Goal: Information Seeking & Learning: Learn about a topic

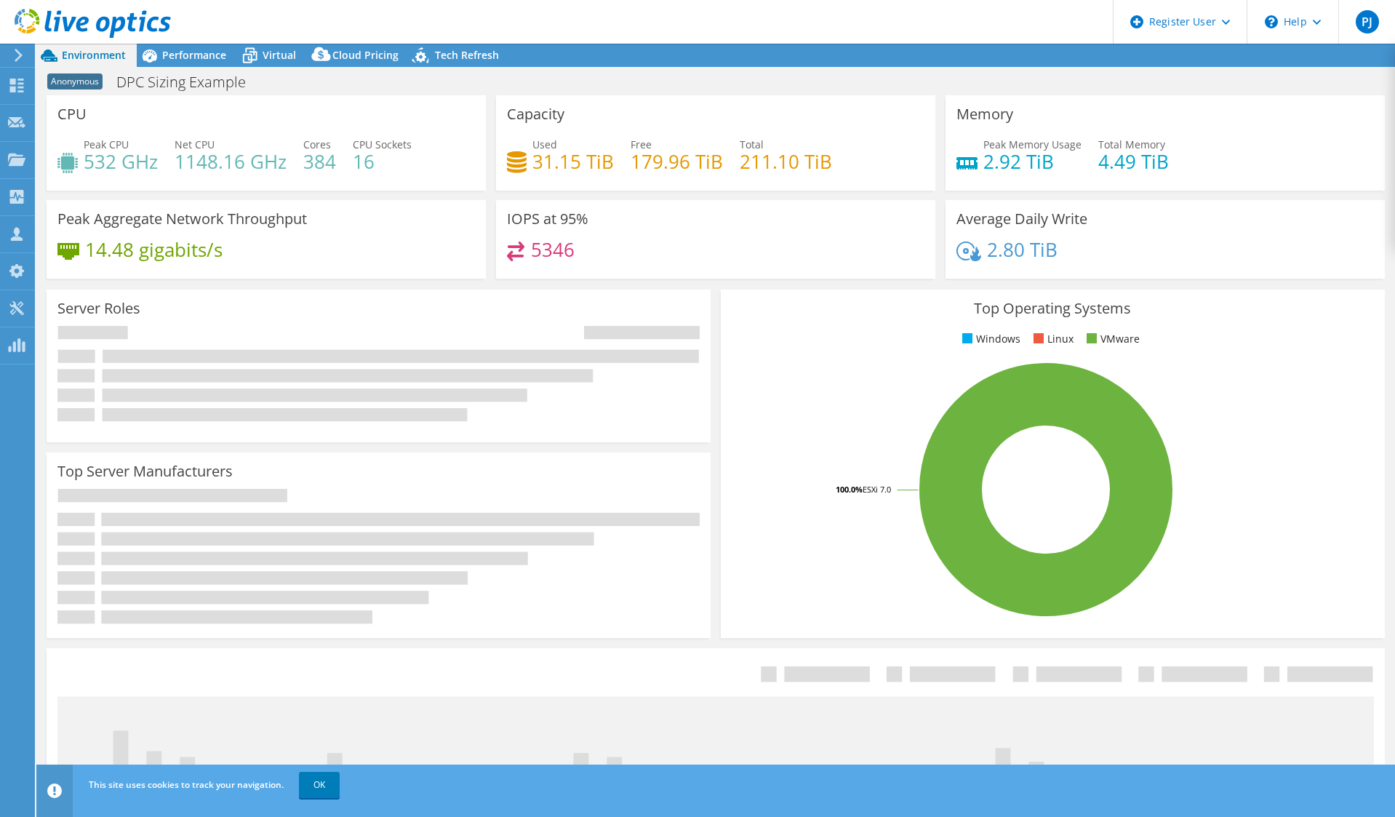
select select "USD"
select select "USEast"
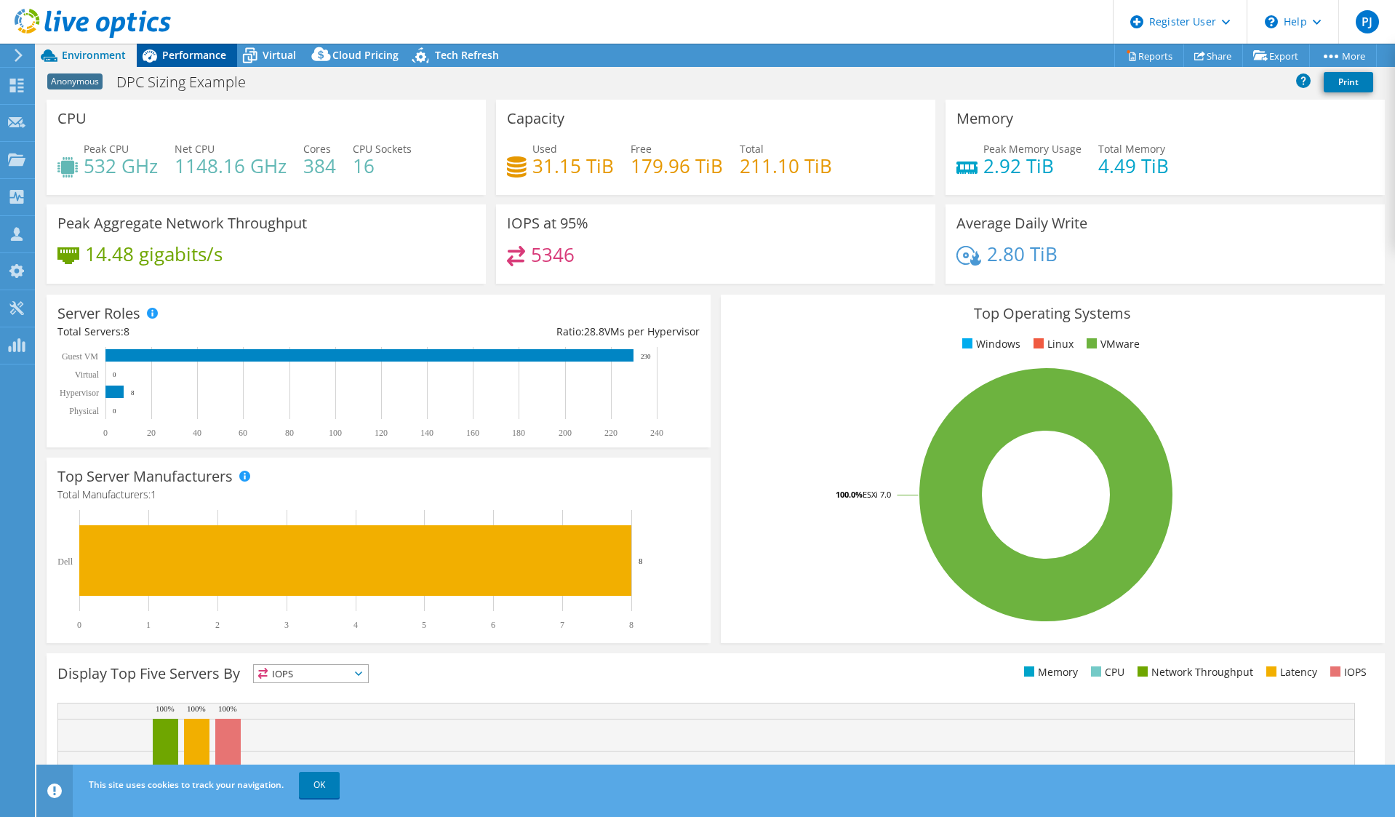
click at [193, 60] on span "Performance" at bounding box center [194, 55] width 64 height 14
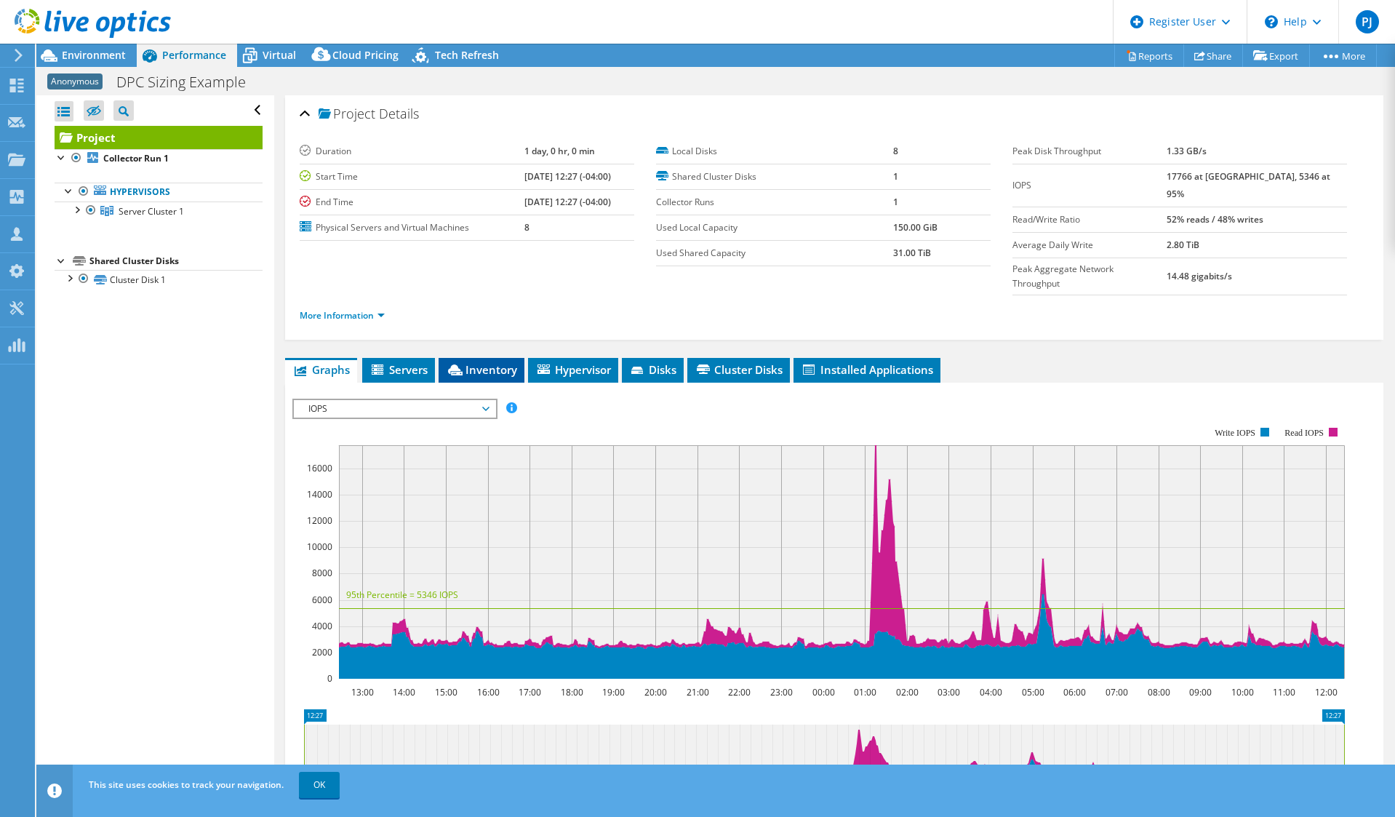
click at [500, 362] on span "Inventory" at bounding box center [481, 369] width 71 height 15
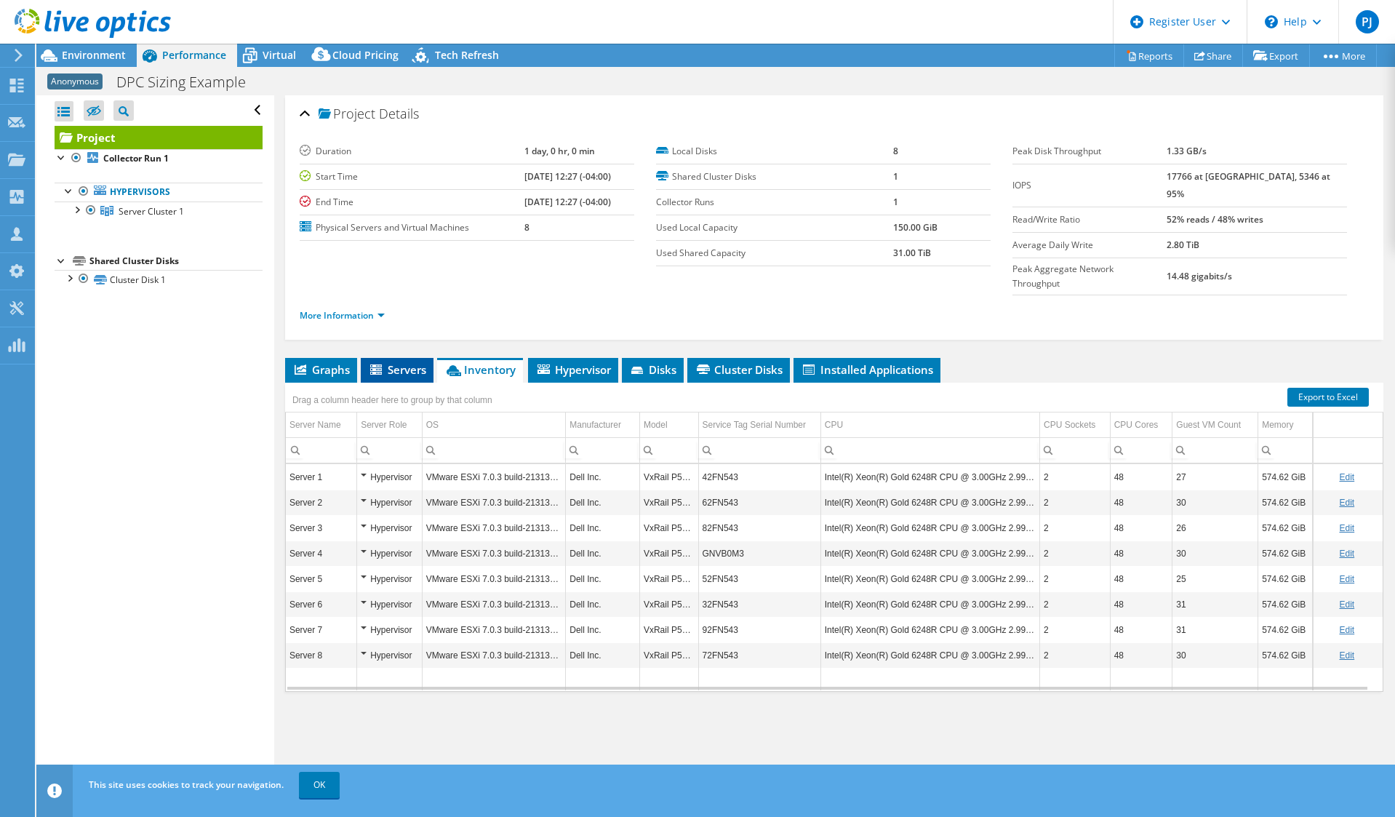
click at [386, 362] on span "Servers" at bounding box center [397, 369] width 58 height 15
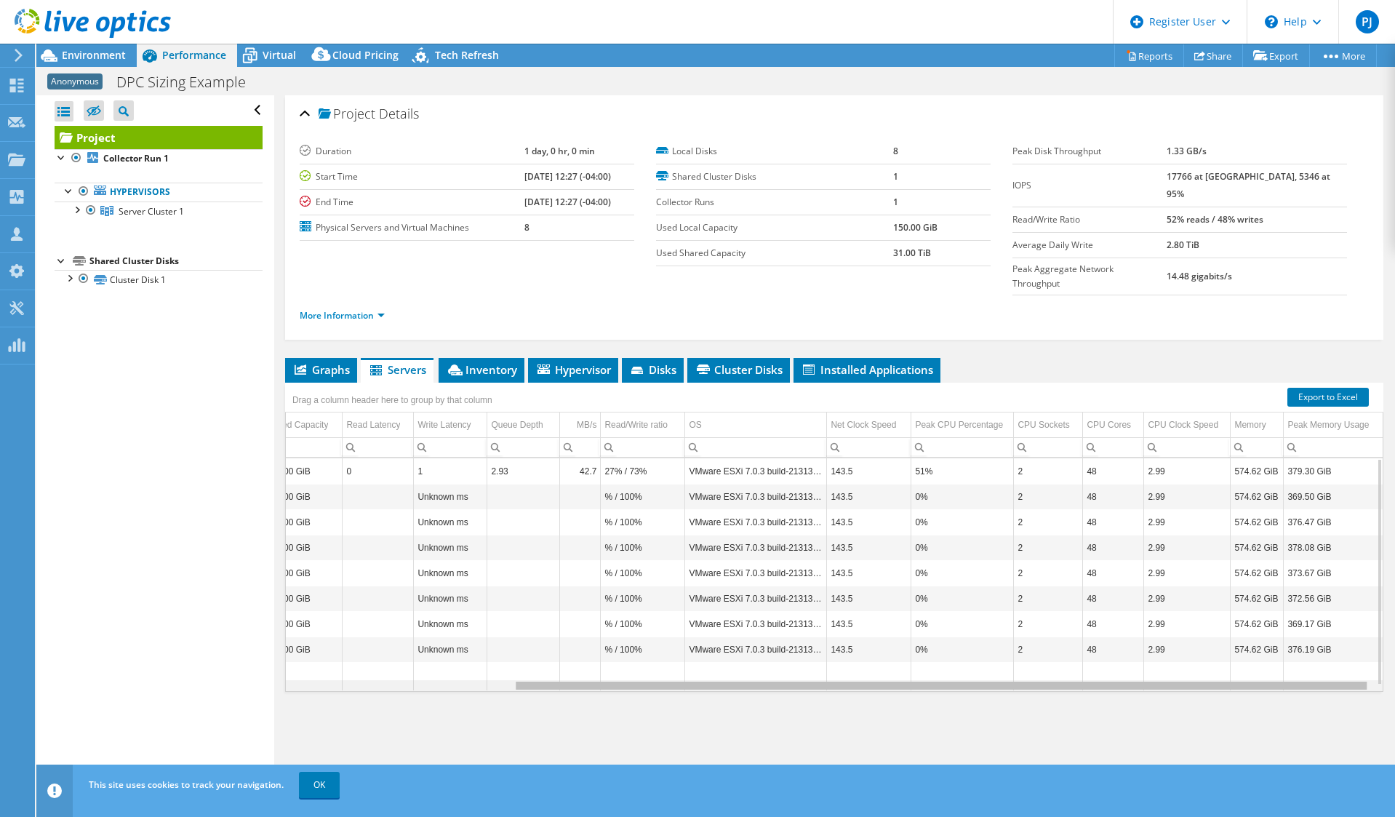
scroll to position [0, 291]
drag, startPoint x: 997, startPoint y: 653, endPoint x: 1213, endPoint y: 643, distance: 217.0
click at [1213, 643] on body "PJ Dell User [PERSON_NAME] [PERSON_NAME][EMAIL_ADDRESS][PERSON_NAME][DOMAIN_NAM…" at bounding box center [697, 408] width 1395 height 817
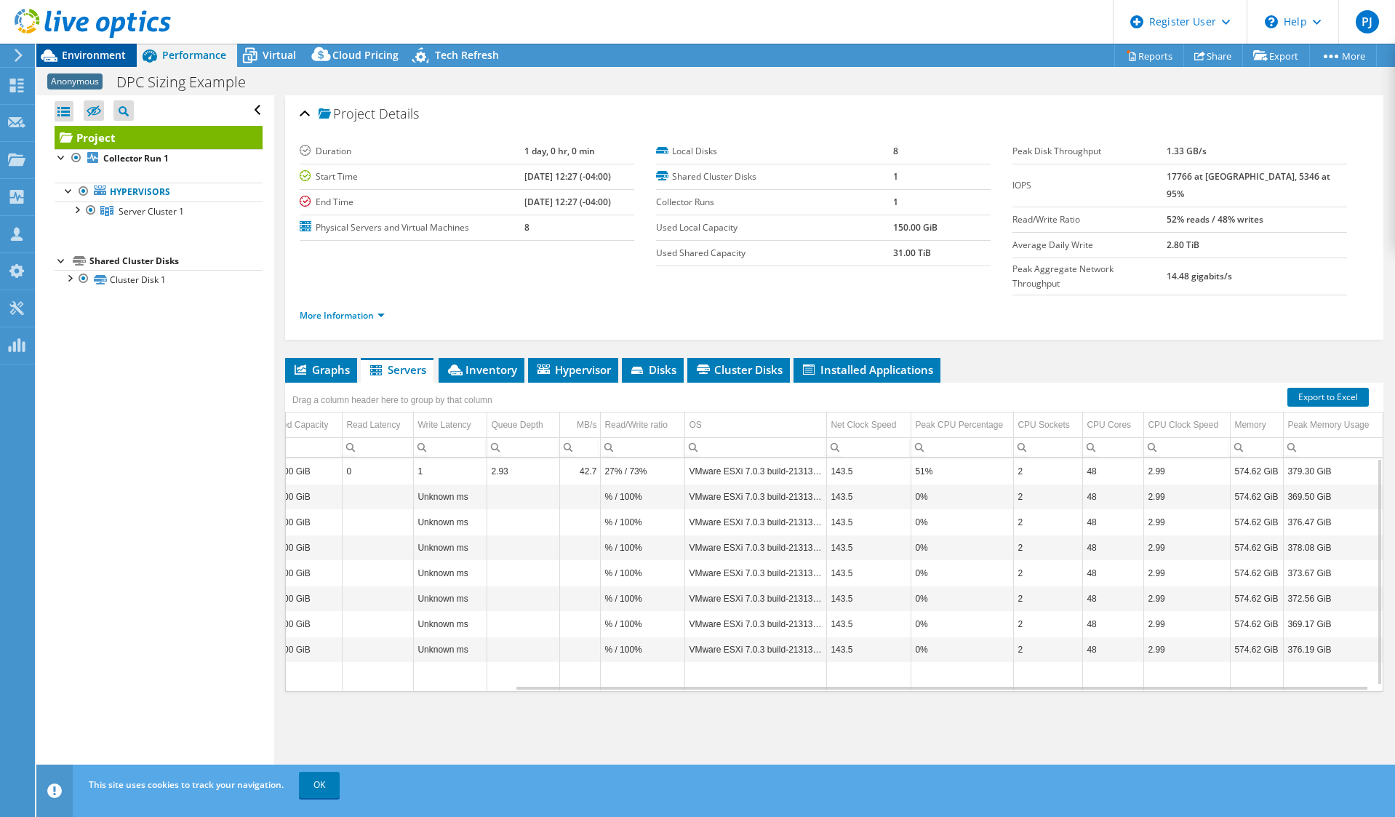
click at [82, 53] on span "Environment" at bounding box center [94, 55] width 64 height 14
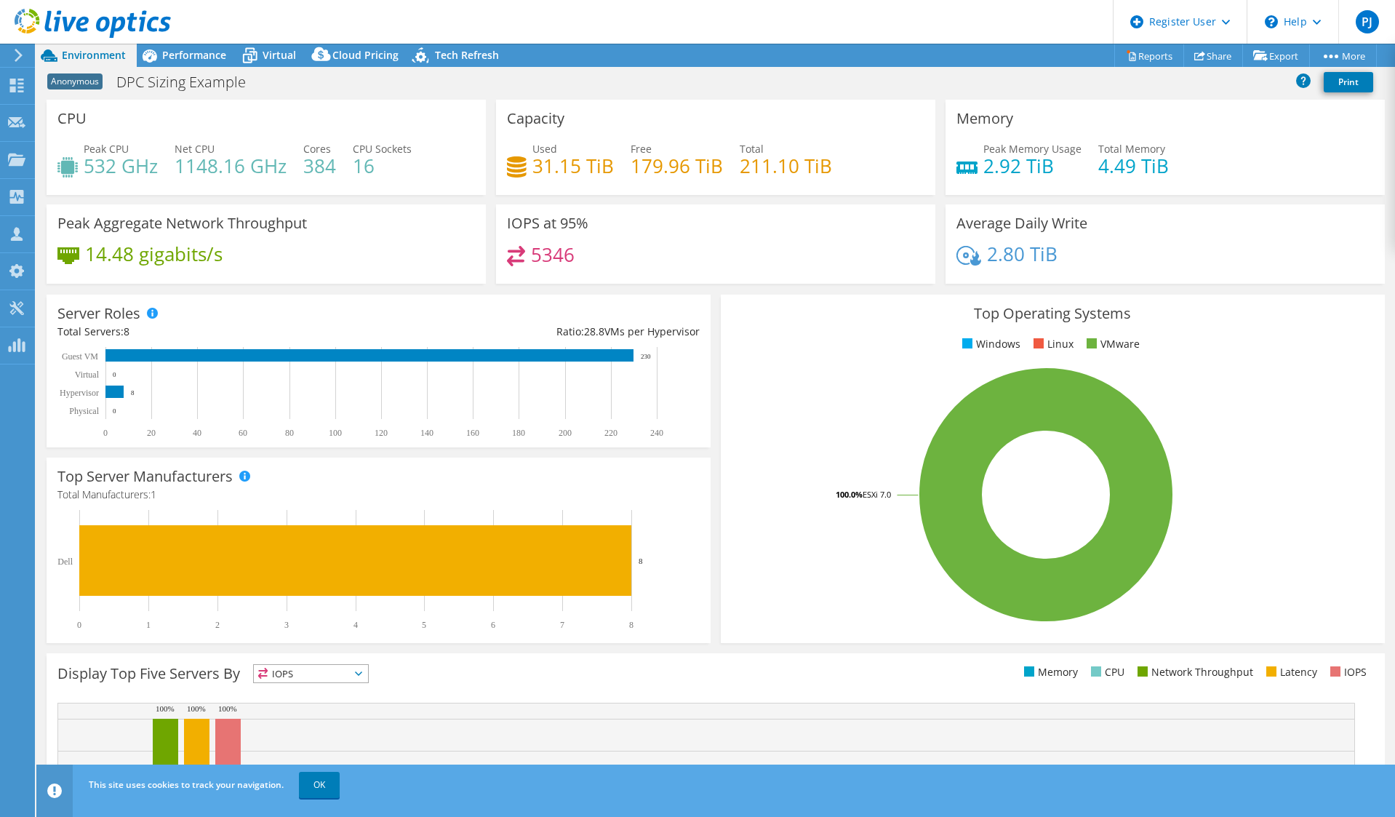
click at [385, 23] on header "PJ Dell User [PERSON_NAME] [PERSON_NAME][EMAIL_ADDRESS][PERSON_NAME][DOMAIN_NAM…" at bounding box center [697, 22] width 1395 height 44
click at [463, 81] on div "Anonymous DPC Sizing Example Print" at bounding box center [715, 81] width 1359 height 27
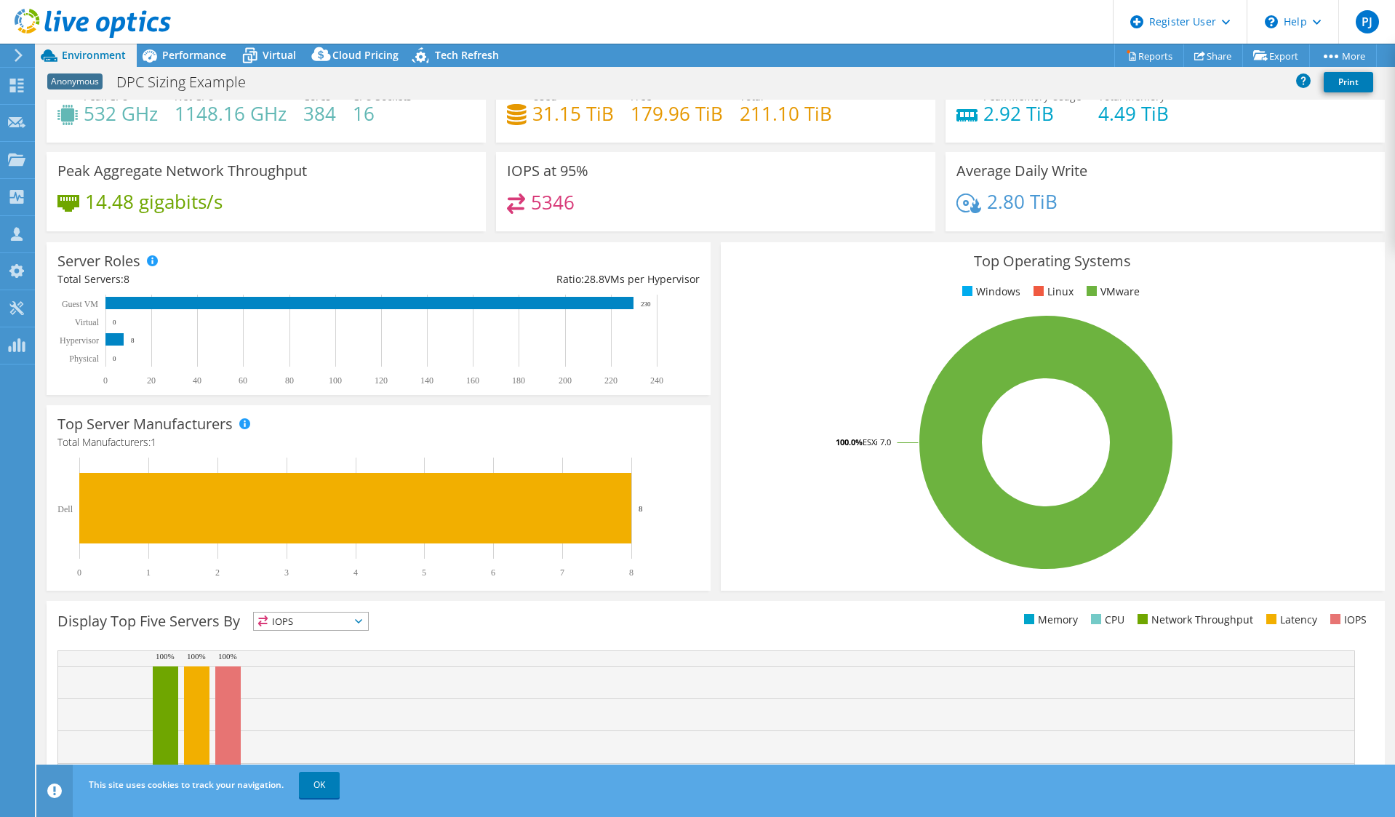
scroll to position [0, 0]
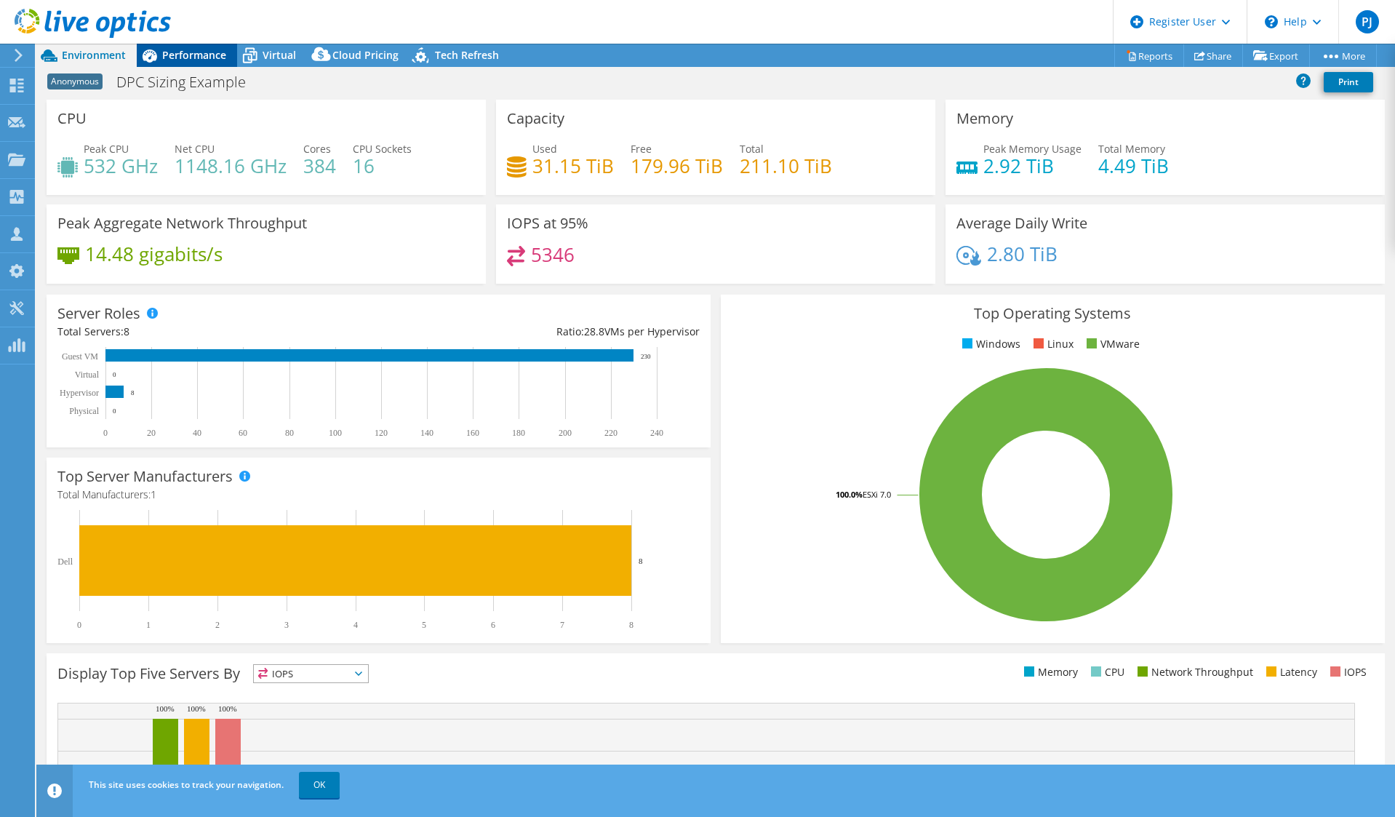
click at [172, 51] on span "Performance" at bounding box center [194, 55] width 64 height 14
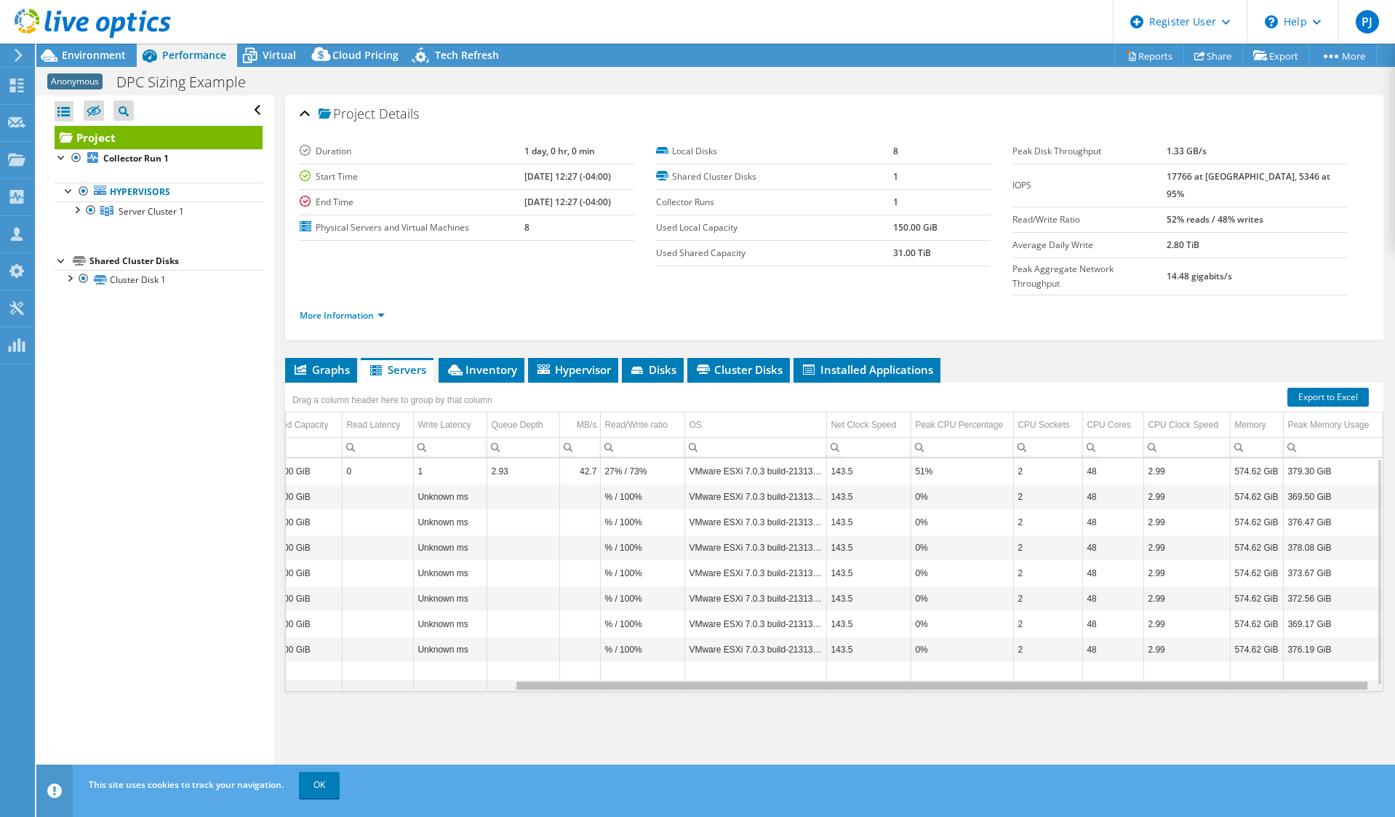
scroll to position [0, 295]
drag, startPoint x: 516, startPoint y: 658, endPoint x: 596, endPoint y: 663, distance: 80.2
click at [592, 663] on body "PJ Dell User [PERSON_NAME] [PERSON_NAME][EMAIL_ADDRESS][PERSON_NAME][DOMAIN_NAM…" at bounding box center [697, 408] width 1395 height 817
drag, startPoint x: 630, startPoint y: 658, endPoint x: 748, endPoint y: 642, distance: 118.9
click at [748, 642] on body "PJ Dell User [PERSON_NAME] [PERSON_NAME][EMAIL_ADDRESS][PERSON_NAME][DOMAIN_NAM…" at bounding box center [697, 408] width 1395 height 817
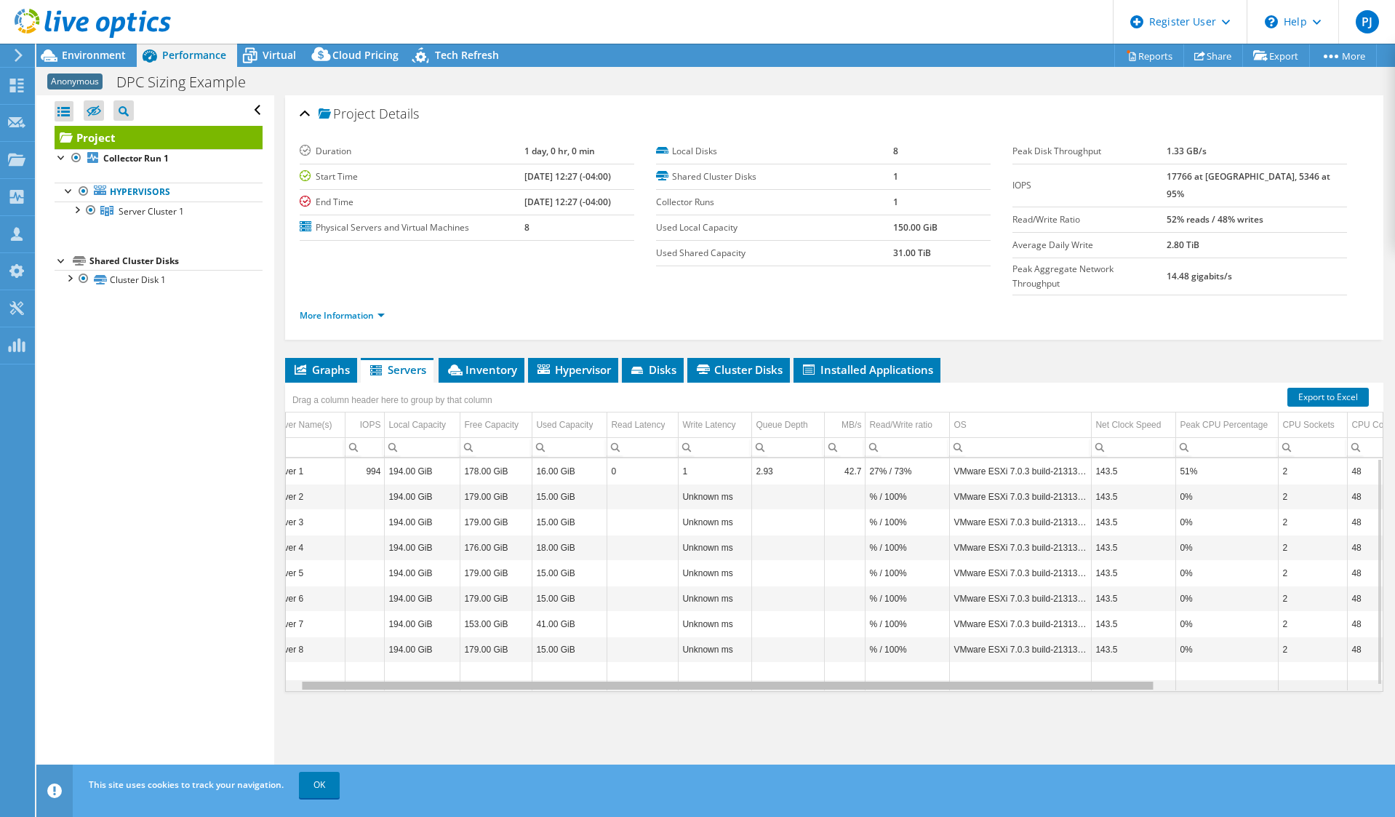
scroll to position [0, 0]
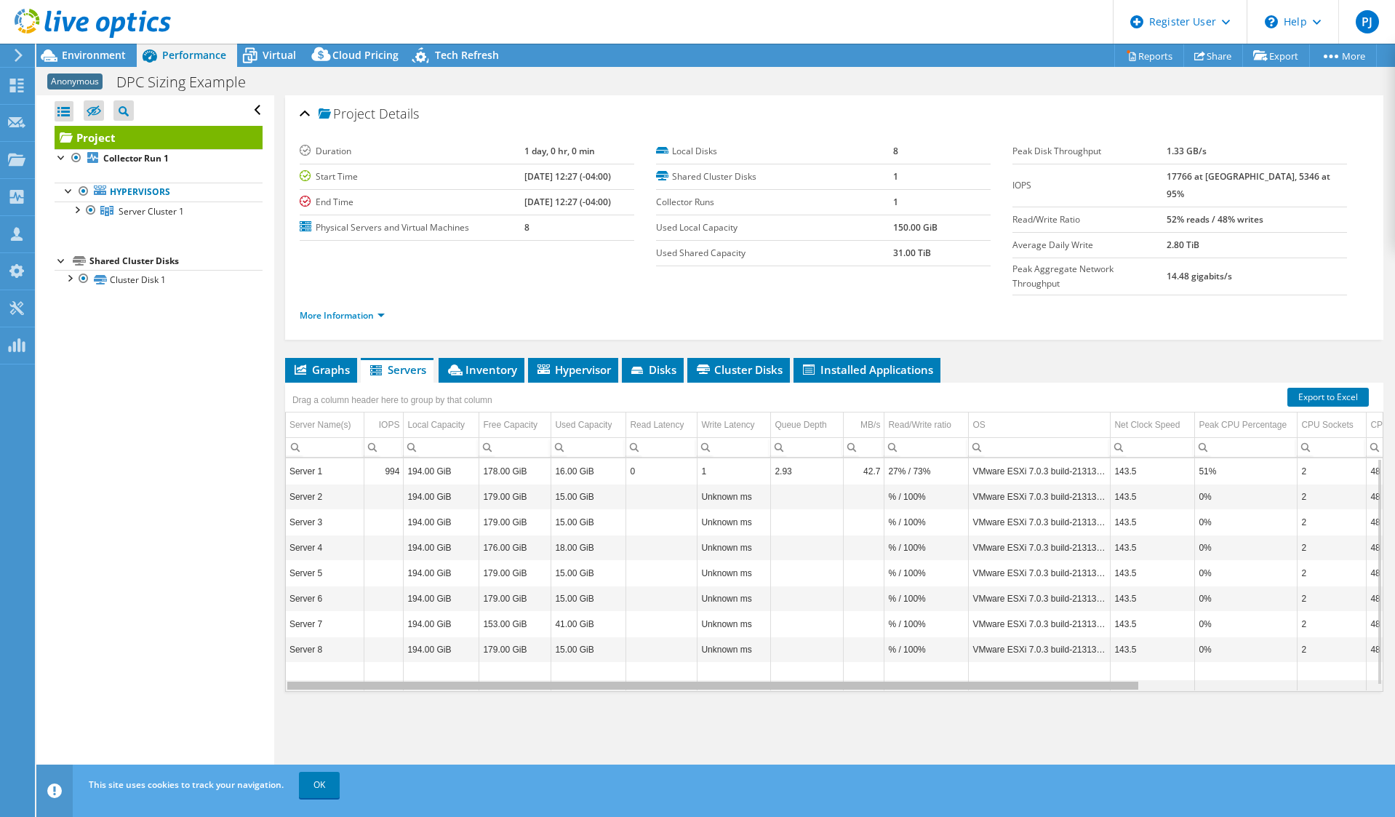
drag, startPoint x: 564, startPoint y: 655, endPoint x: 268, endPoint y: 641, distance: 296.4
click at [268, 641] on body "PJ Dell User [PERSON_NAME] [PERSON_NAME][EMAIL_ADDRESS][PERSON_NAME][DOMAIN_NAM…" at bounding box center [697, 408] width 1395 height 817
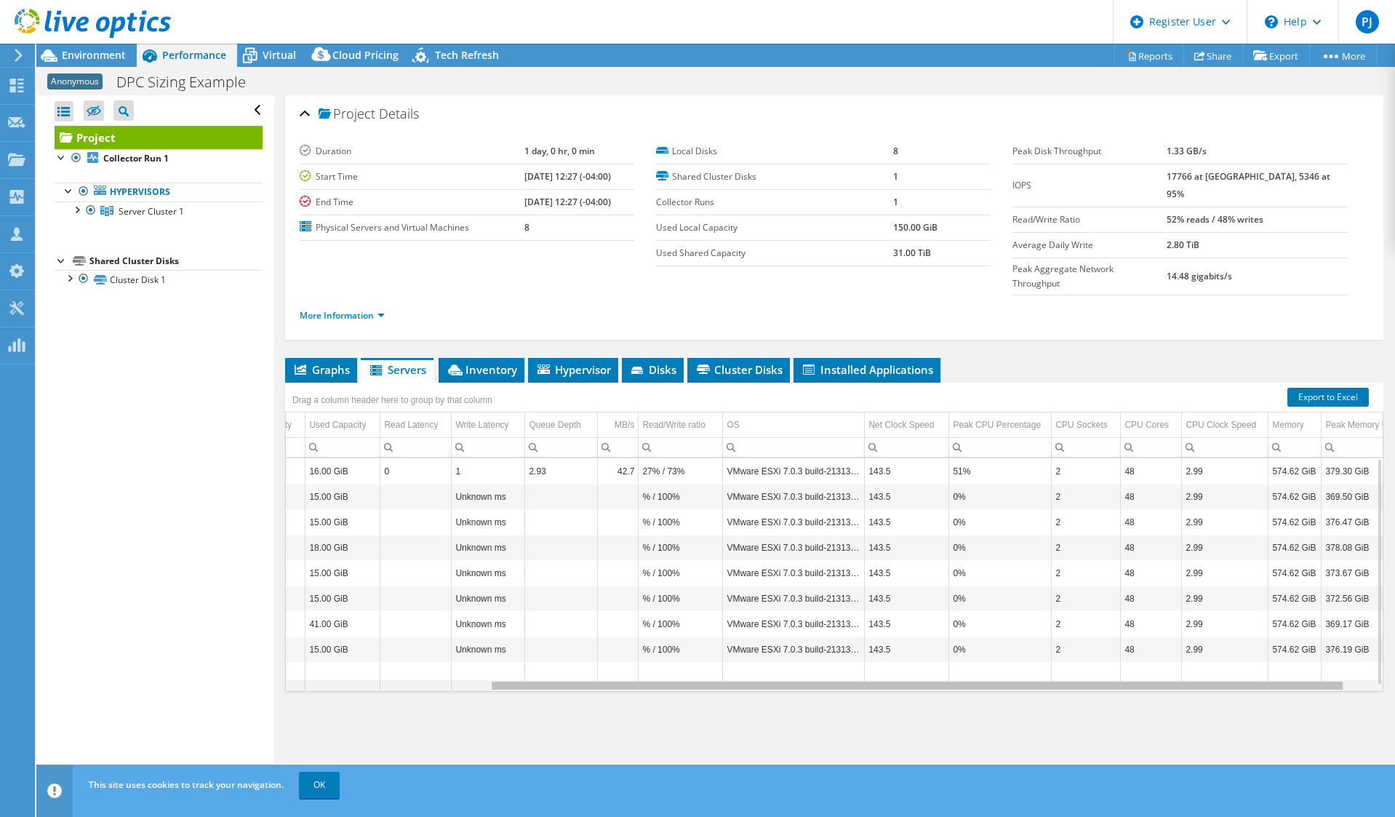
scroll to position [0, 295]
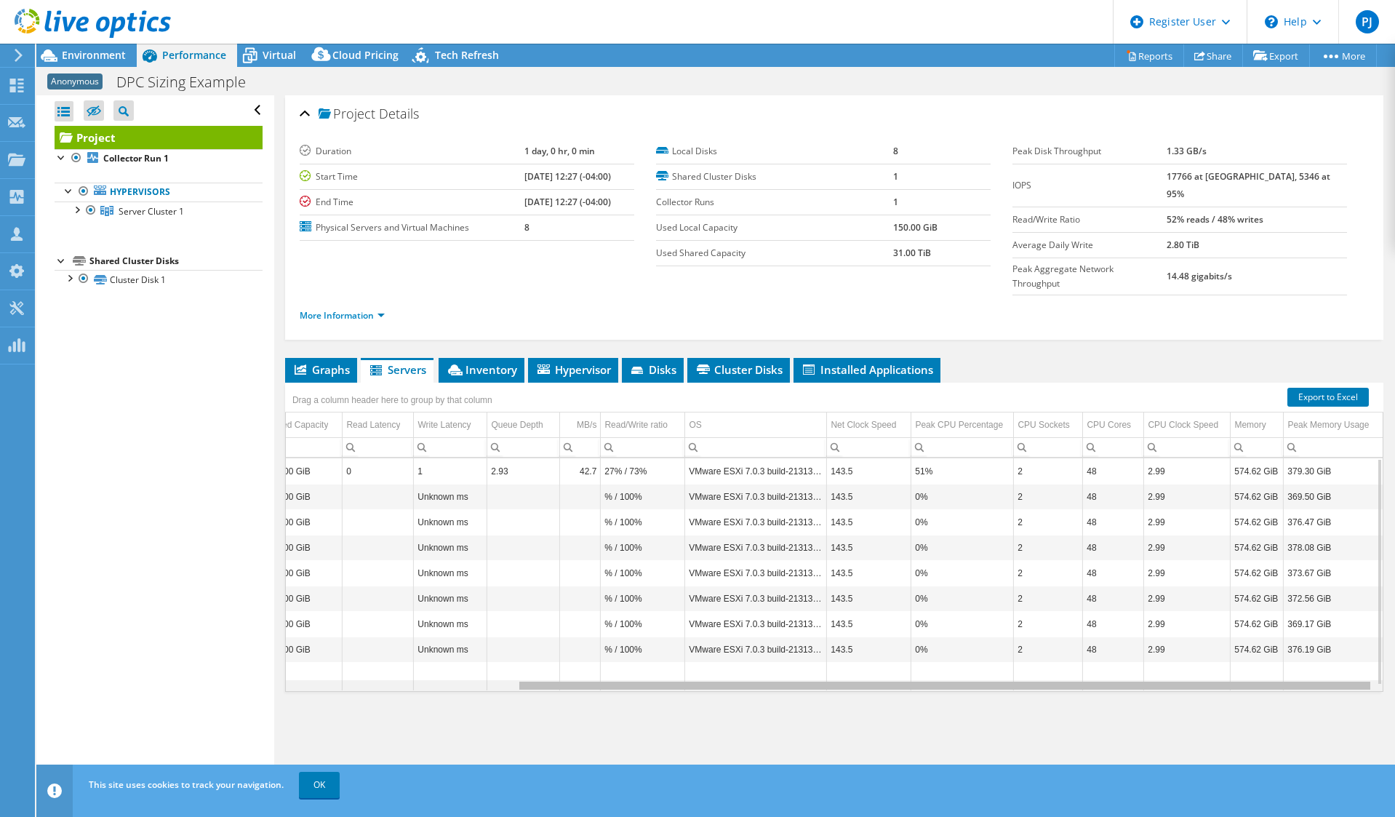
drag, startPoint x: 490, startPoint y: 656, endPoint x: 728, endPoint y: 656, distance: 237.9
click at [728, 656] on body "PJ Dell User [PERSON_NAME] [PERSON_NAME][EMAIL_ADDRESS][PERSON_NAME][DOMAIN_NAM…" at bounding box center [697, 408] width 1395 height 817
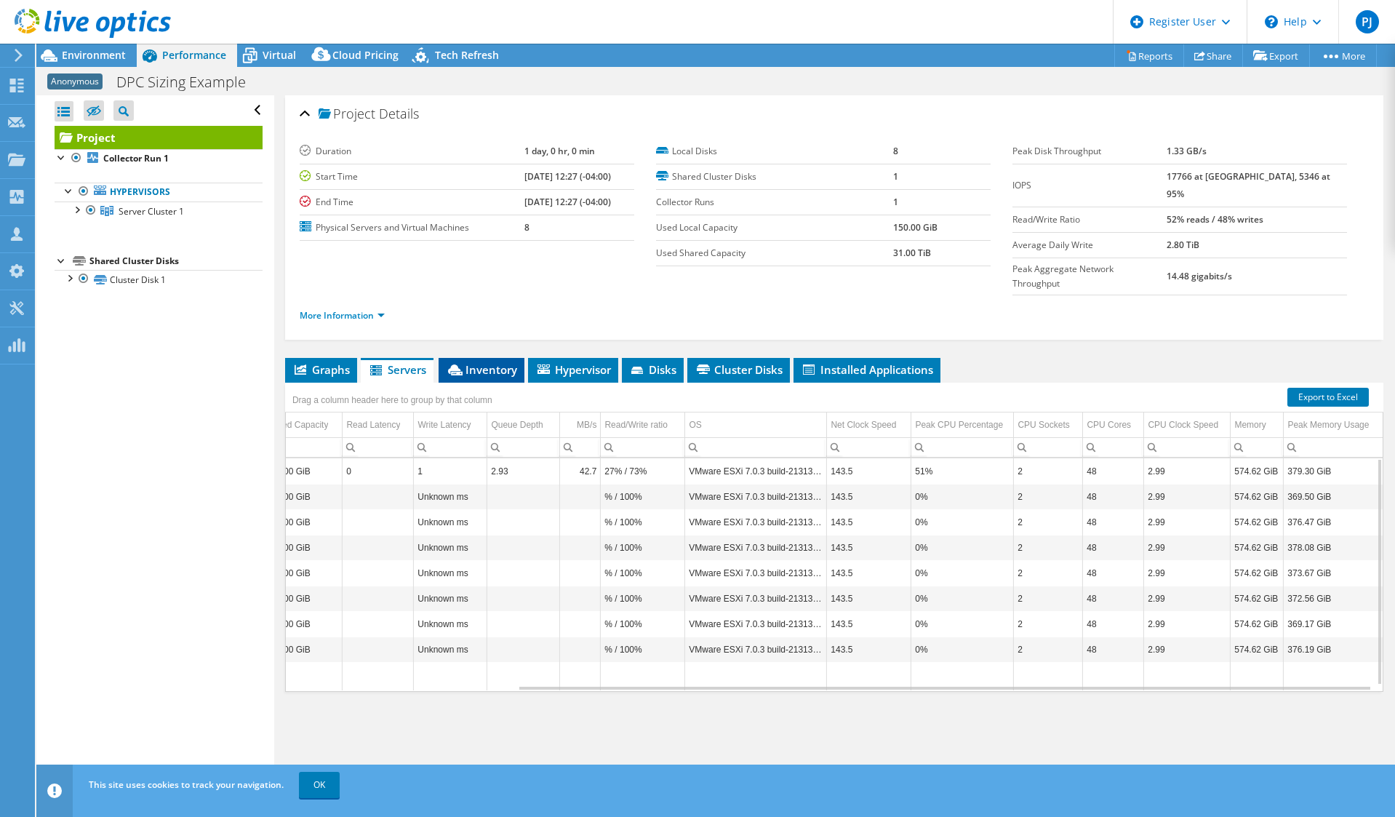
click at [485, 362] on span "Inventory" at bounding box center [481, 369] width 71 height 15
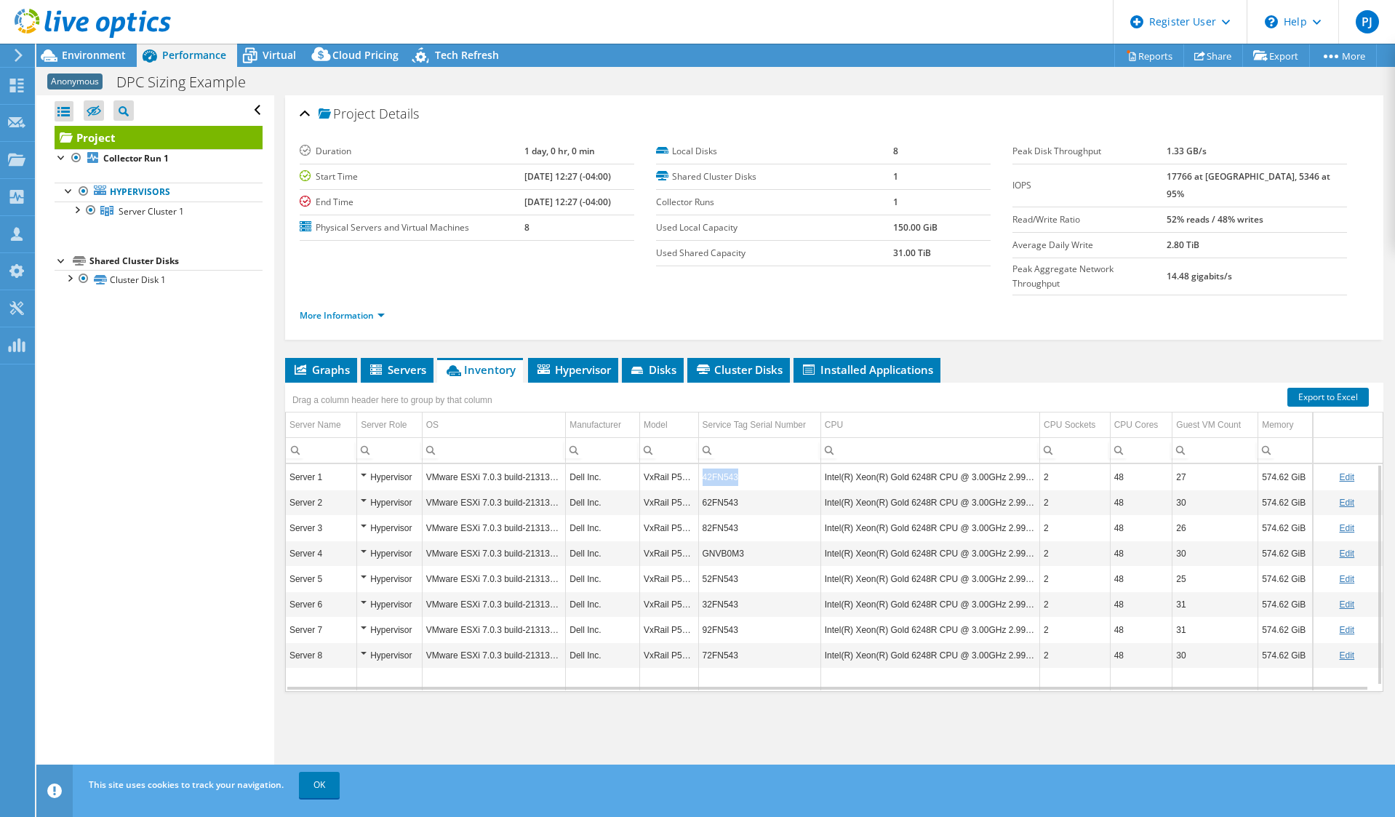
drag, startPoint x: 736, startPoint y: 447, endPoint x: 697, endPoint y: 442, distance: 39.6
click at [698, 464] on td "42FN543" at bounding box center [759, 476] width 122 height 25
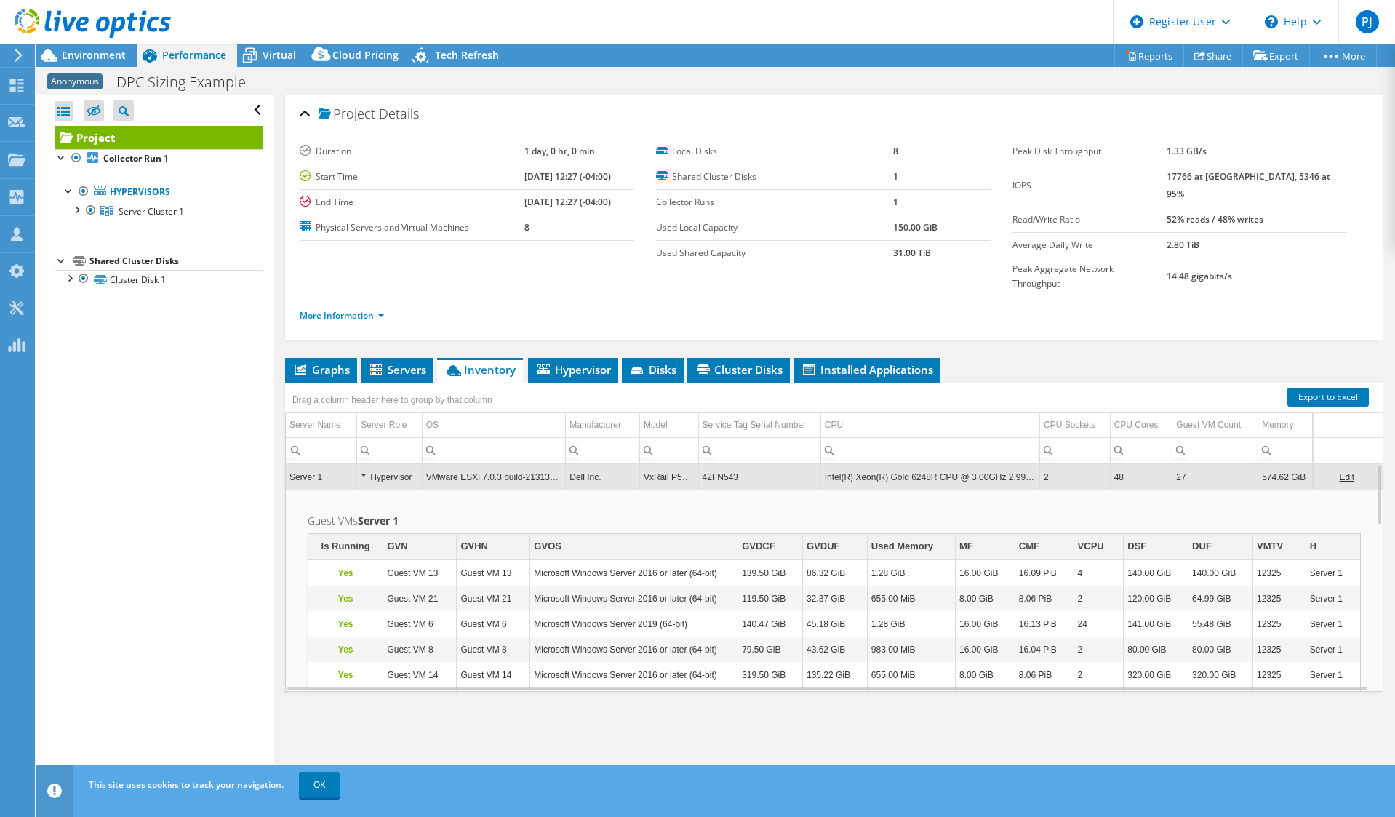
copy td "42FN543"
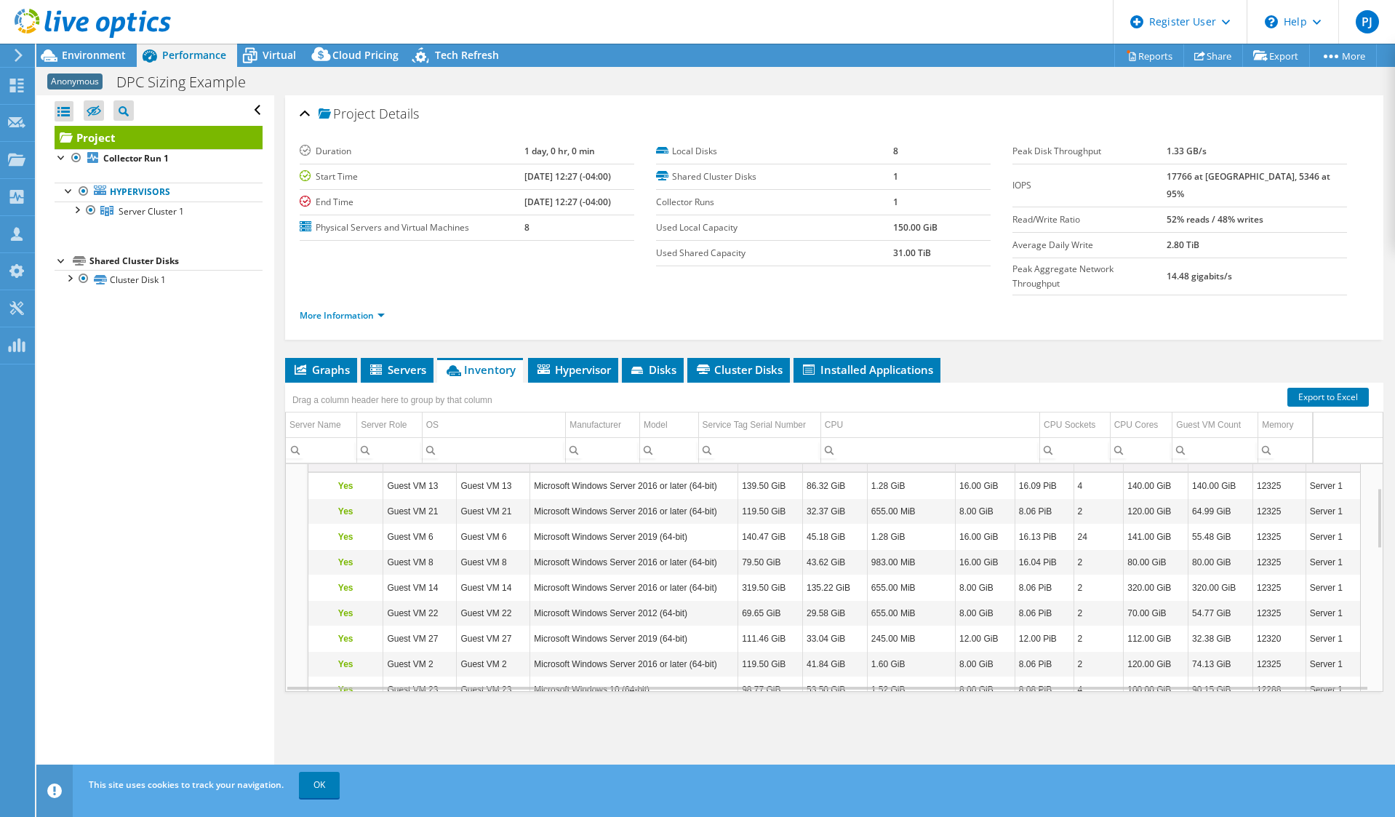
scroll to position [0, 0]
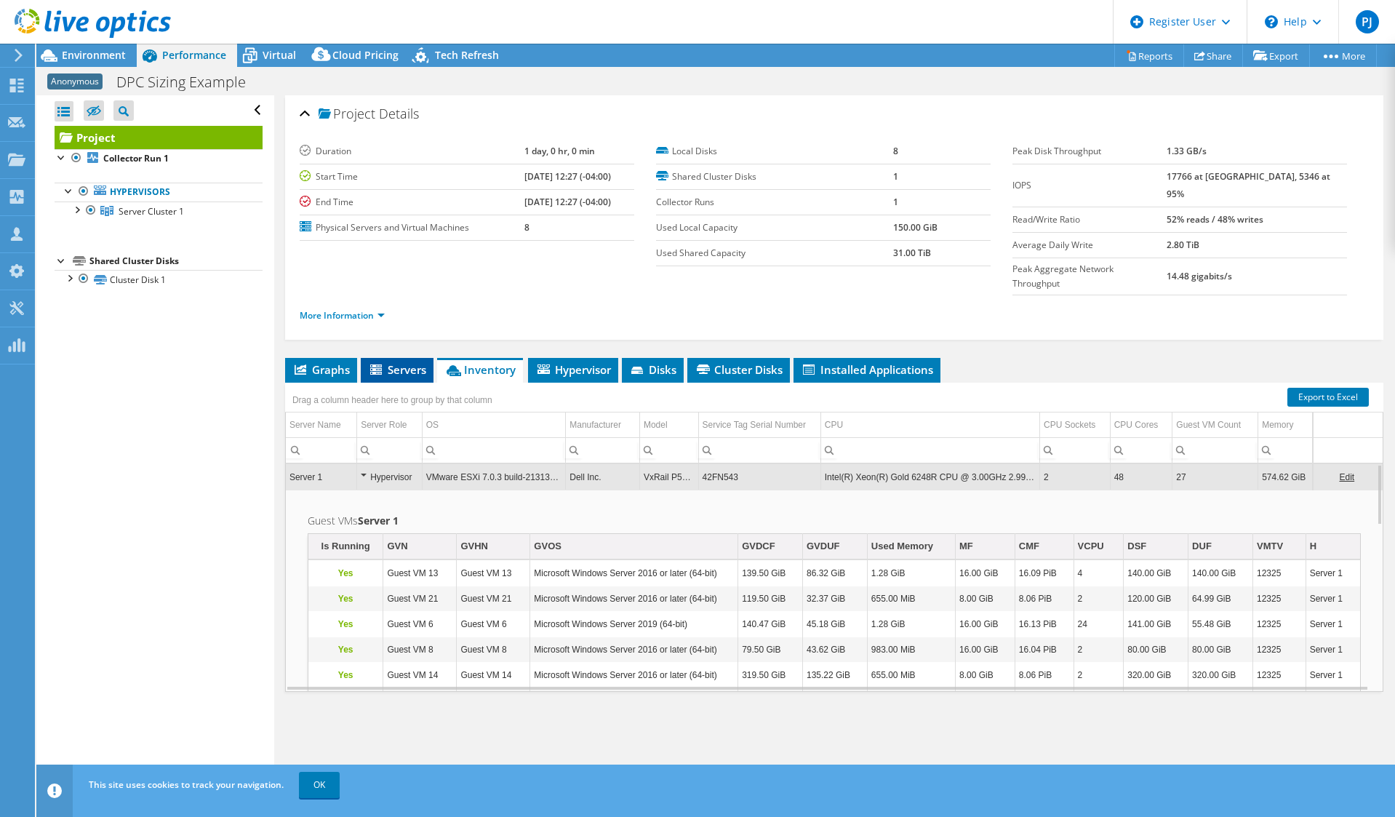
click at [388, 362] on span "Servers" at bounding box center [397, 369] width 58 height 15
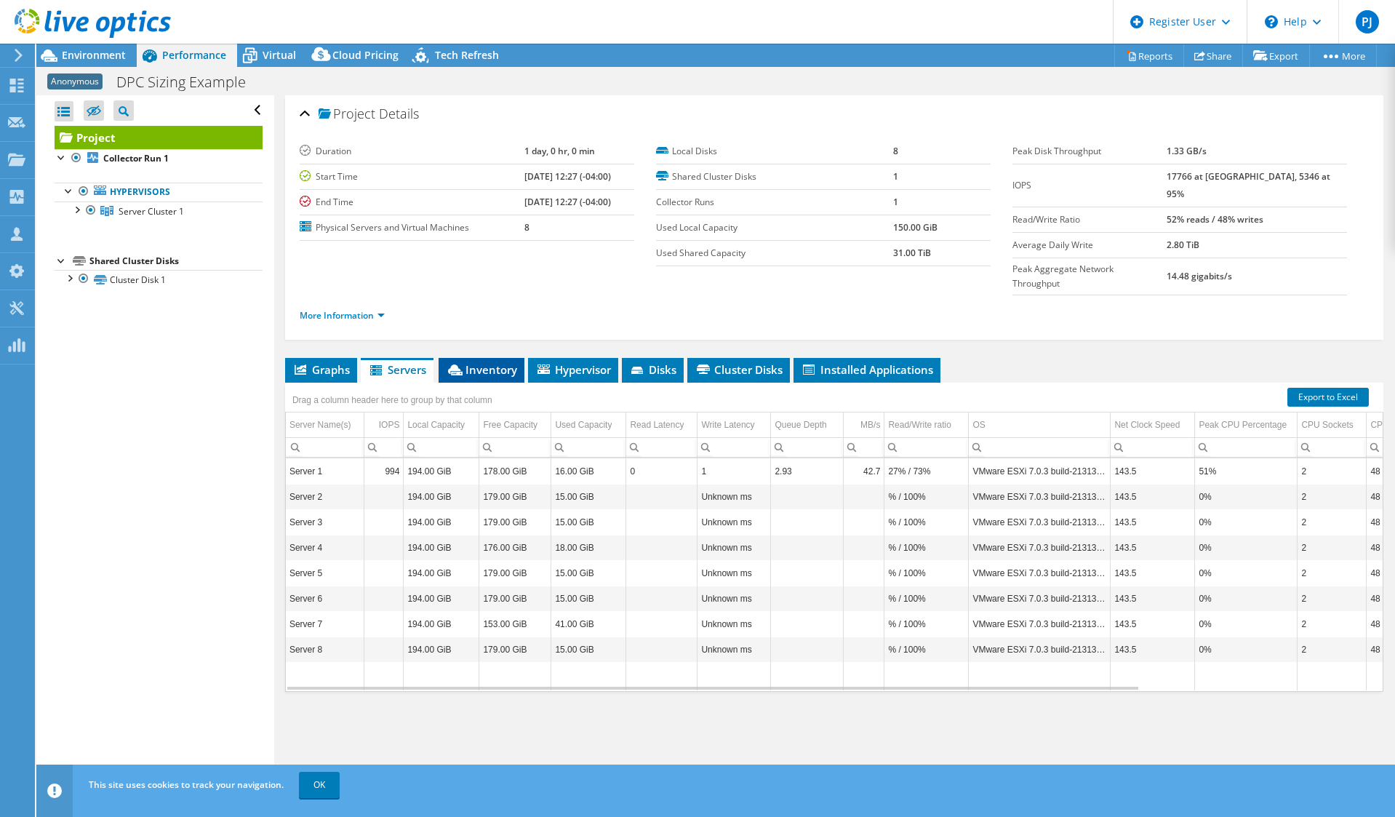
click at [476, 362] on span "Inventory" at bounding box center [481, 369] width 71 height 15
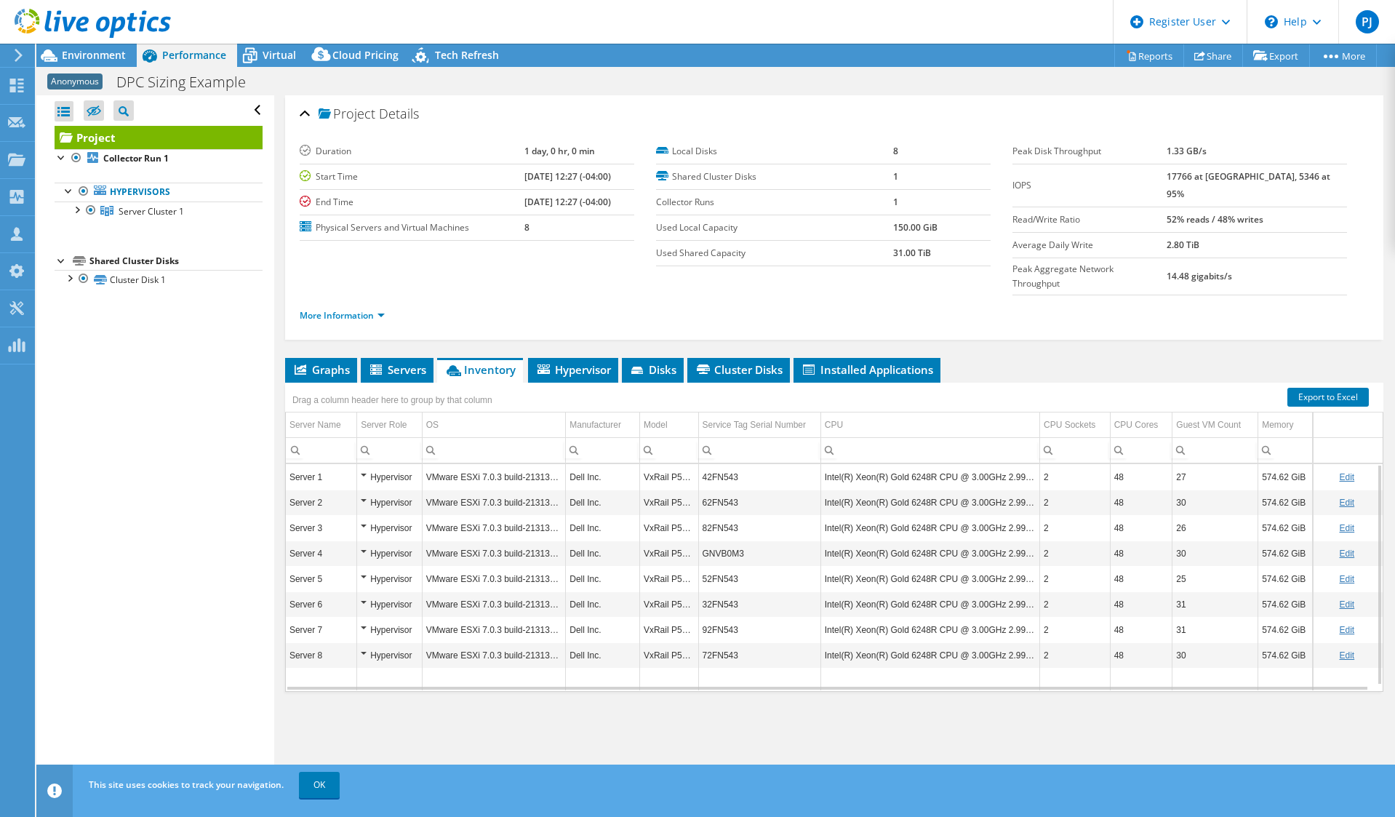
click at [727, 464] on td "42FN543" at bounding box center [759, 476] width 122 height 25
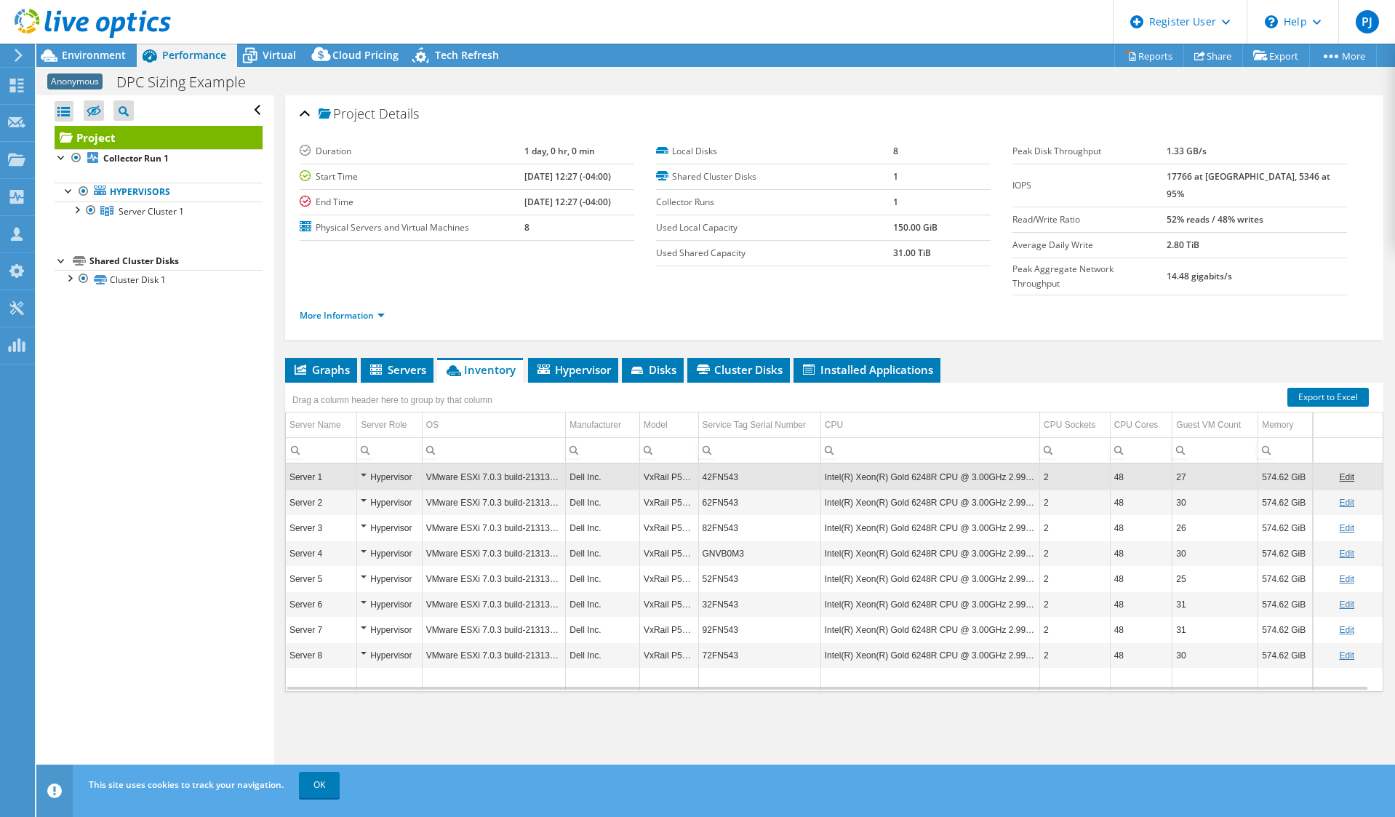
click at [727, 464] on td "42FN543" at bounding box center [759, 476] width 122 height 25
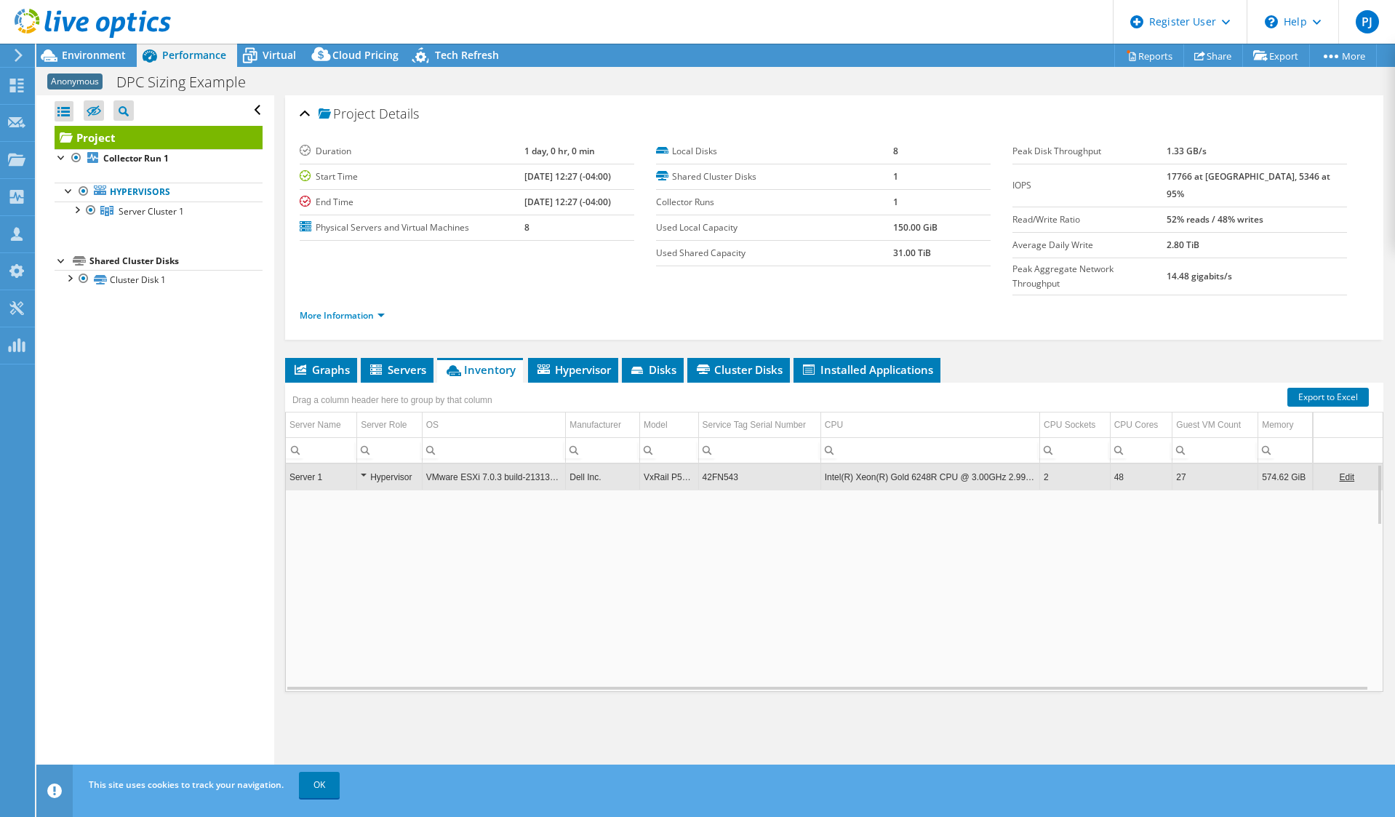
click at [727, 464] on td "42FN543" at bounding box center [759, 476] width 122 height 25
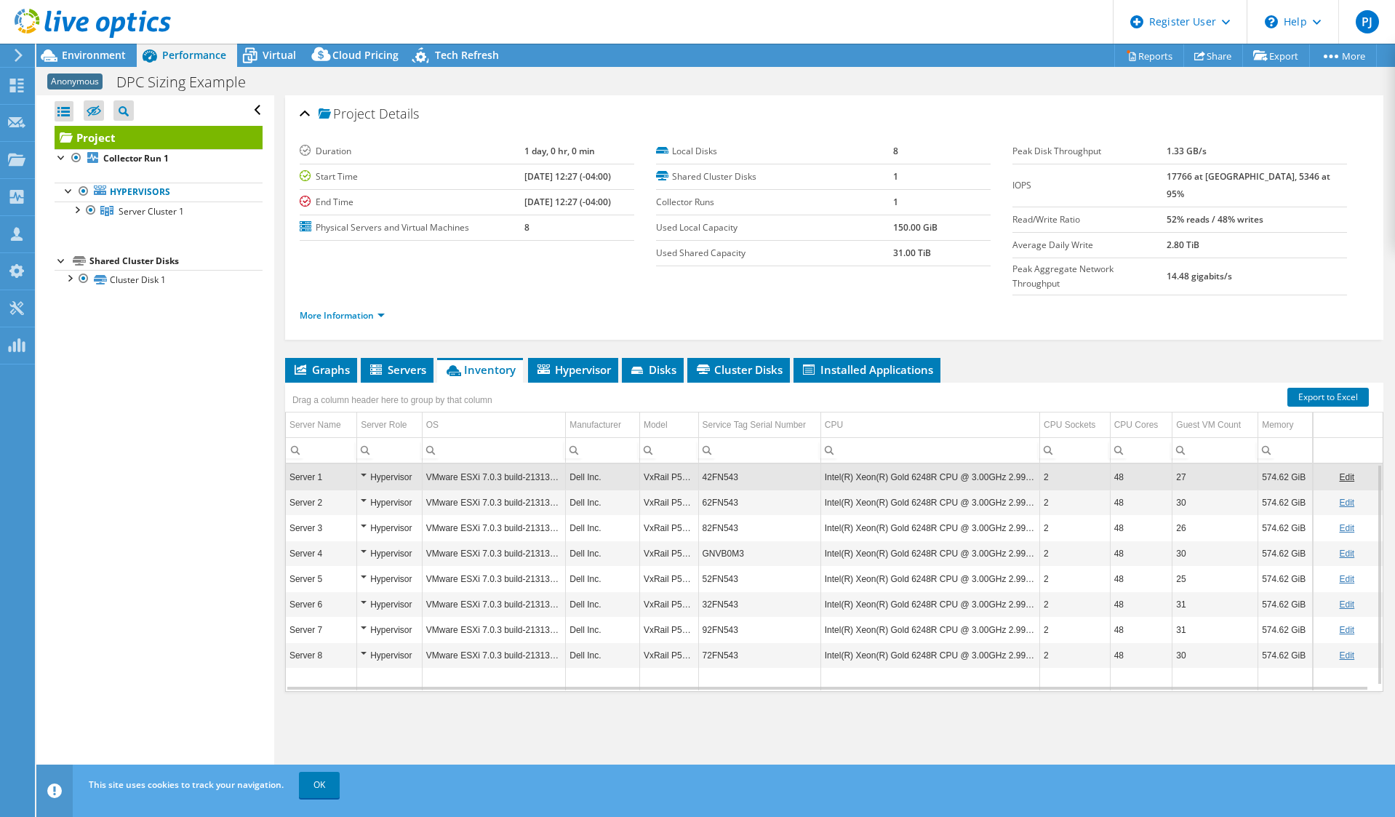
click at [727, 464] on td "42FN543" at bounding box center [759, 476] width 122 height 25
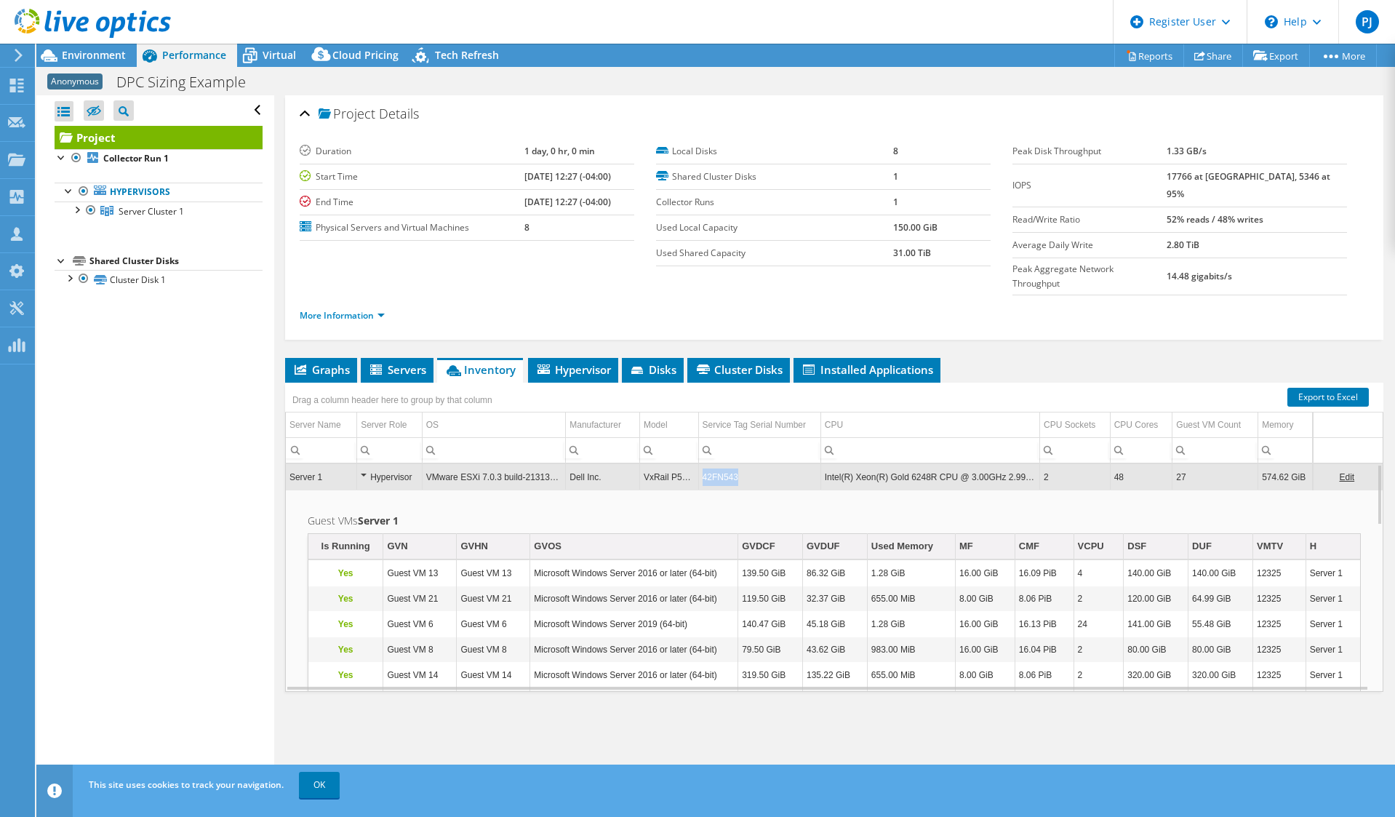
drag, startPoint x: 733, startPoint y: 449, endPoint x: 690, endPoint y: 448, distance: 42.9
click at [690, 464] on tr "Server 1 Hypervisor VMware ESXi 7.0.3 build-21313628 Dell Inc. VxRail P570F 42F…" at bounding box center [834, 476] width 1097 height 25
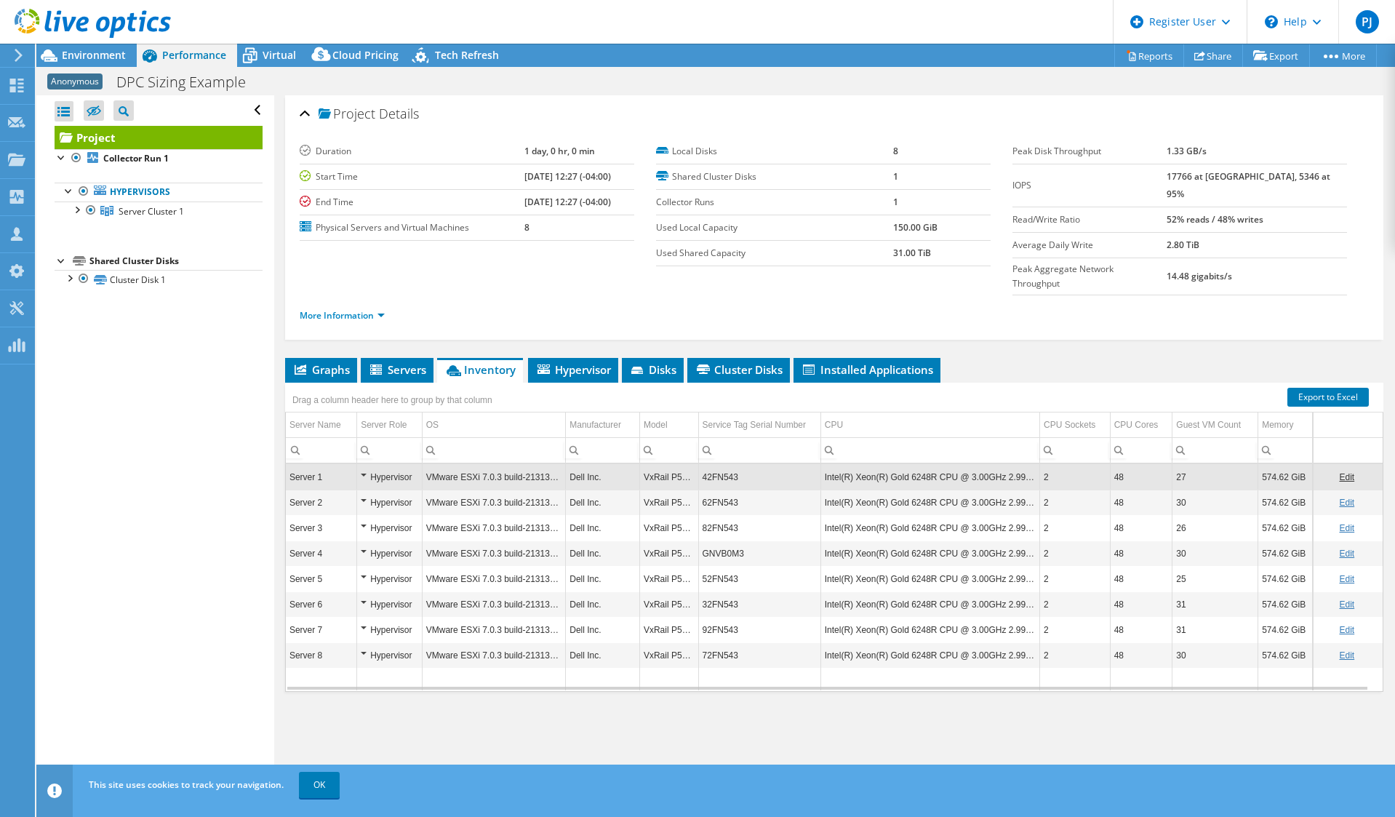
copy tr "42FN543"
click at [749, 464] on td "42FN543" at bounding box center [759, 476] width 122 height 25
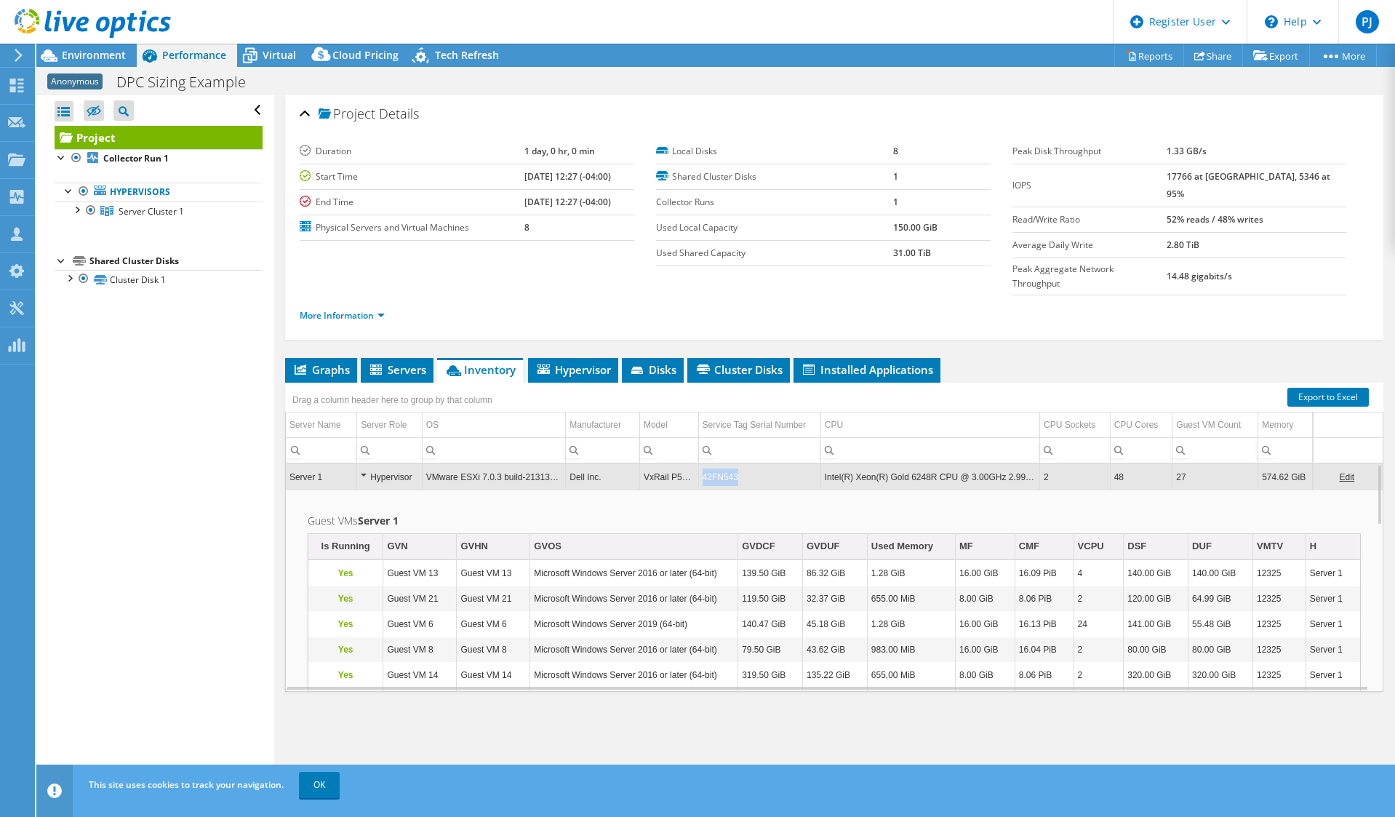
drag, startPoint x: 739, startPoint y: 452, endPoint x: 698, endPoint y: 449, distance: 41.6
click at [698, 464] on td "42FN543" at bounding box center [759, 476] width 122 height 25
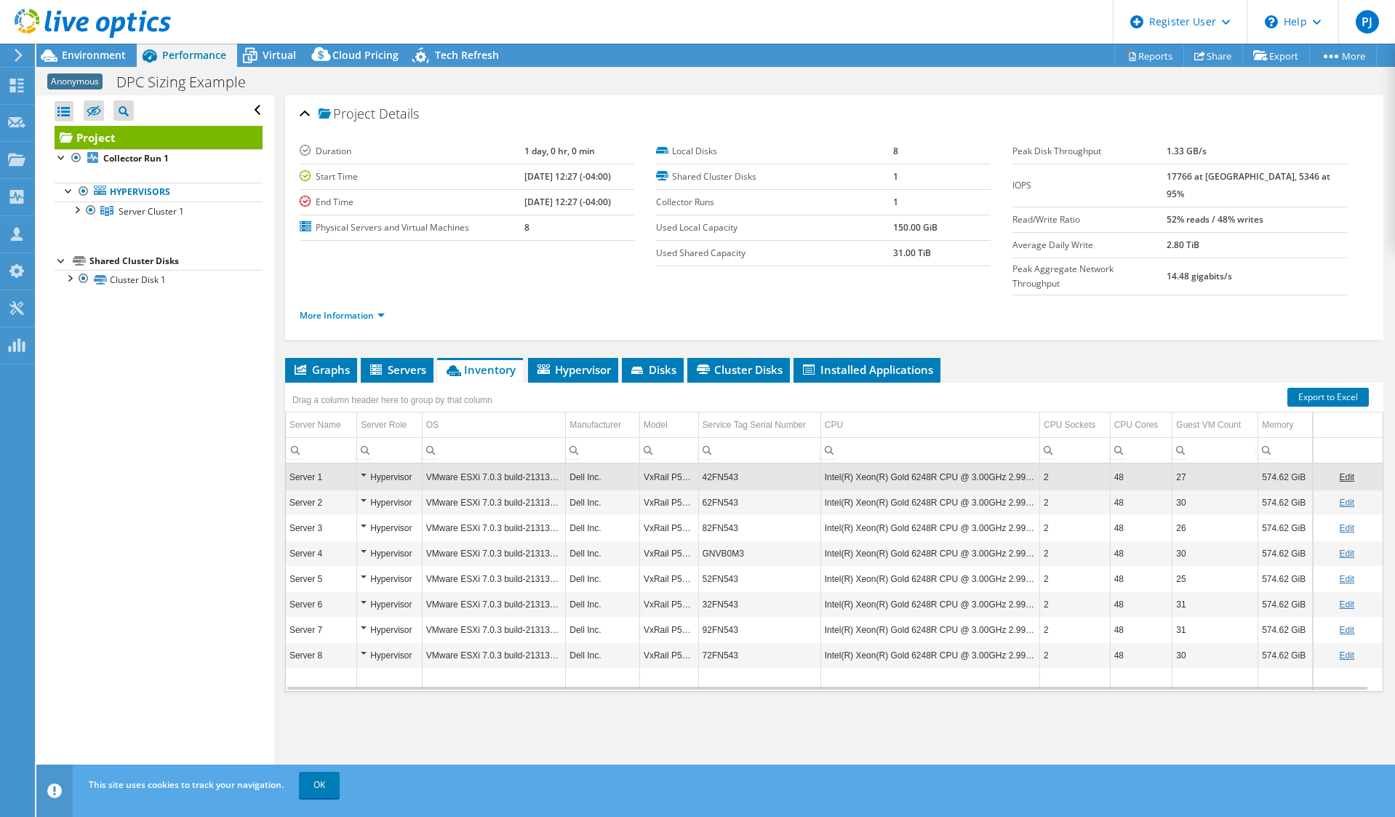
copy td "42FN543"
drag, startPoint x: 747, startPoint y: 452, endPoint x: 700, endPoint y: 450, distance: 46.6
click at [700, 464] on td "42FN543" at bounding box center [759, 476] width 122 height 25
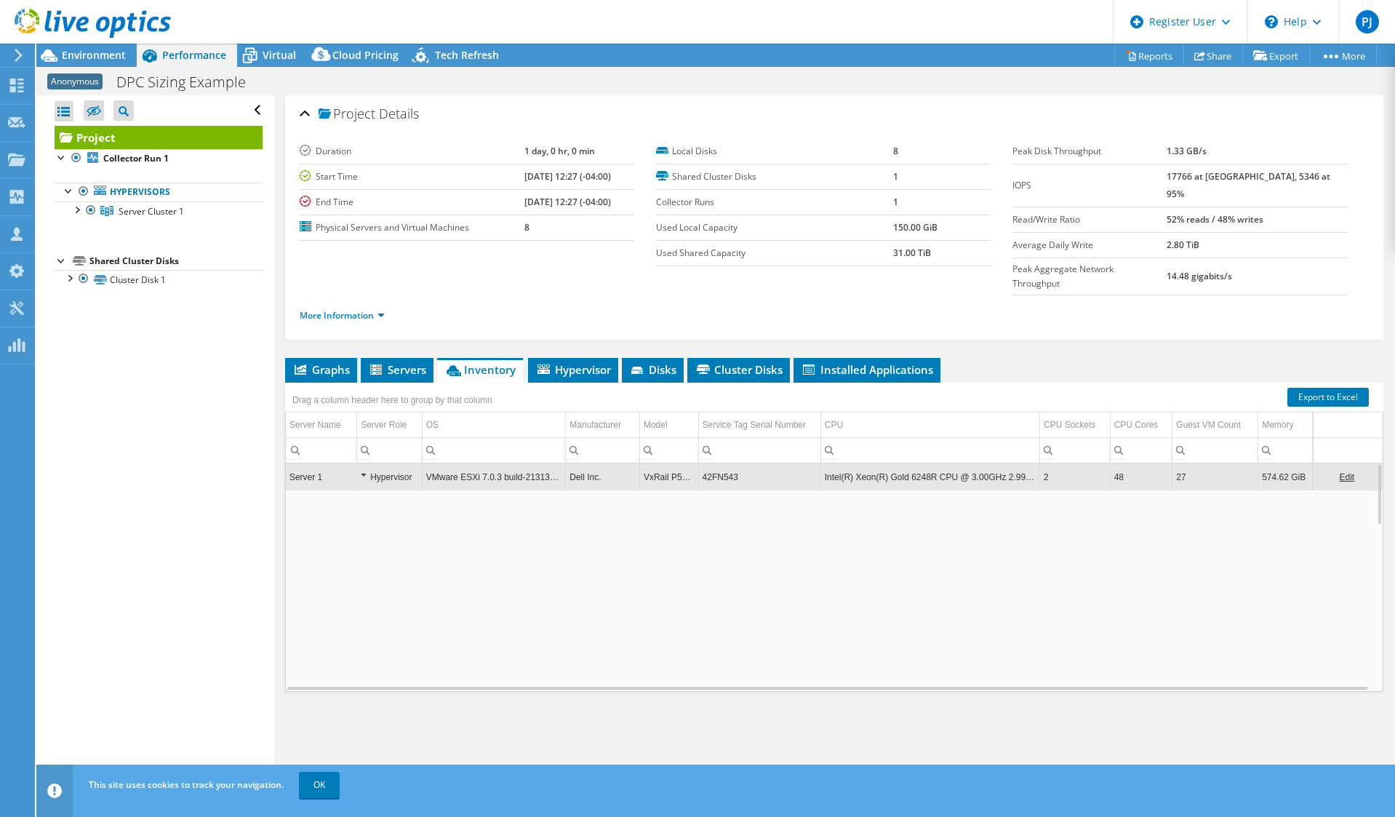
copy td "42FN543"
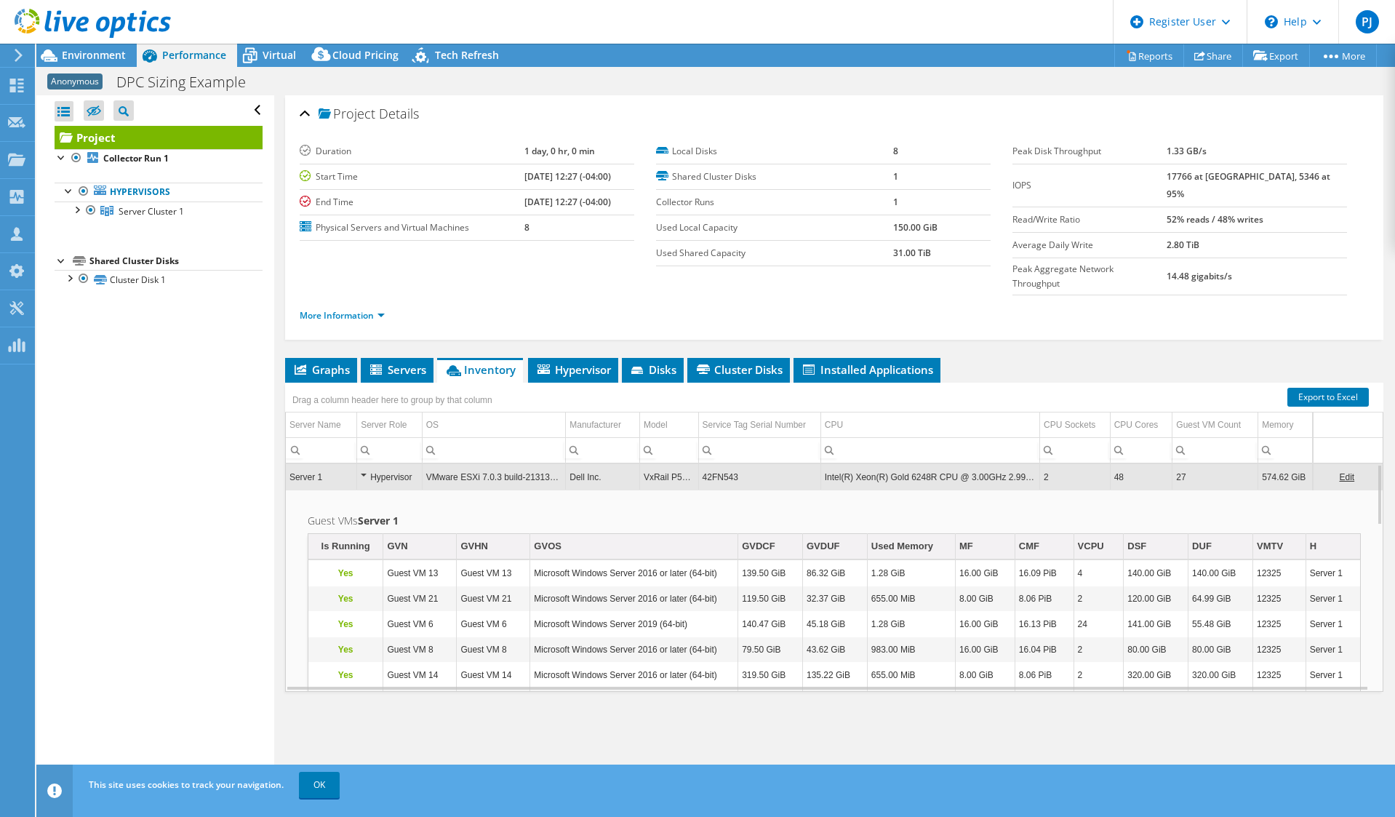
click at [556, 34] on header "PJ Dell User [PERSON_NAME] [PERSON_NAME][EMAIL_ADDRESS][PERSON_NAME][DOMAIN_NAM…" at bounding box center [697, 22] width 1395 height 44
click at [585, 362] on span "Hypervisor" at bounding box center [573, 369] width 76 height 15
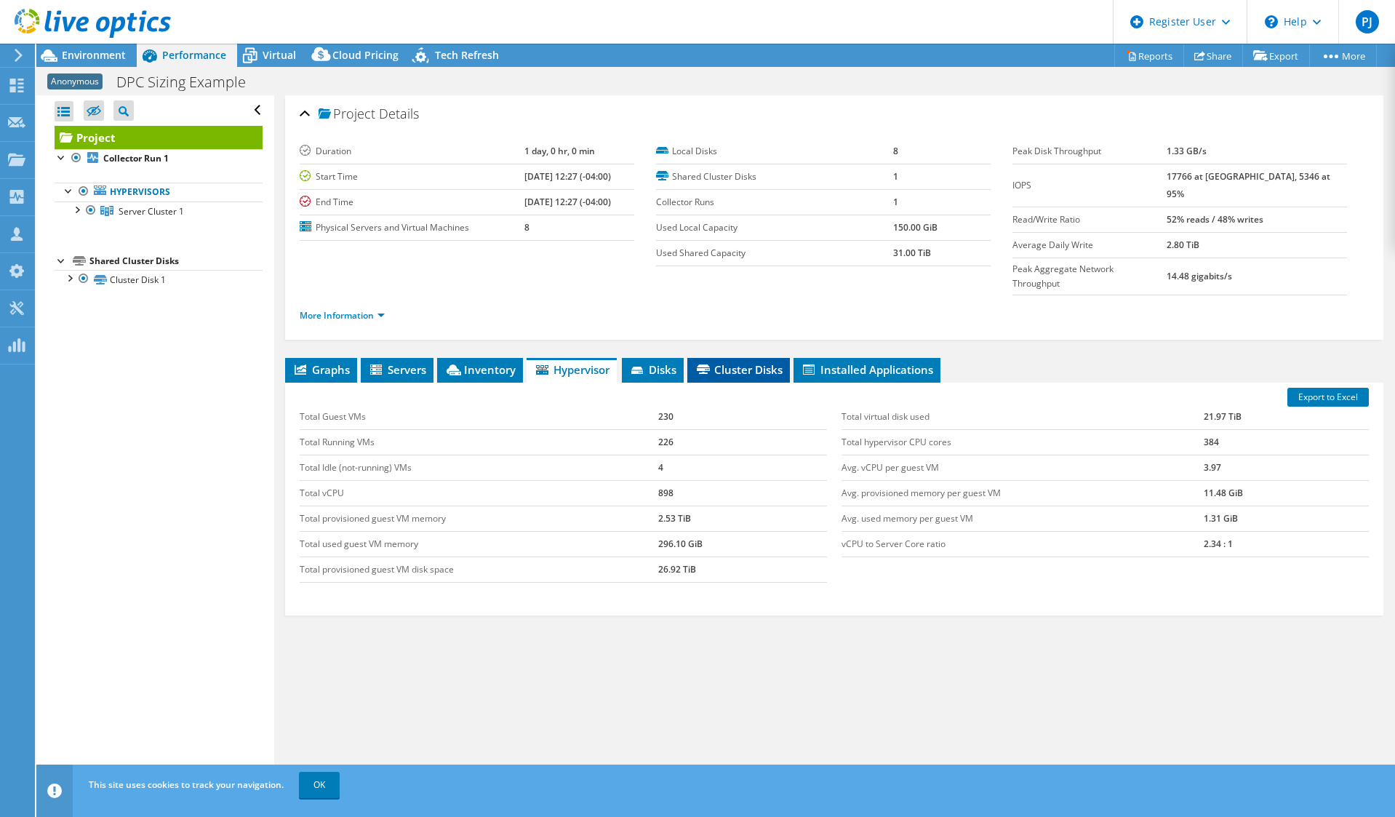
click at [756, 362] on span "Cluster Disks" at bounding box center [739, 369] width 88 height 15
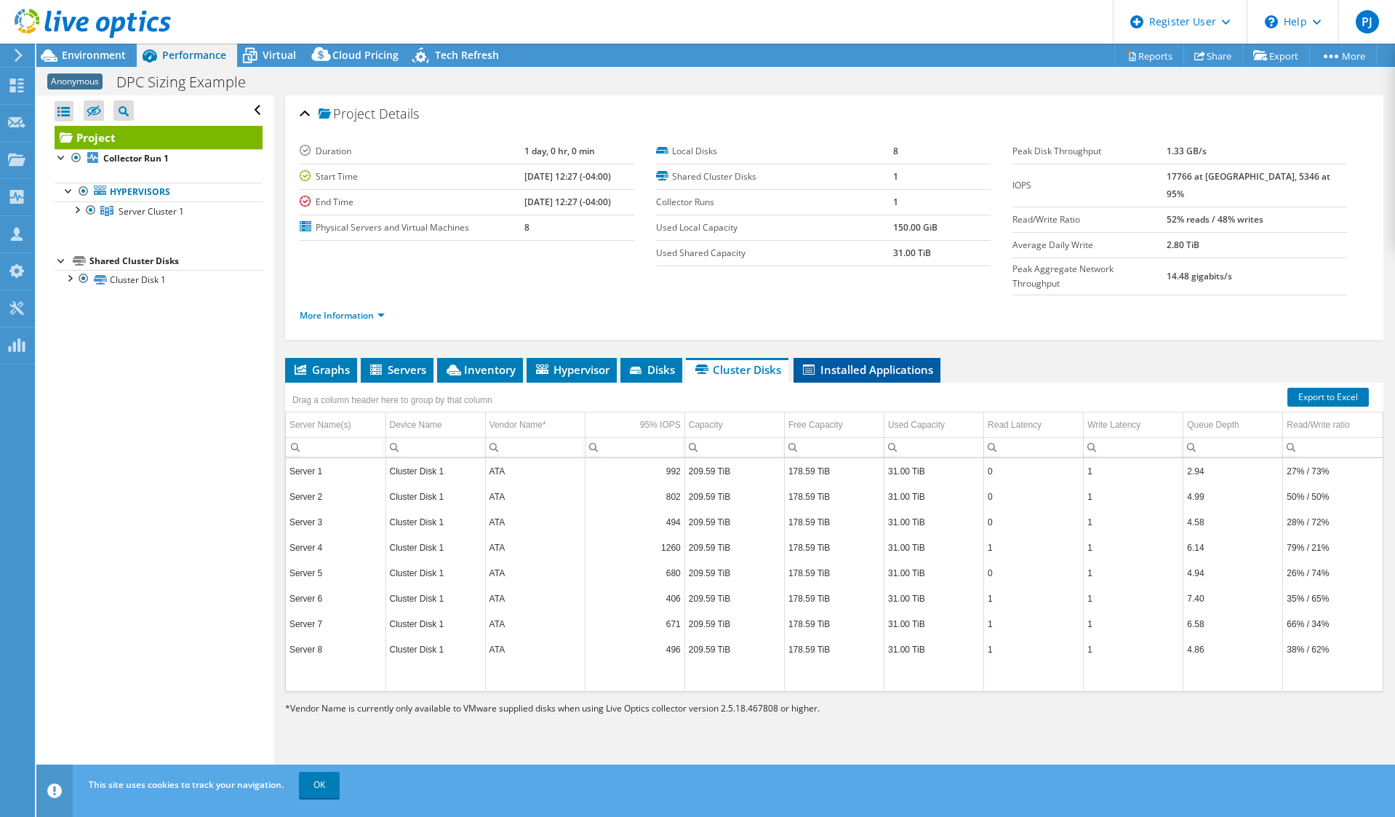
click at [861, 362] on span "Installed Applications" at bounding box center [867, 369] width 132 height 15
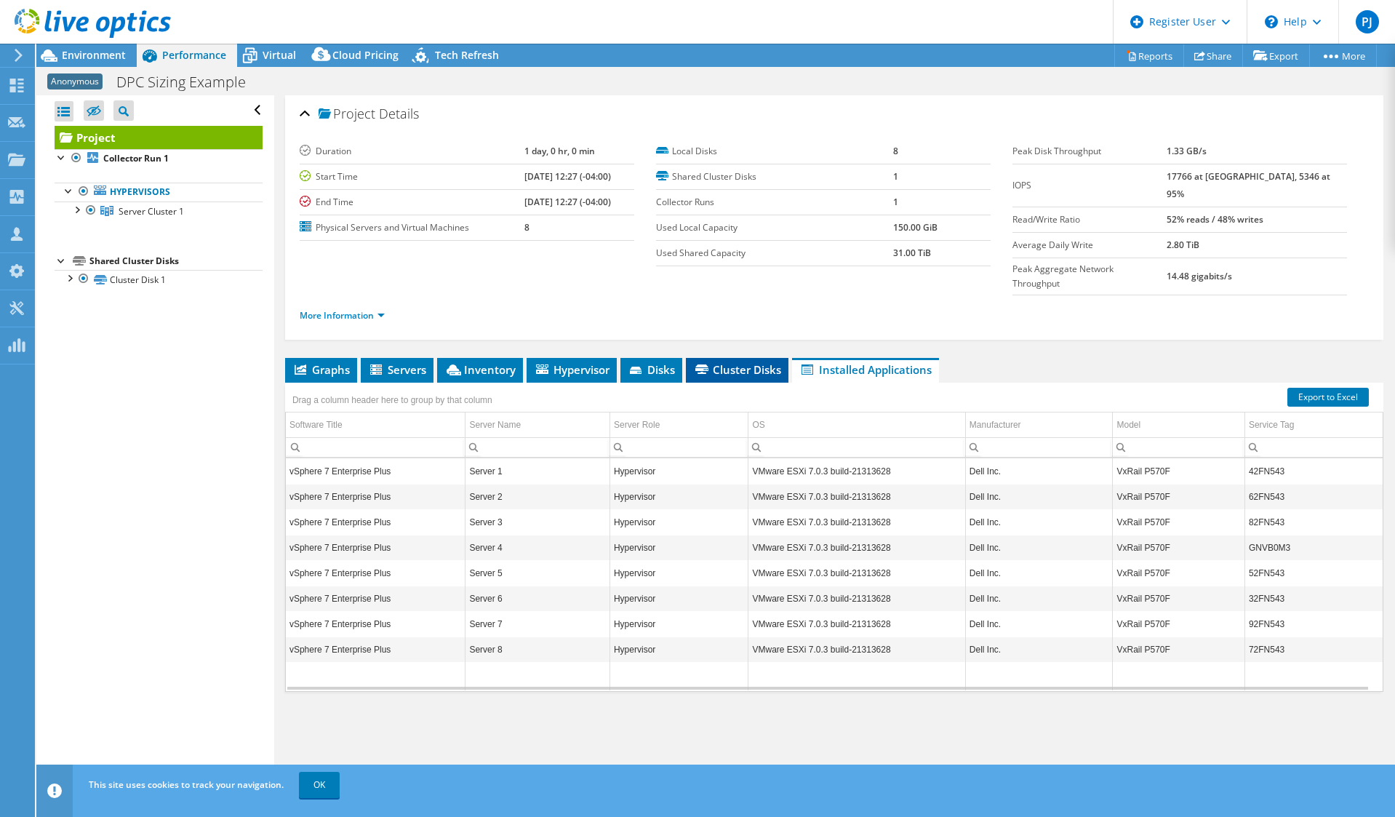
click at [723, 362] on span "Cluster Disks" at bounding box center [737, 369] width 88 height 15
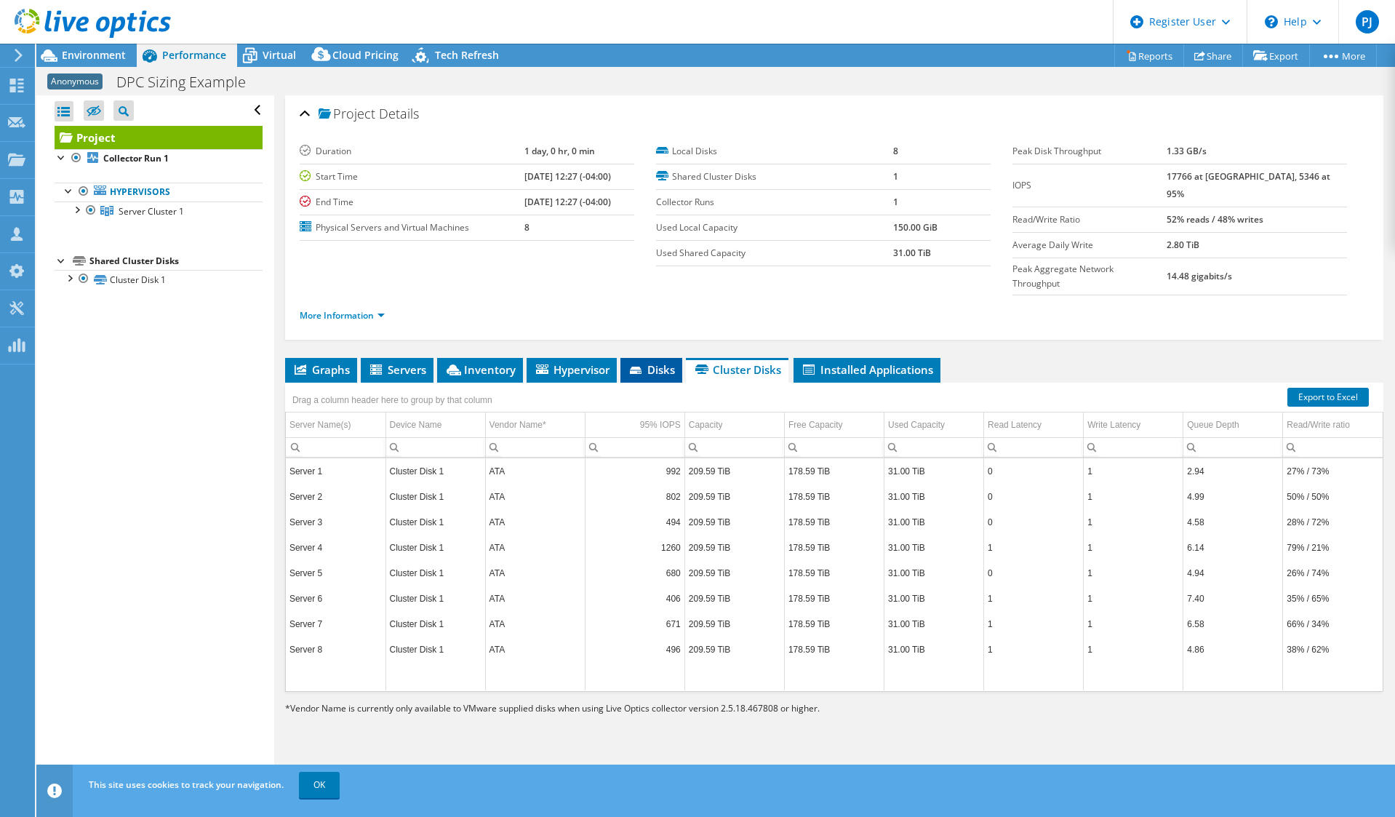
click at [650, 362] on span "Disks" at bounding box center [651, 369] width 47 height 15
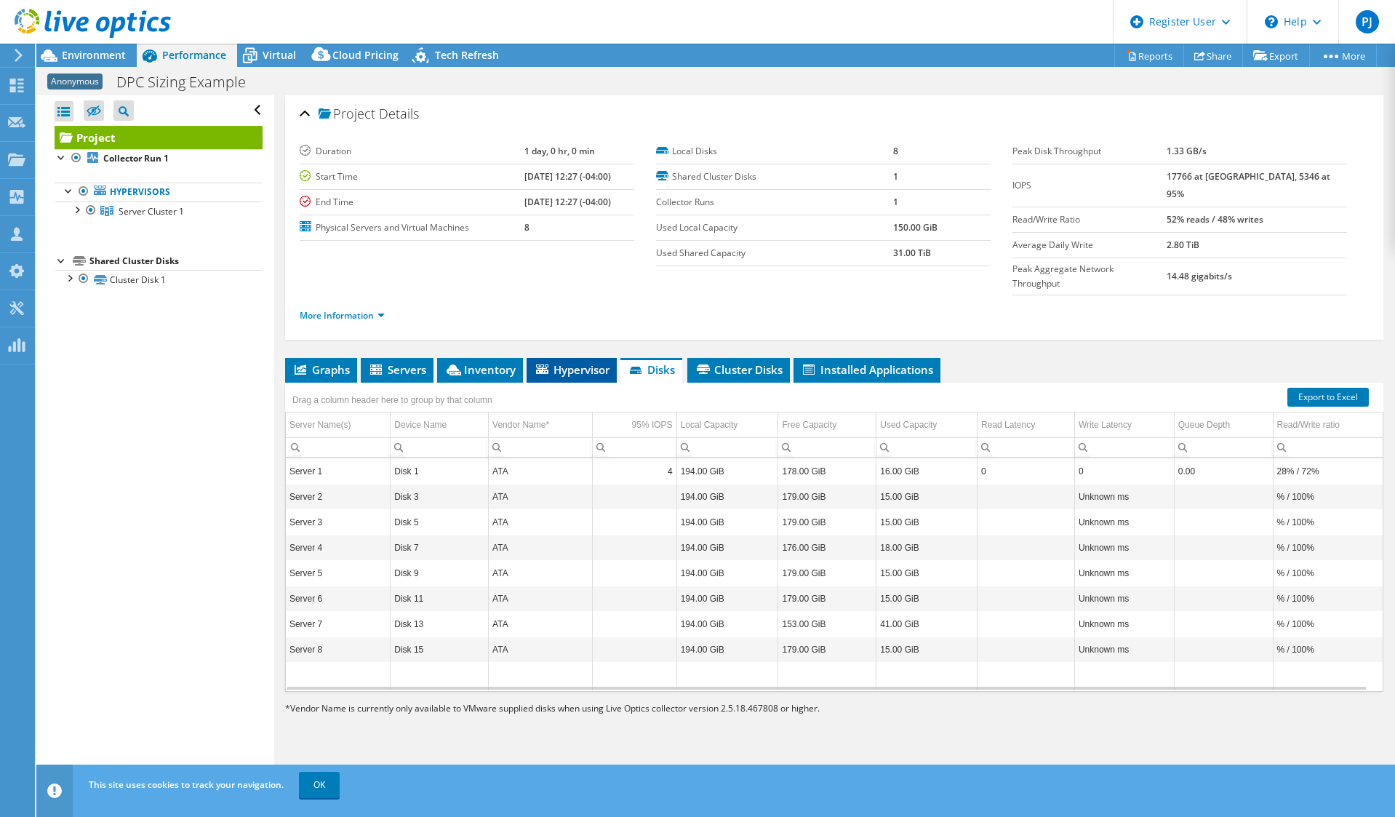
click at [583, 362] on span "Hypervisor" at bounding box center [572, 369] width 76 height 15
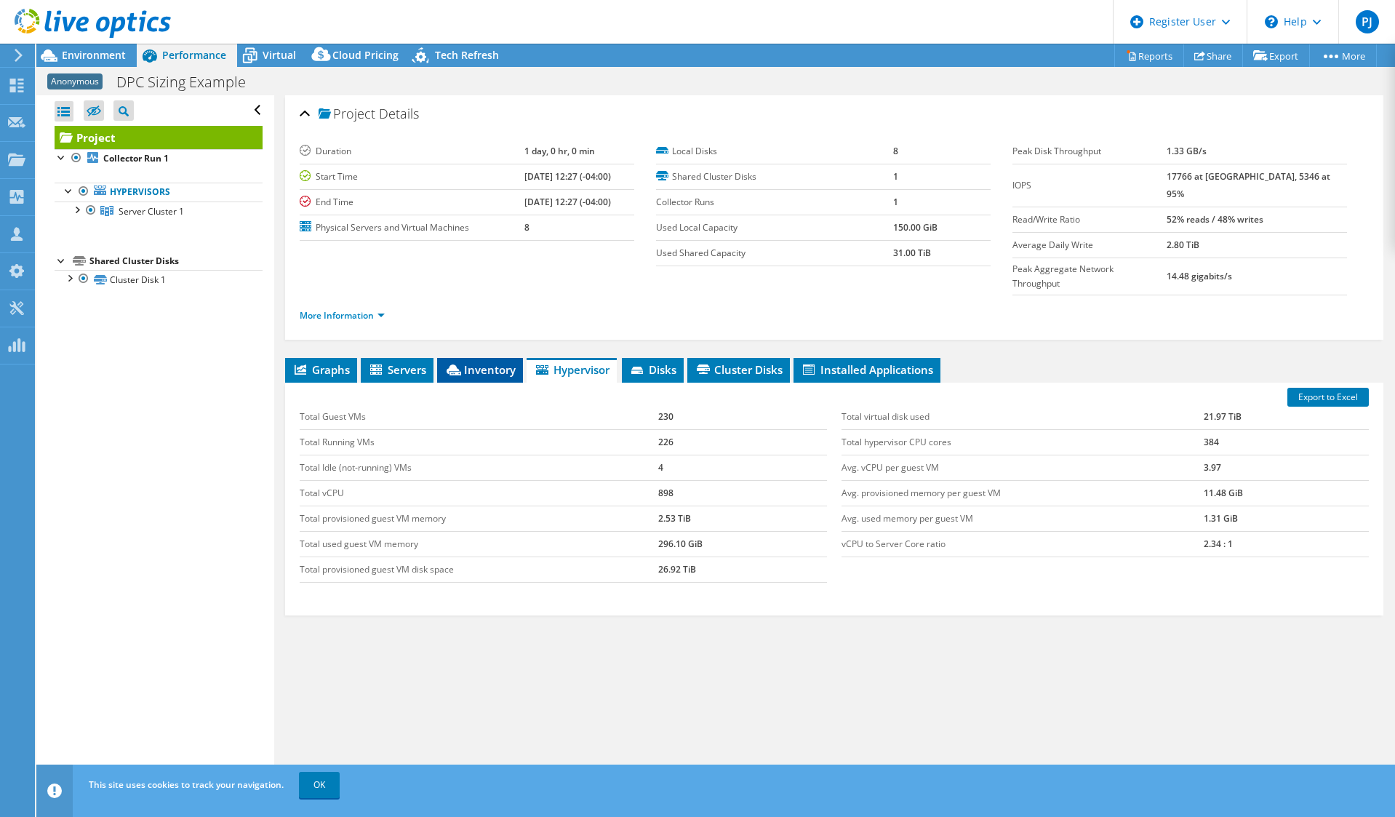
click at [473, 362] on span "Inventory" at bounding box center [479, 369] width 71 height 15
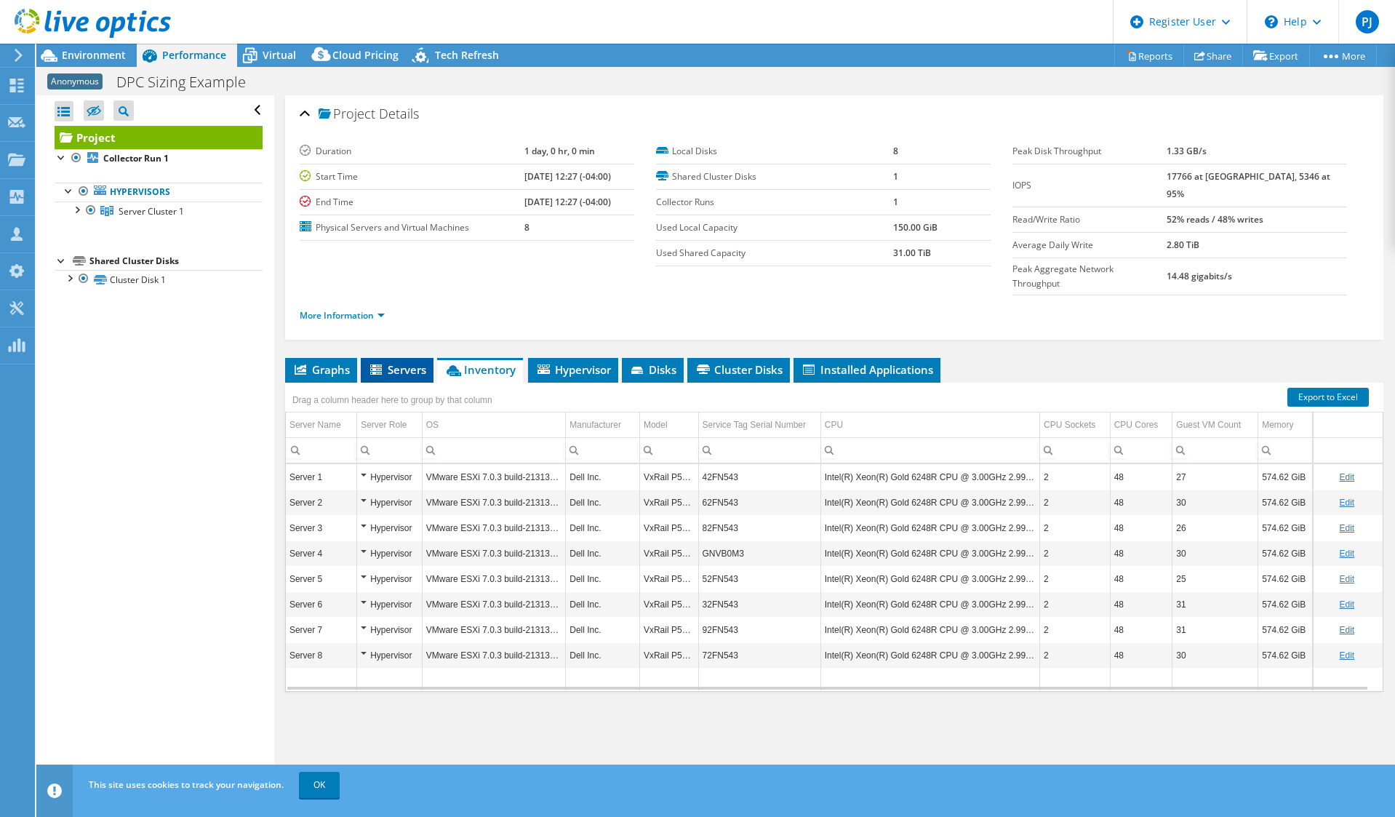
click at [390, 362] on span "Servers" at bounding box center [397, 369] width 58 height 15
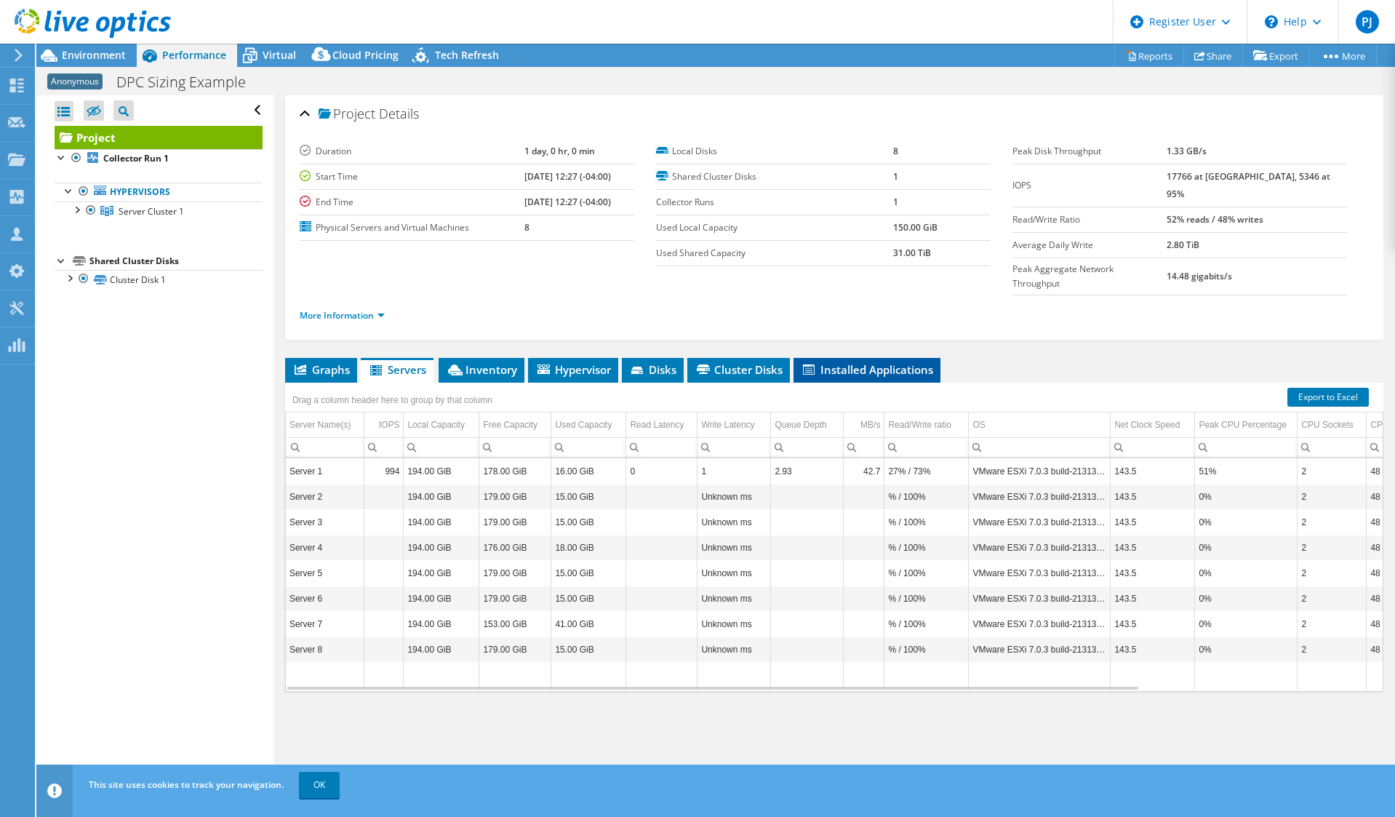
click at [855, 362] on span "Installed Applications" at bounding box center [867, 369] width 132 height 15
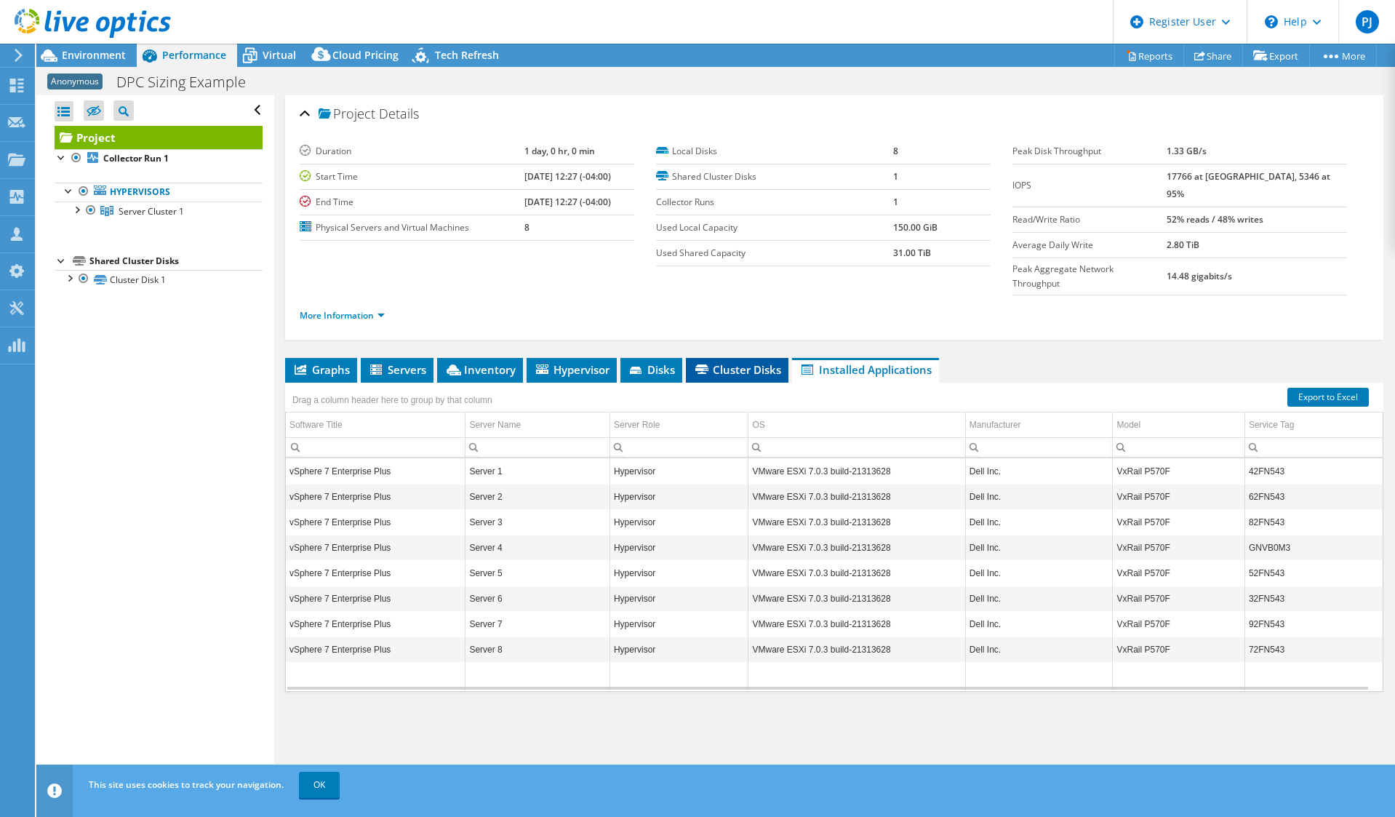
click at [726, 362] on span "Cluster Disks" at bounding box center [737, 369] width 88 height 15
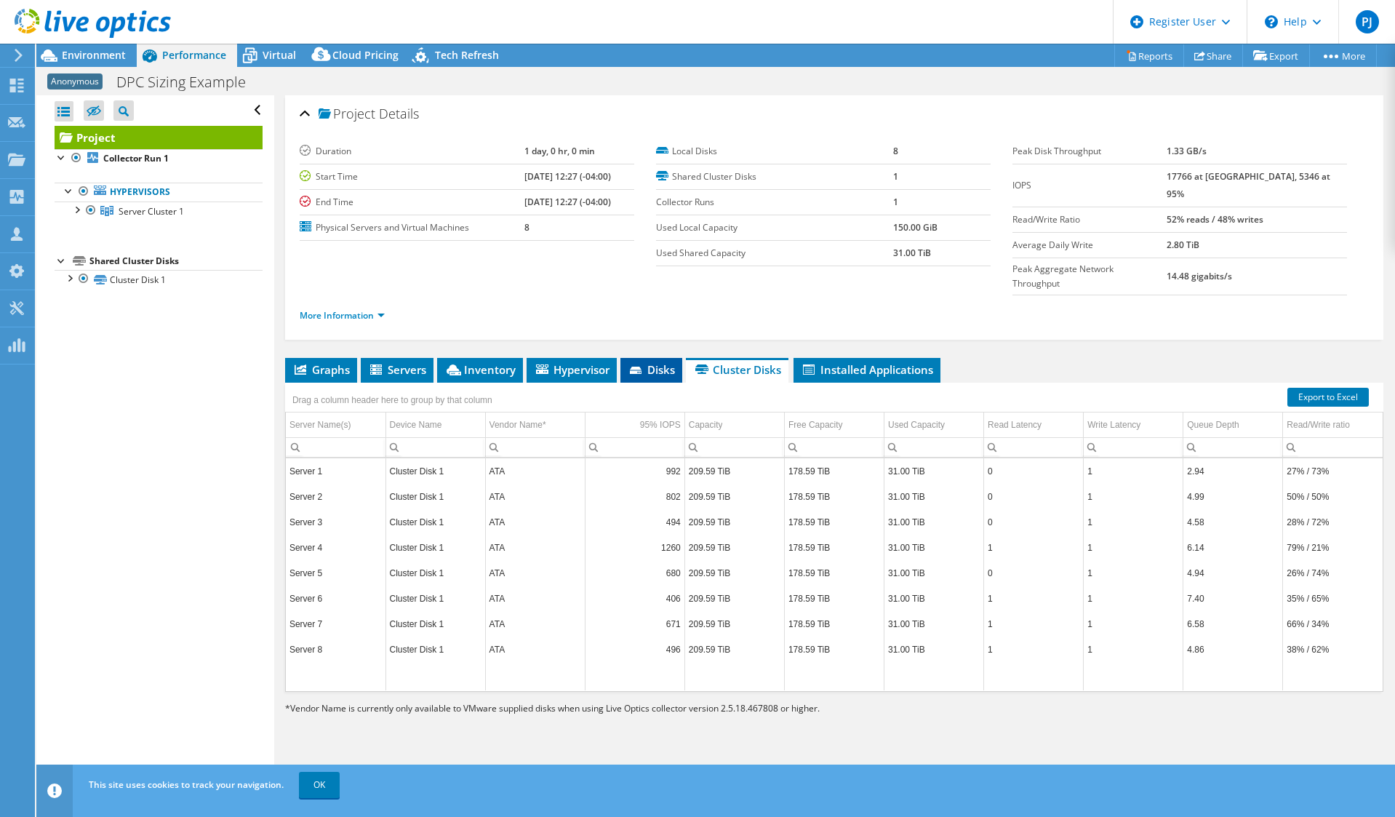
click at [644, 367] on icon at bounding box center [637, 371] width 15 height 9
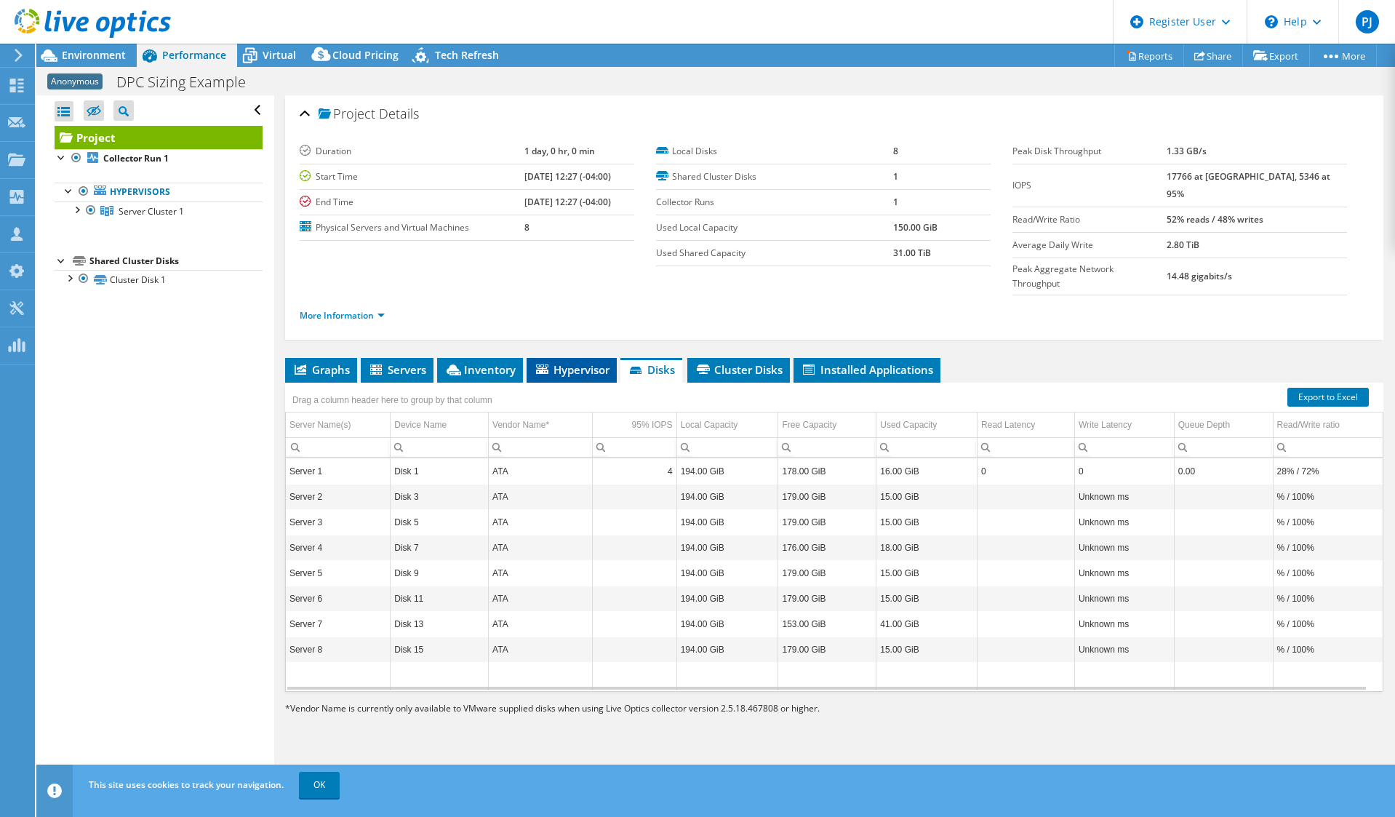
click at [560, 362] on span "Hypervisor" at bounding box center [572, 369] width 76 height 15
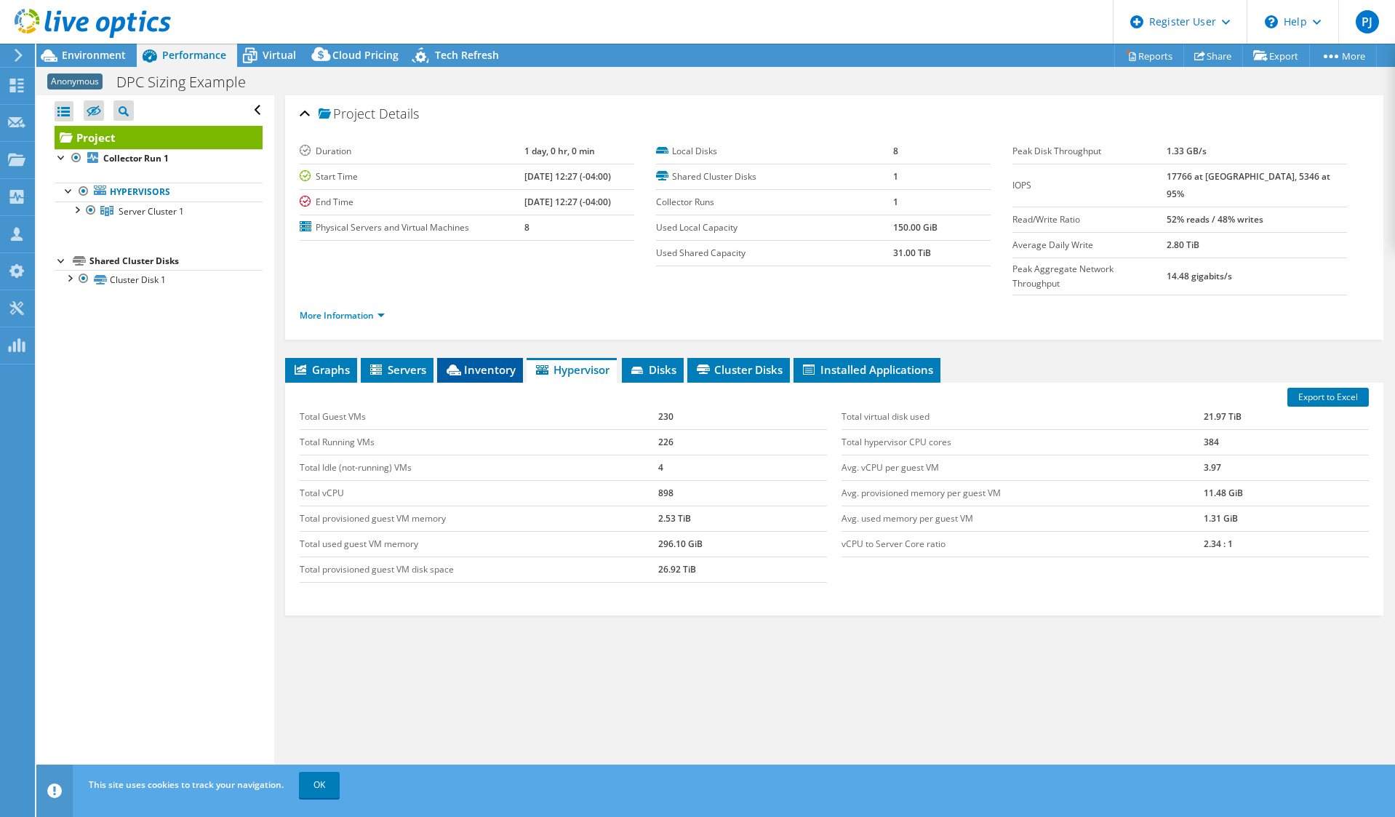
click at [490, 362] on span "Inventory" at bounding box center [479, 369] width 71 height 15
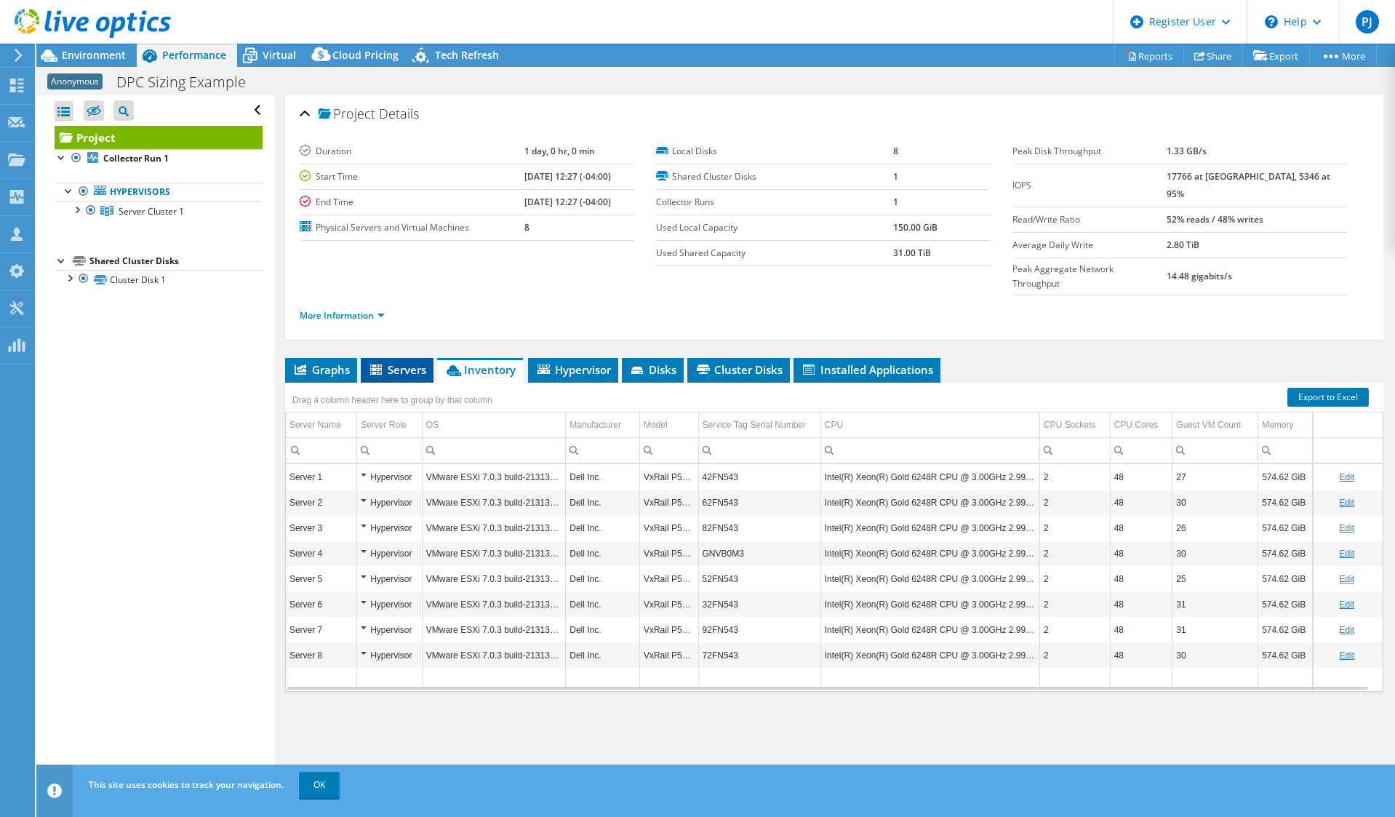
click at [404, 362] on span "Servers" at bounding box center [397, 369] width 58 height 15
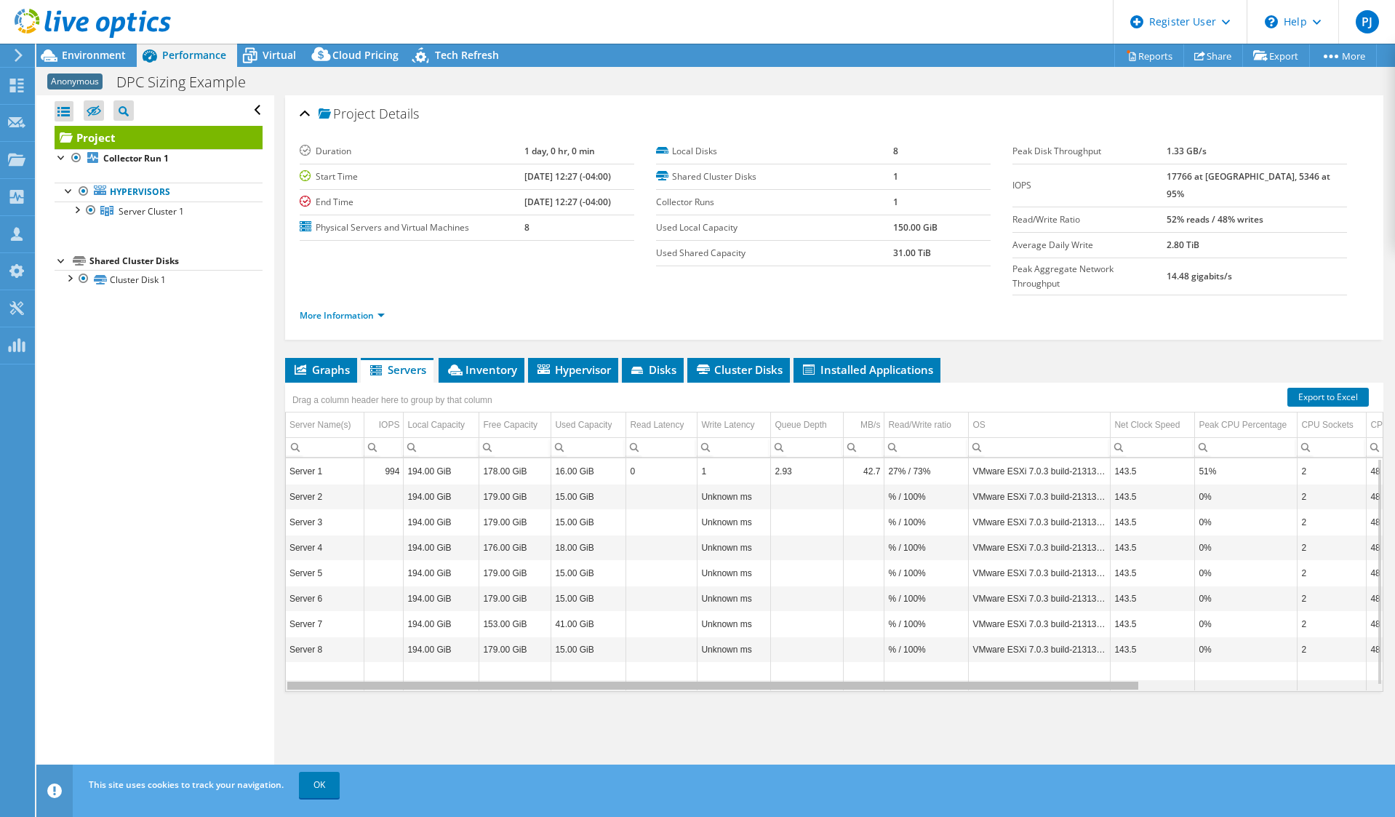
drag, startPoint x: 510, startPoint y: 653, endPoint x: 492, endPoint y: 635, distance: 25.2
click at [492, 635] on body "PJ Dell User [PERSON_NAME] [PERSON_NAME][EMAIL_ADDRESS][PERSON_NAME][DOMAIN_NAM…" at bounding box center [697, 408] width 1395 height 817
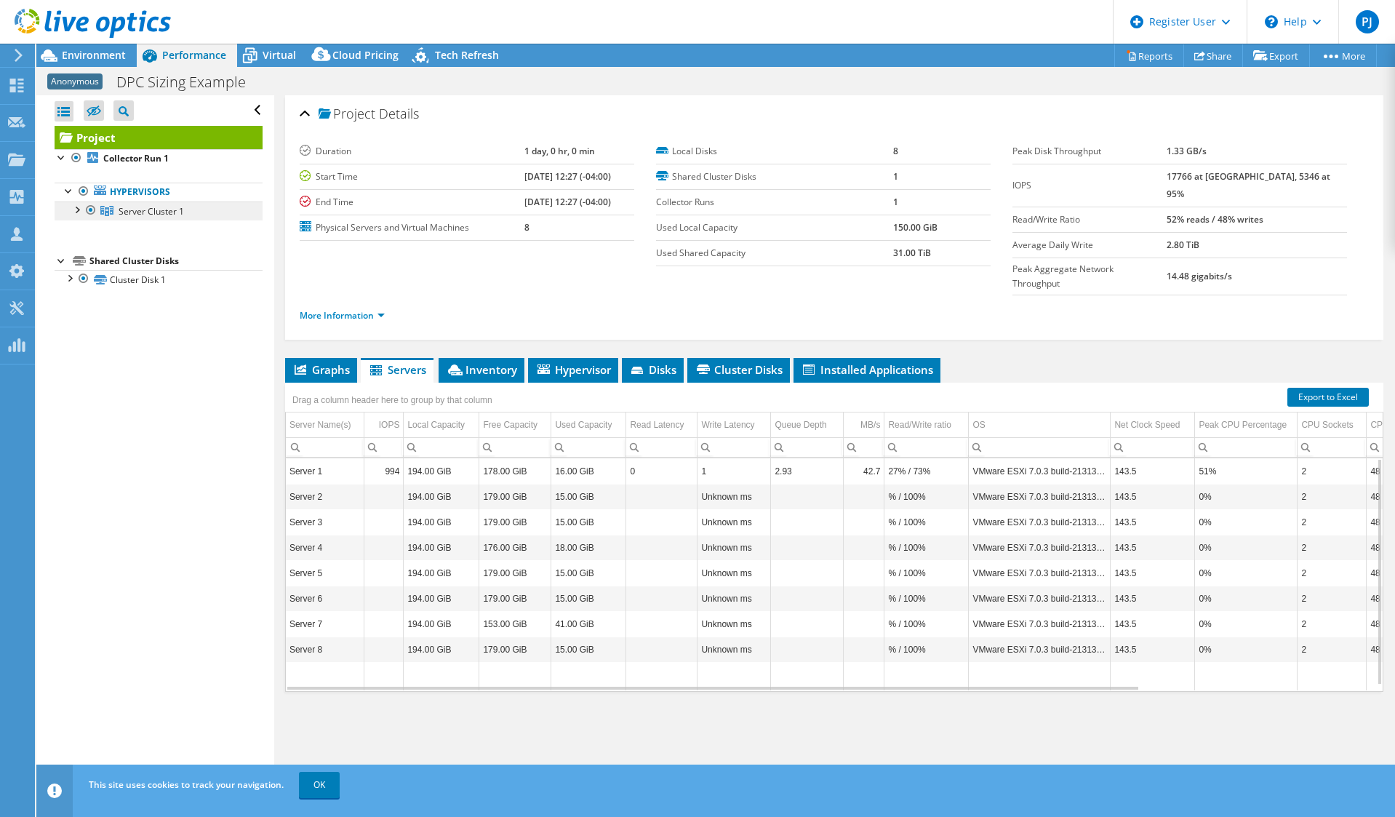
click at [152, 210] on span "Server Cluster 1" at bounding box center [151, 211] width 65 height 12
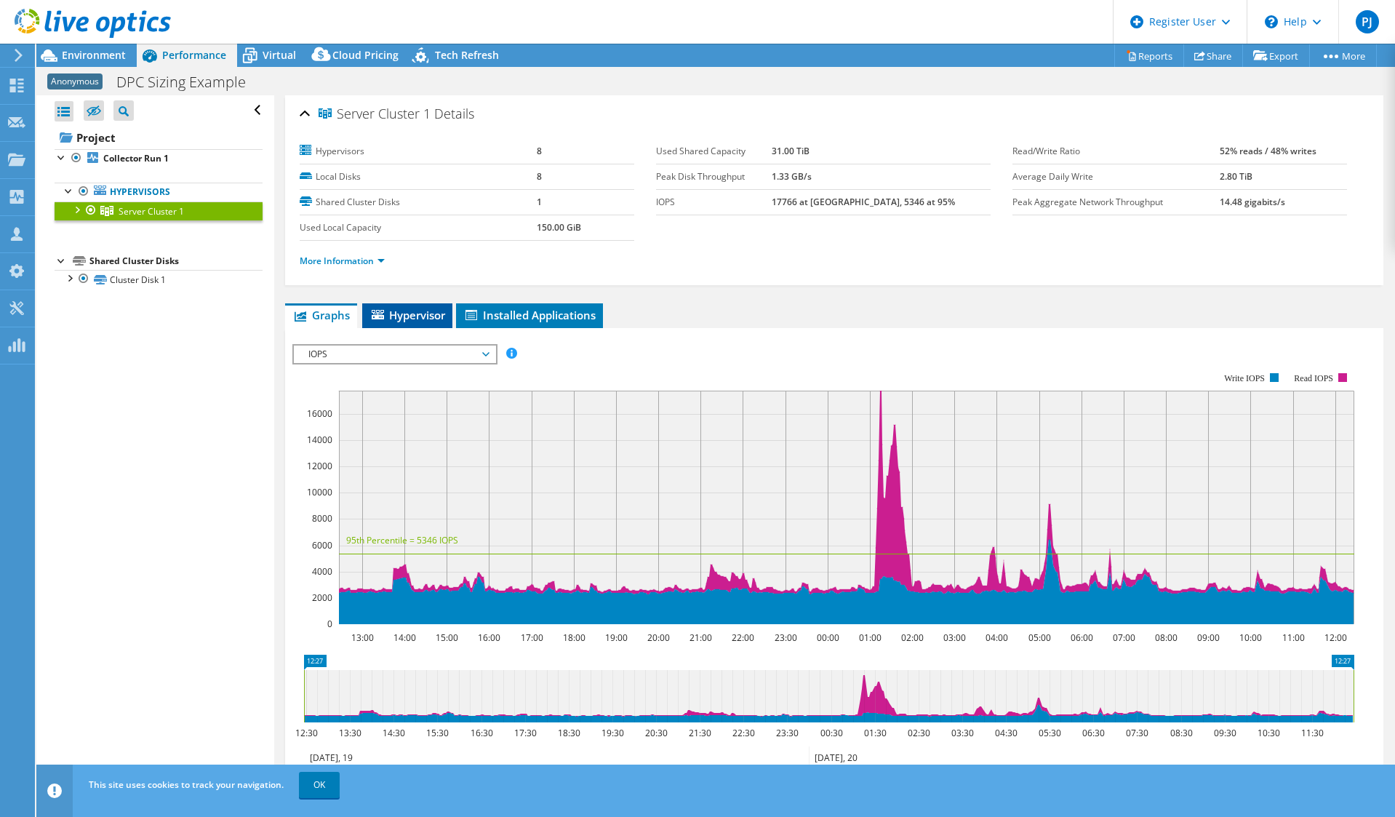
click at [413, 314] on span "Hypervisor" at bounding box center [408, 315] width 76 height 15
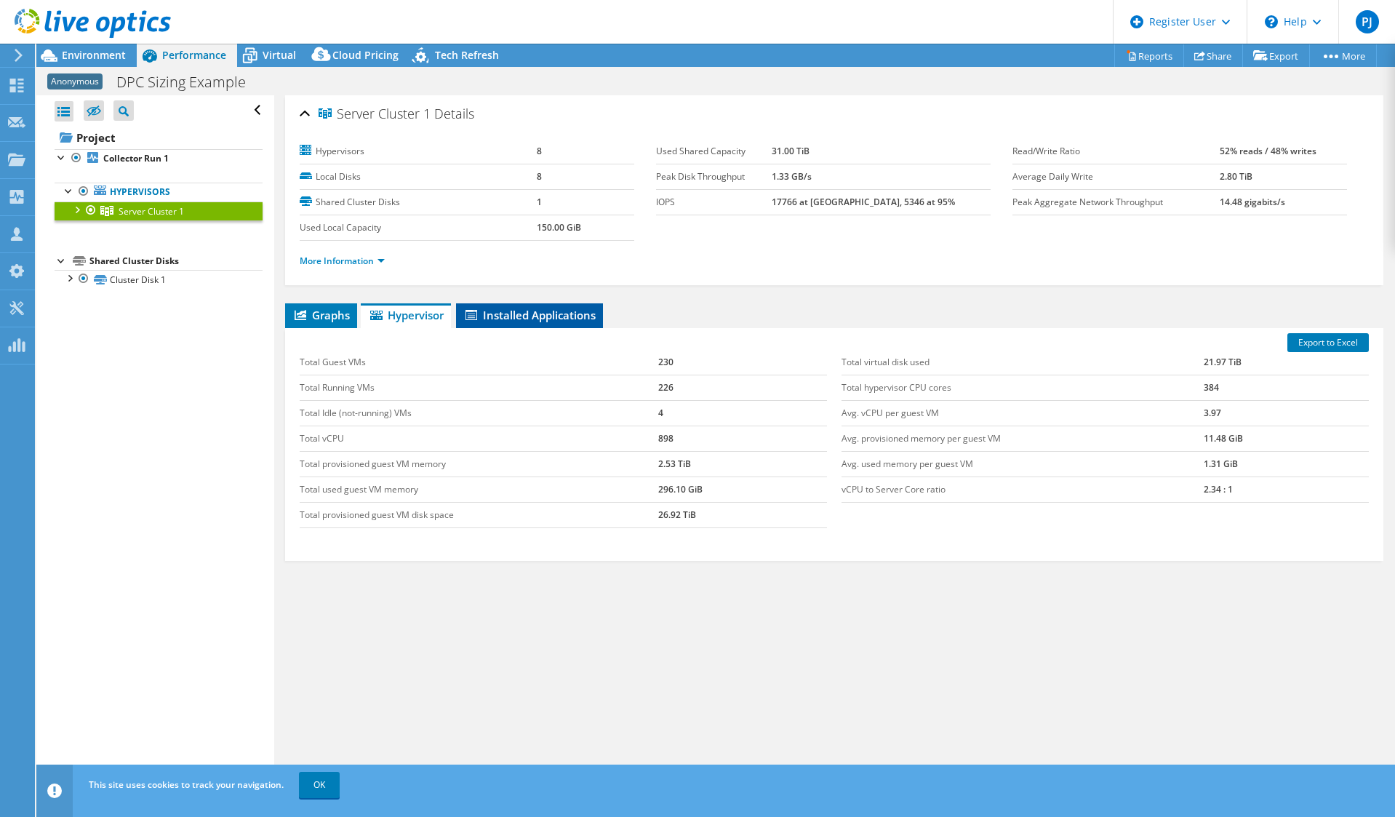
click at [545, 315] on span "Installed Applications" at bounding box center [529, 315] width 132 height 15
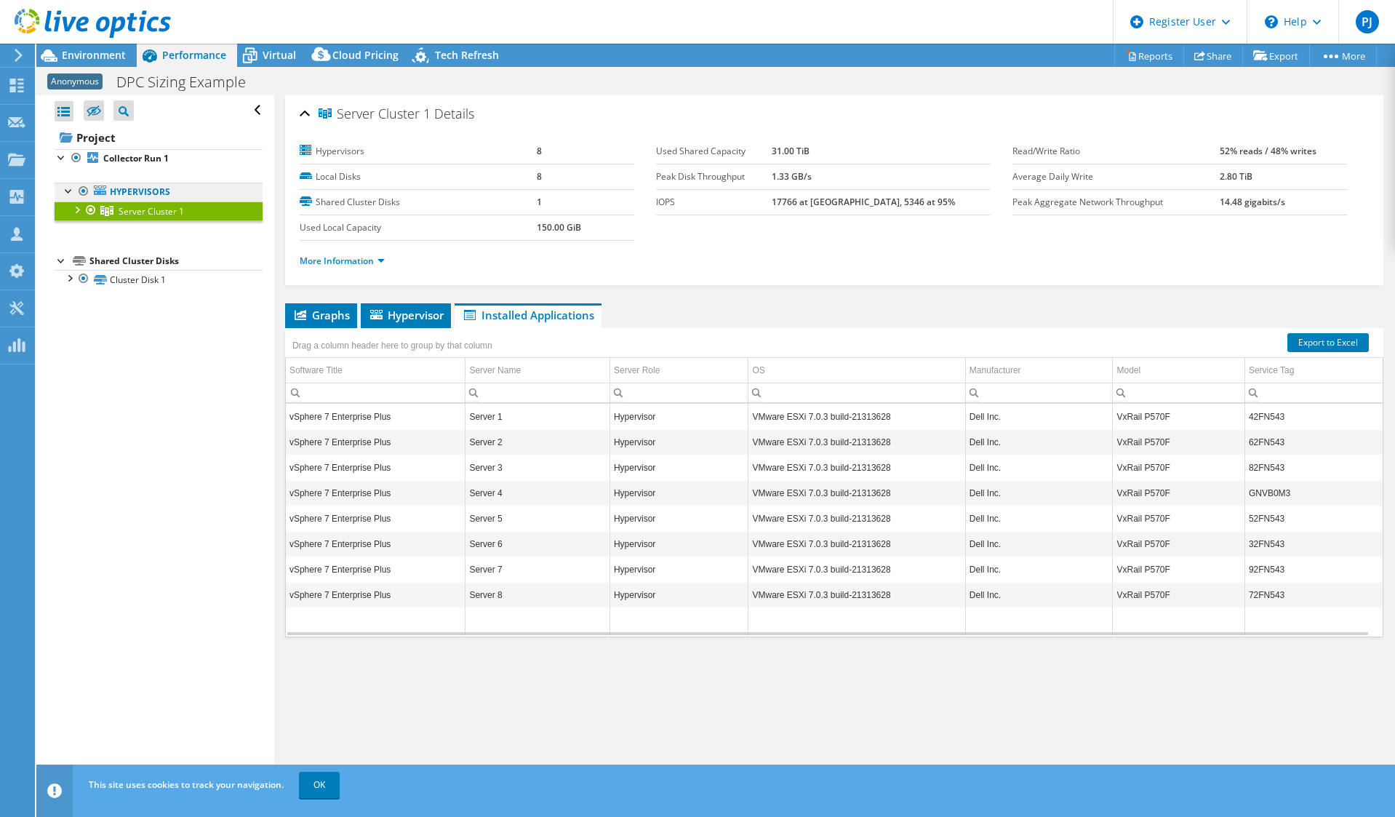
click at [170, 187] on link "Hypervisors" at bounding box center [159, 192] width 208 height 19
click at [175, 161] on link "Collector Run 1" at bounding box center [159, 158] width 208 height 19
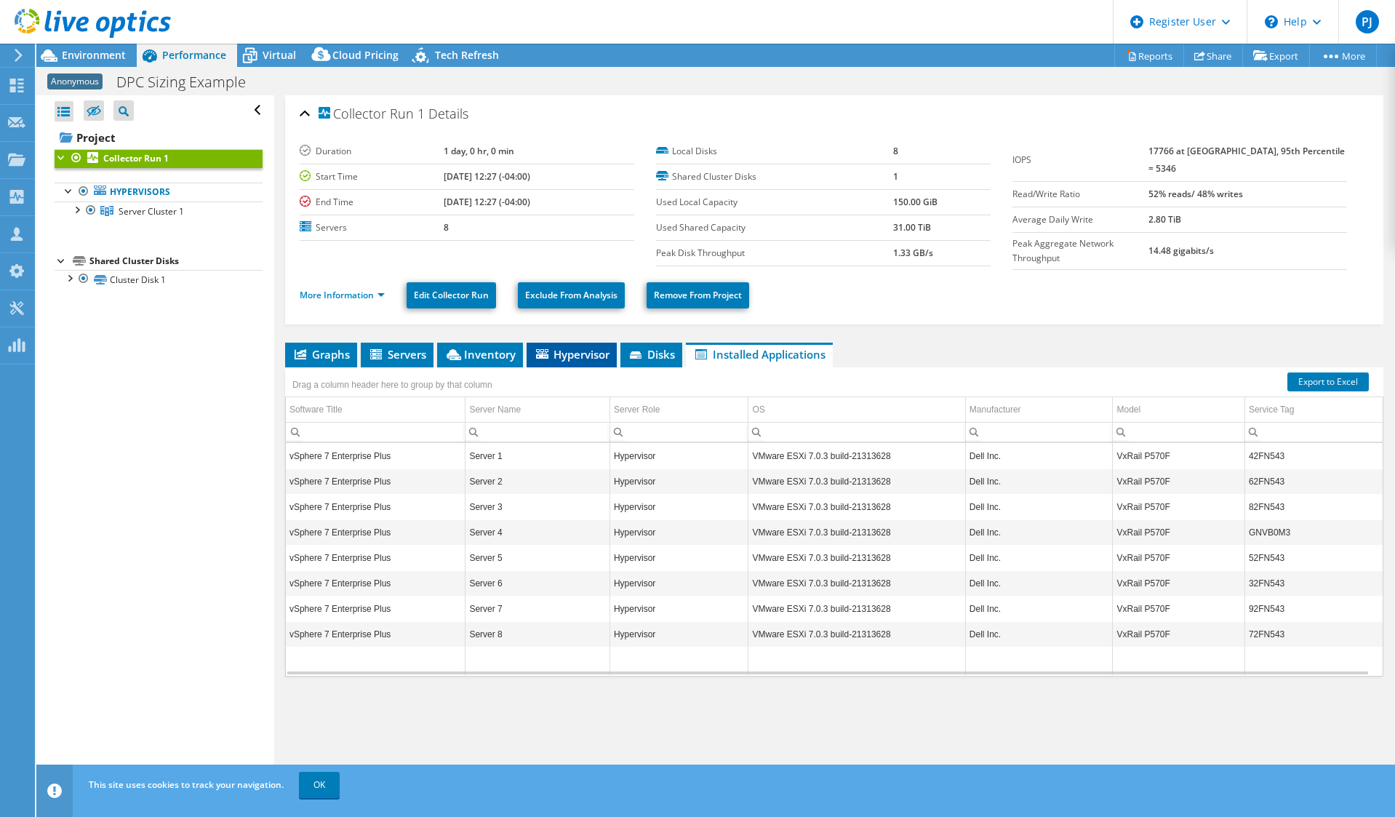
click at [572, 350] on span "Hypervisor" at bounding box center [572, 354] width 76 height 15
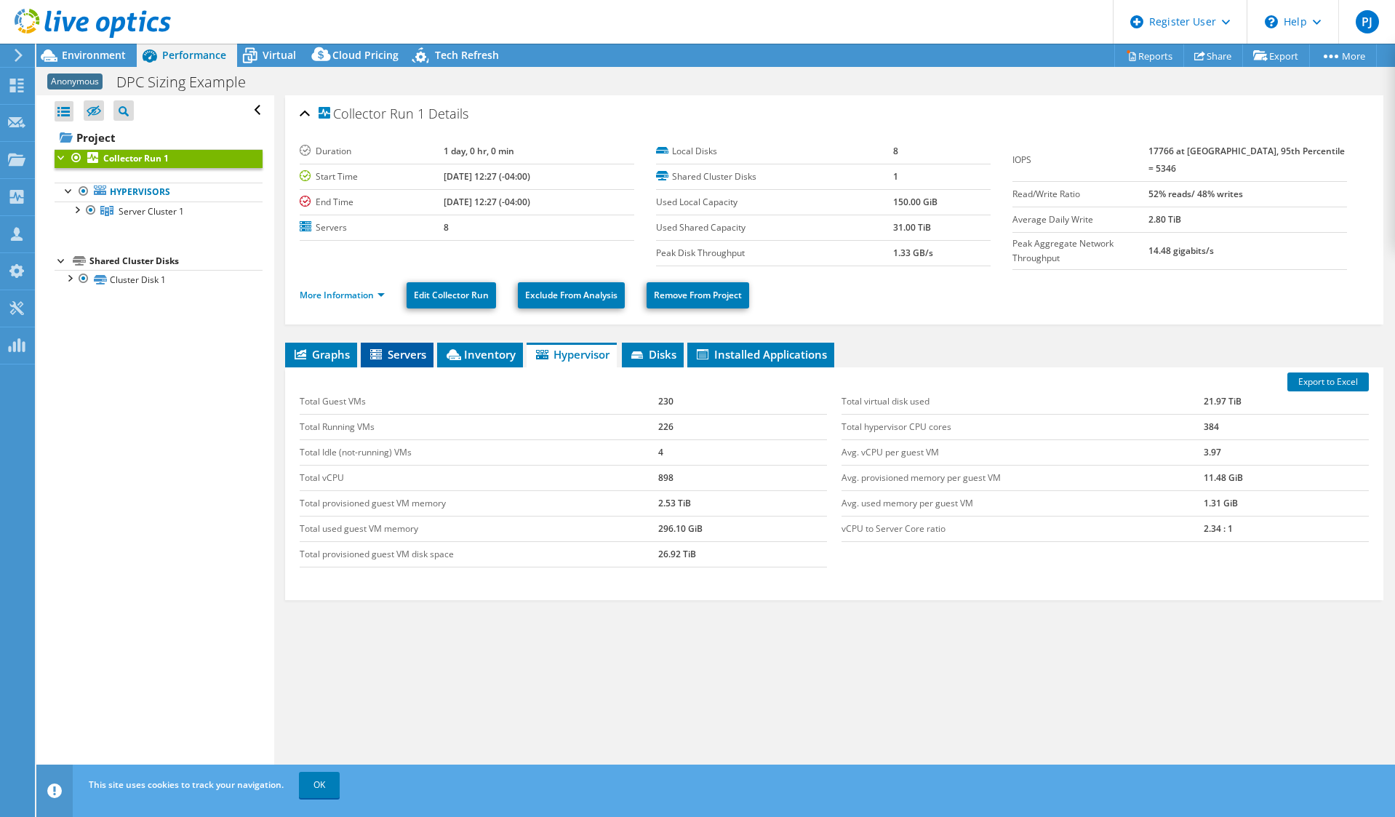
click at [410, 351] on span "Servers" at bounding box center [397, 354] width 58 height 15
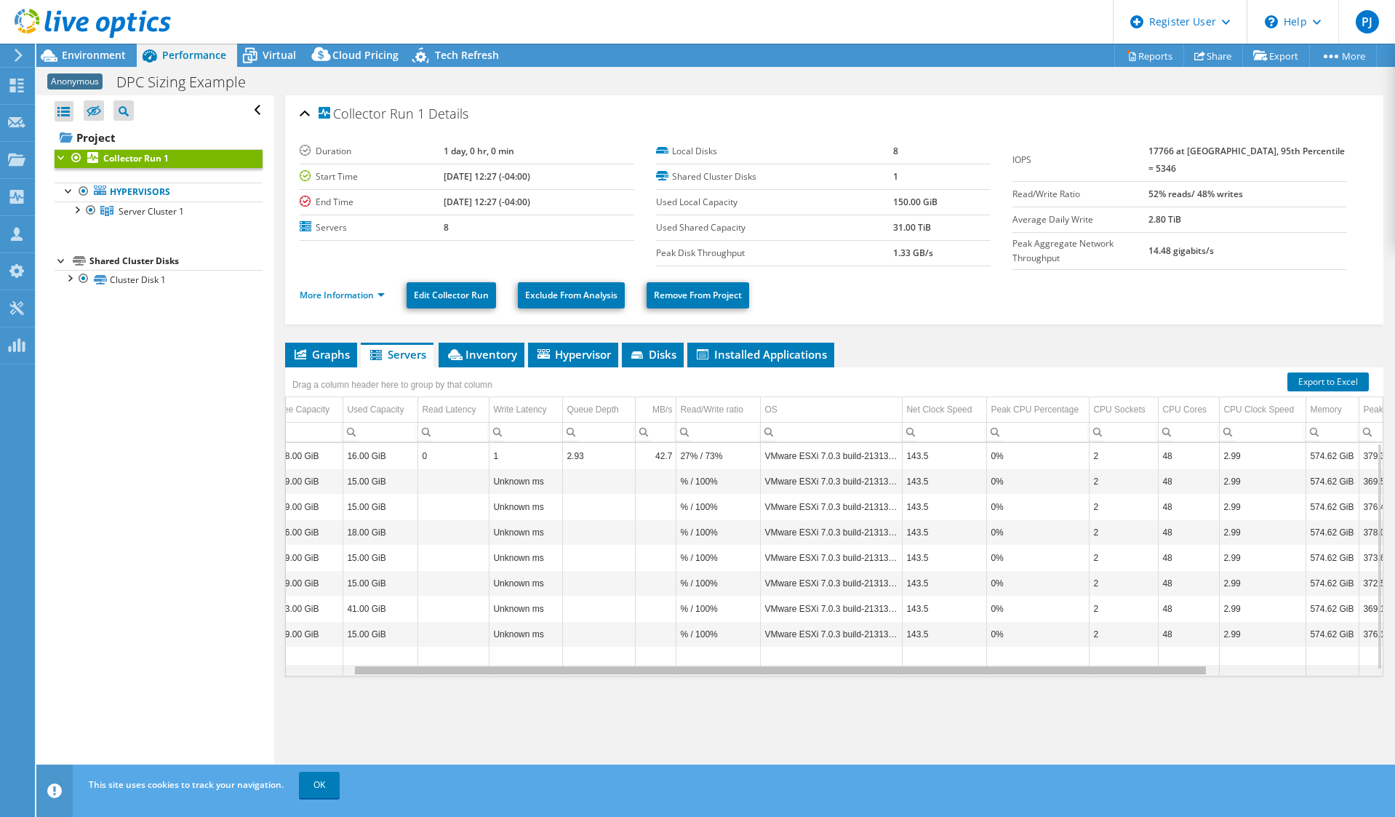
scroll to position [0, 295]
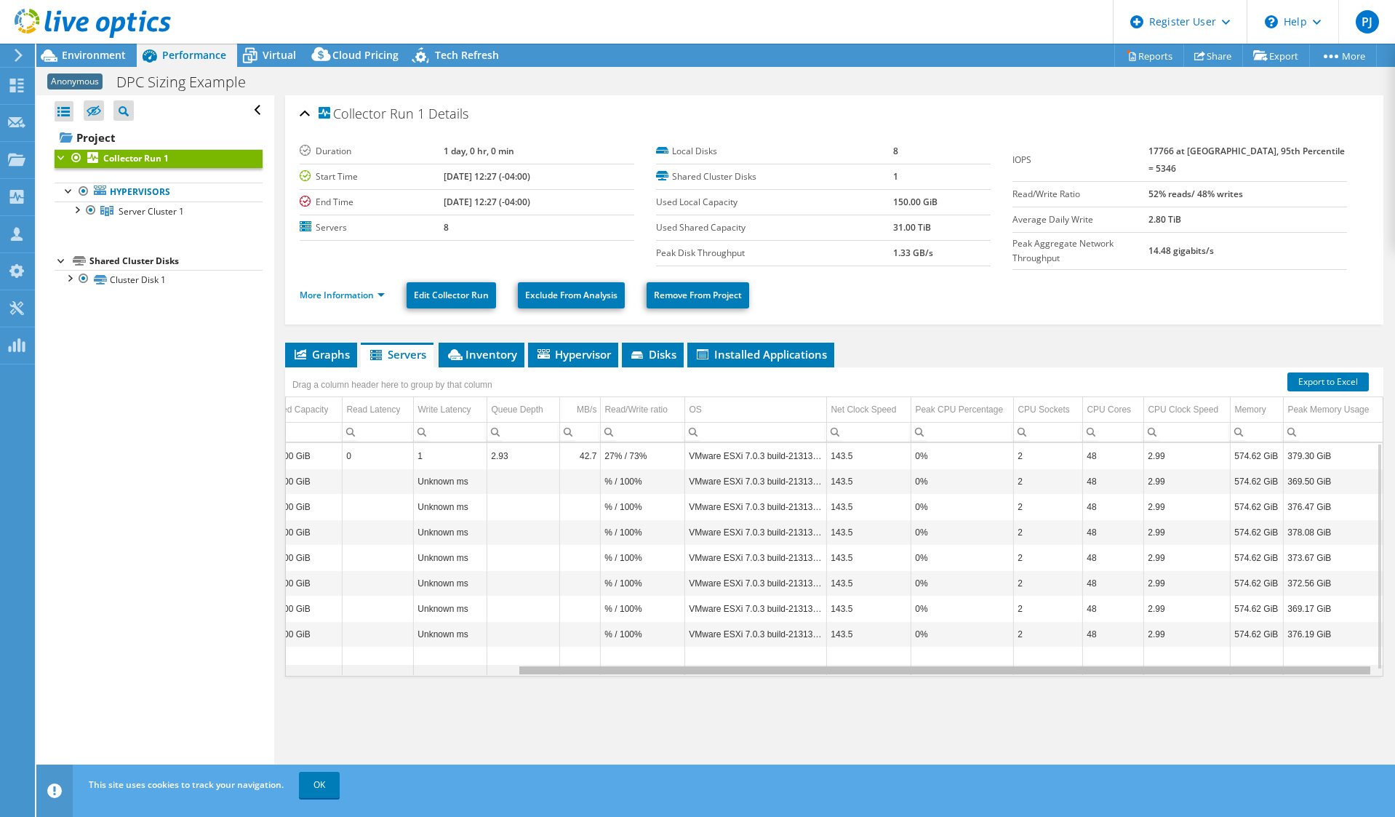
drag, startPoint x: 919, startPoint y: 662, endPoint x: 1189, endPoint y: 676, distance: 270.2
click at [1189, 676] on body "PJ Dell User [PERSON_NAME] [PERSON_NAME][EMAIL_ADDRESS][PERSON_NAME][DOMAIN_NAM…" at bounding box center [697, 408] width 1395 height 817
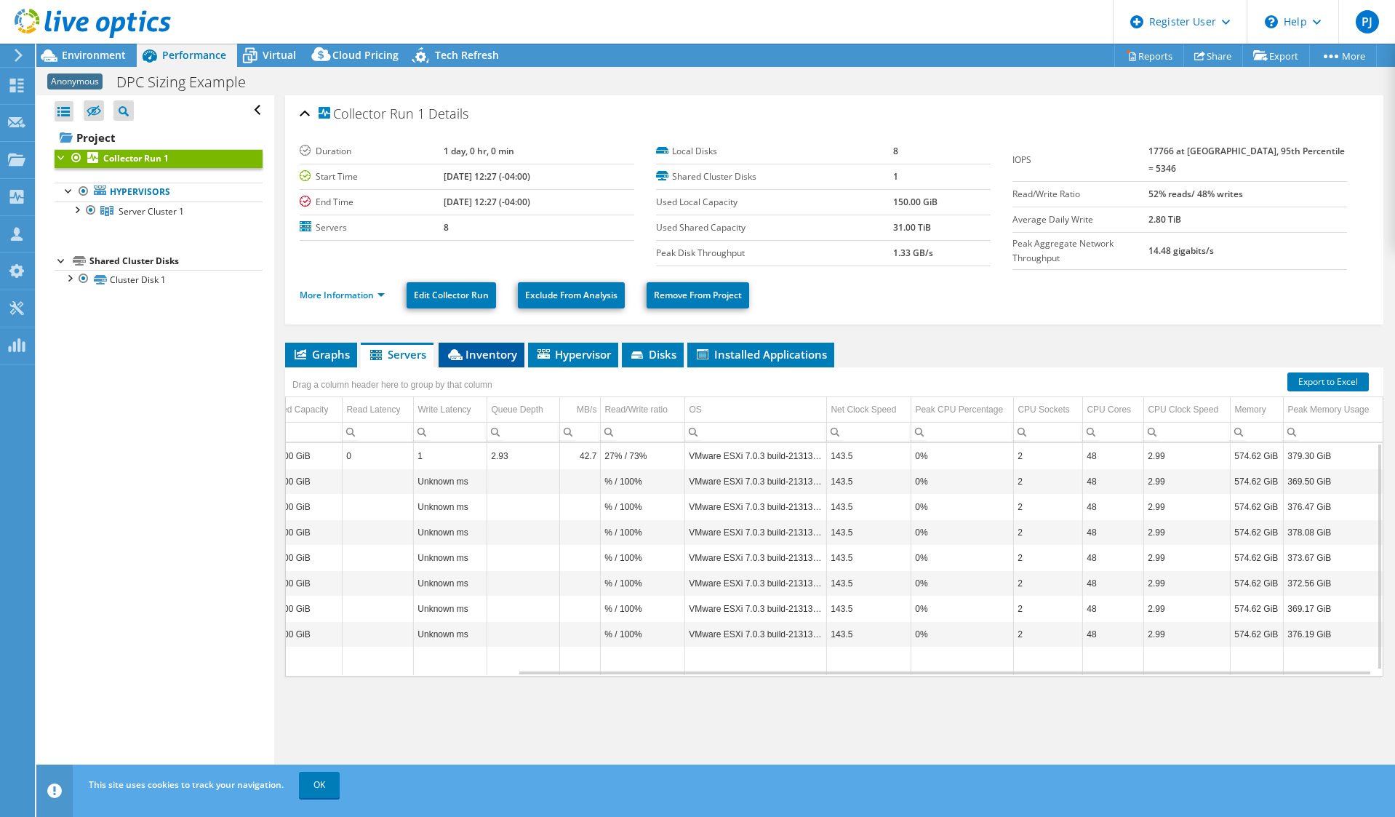
click at [479, 347] on span "Inventory" at bounding box center [481, 354] width 71 height 15
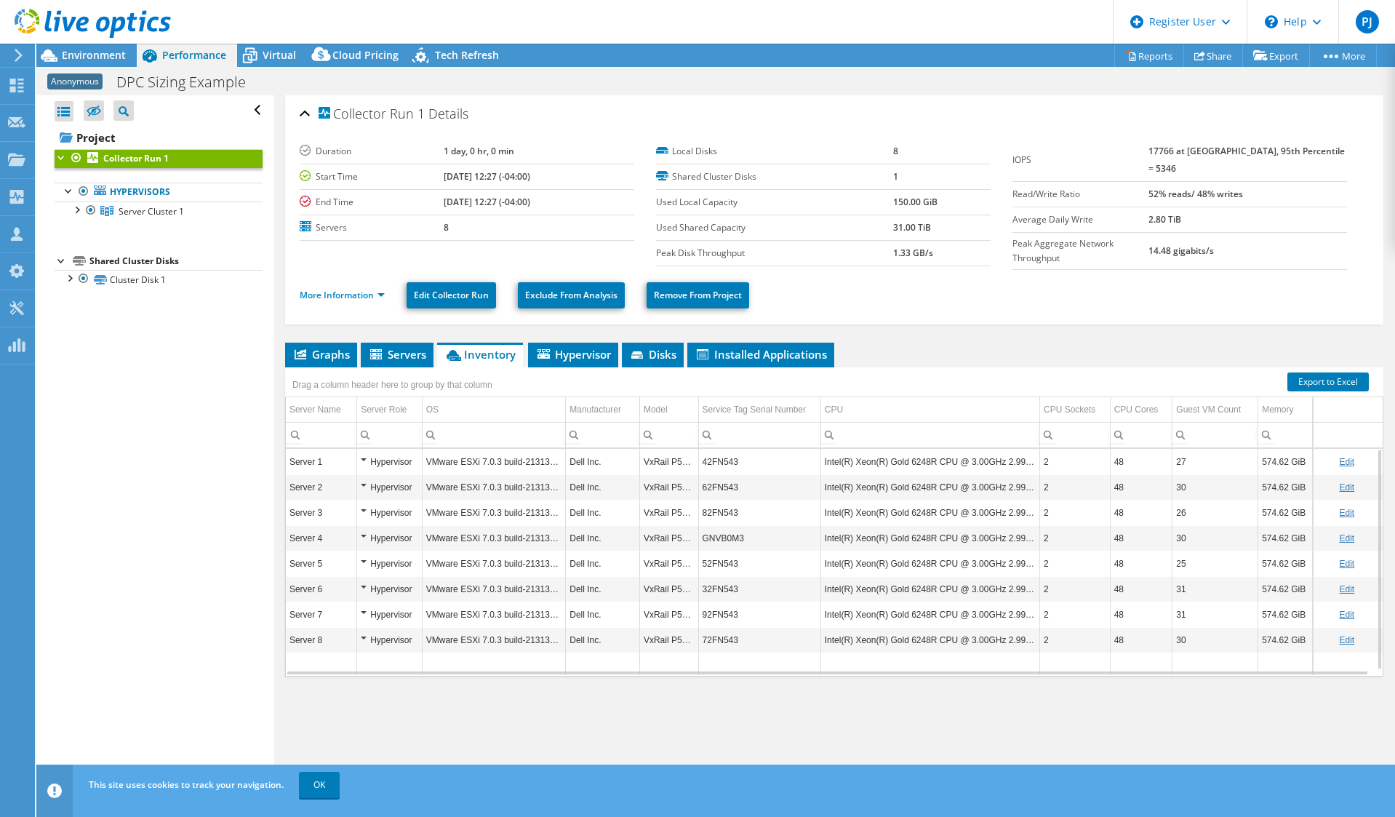
click at [712, 458] on td "42FN543" at bounding box center [759, 461] width 122 height 25
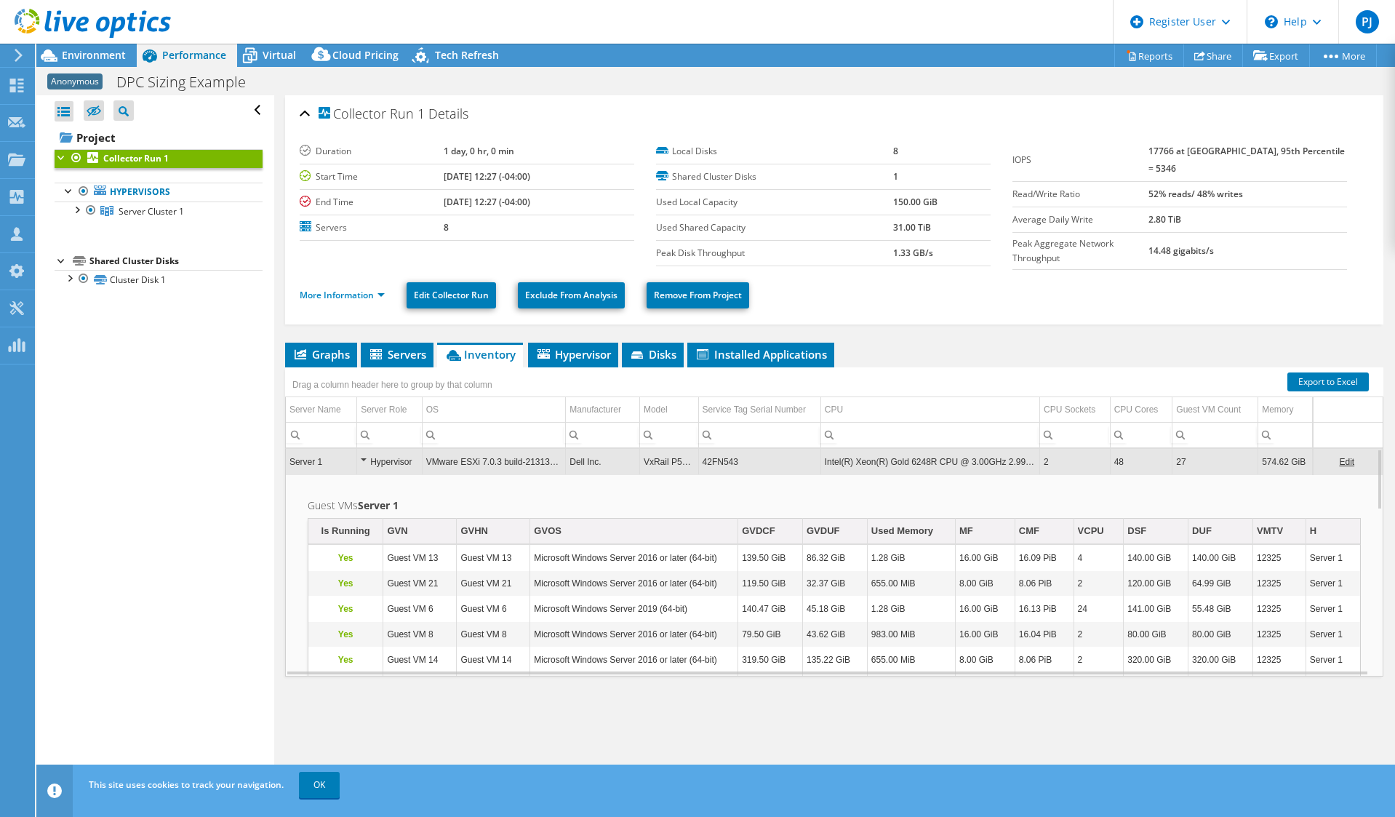
click at [717, 459] on td "42FN543" at bounding box center [759, 461] width 122 height 25
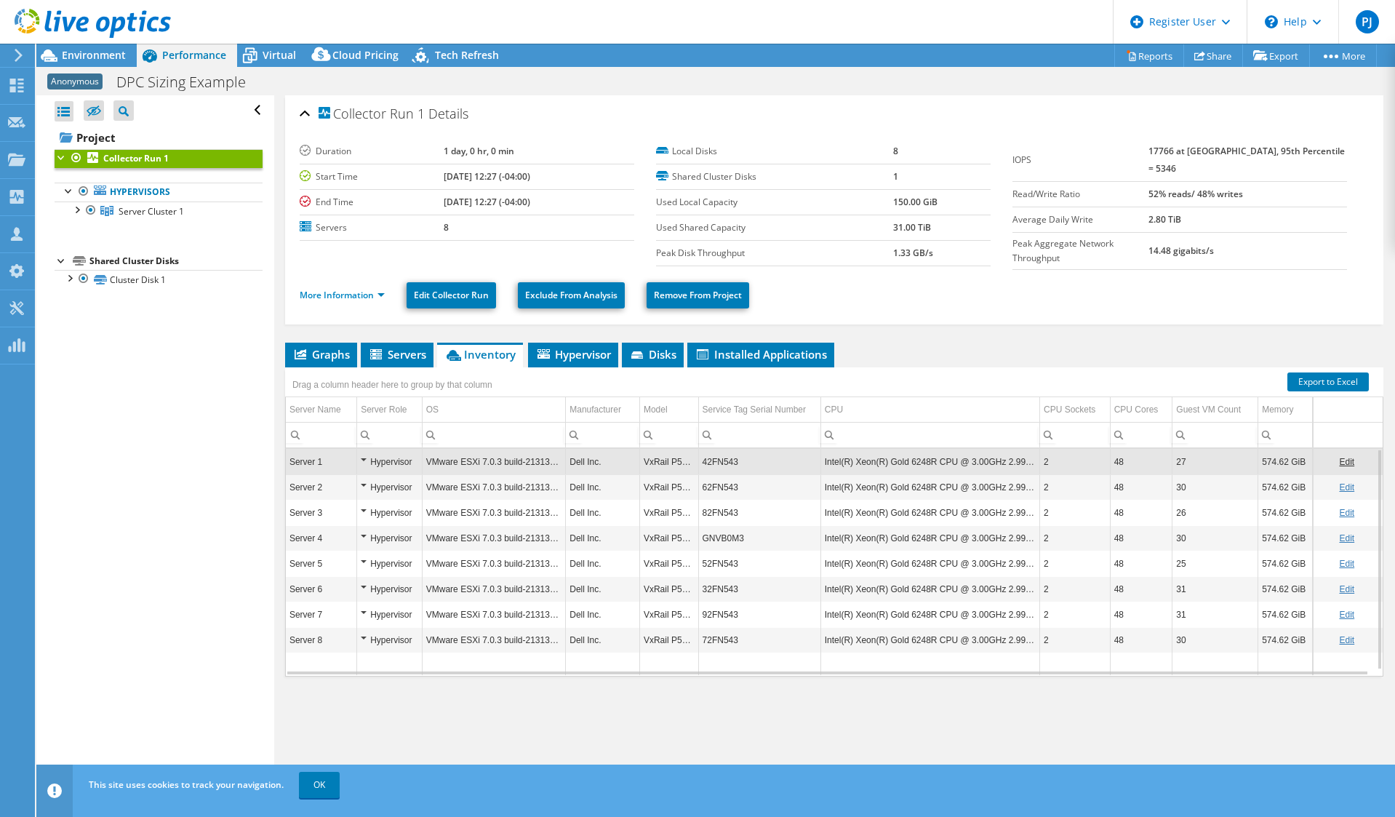
click at [717, 459] on td "42FN543" at bounding box center [759, 461] width 122 height 25
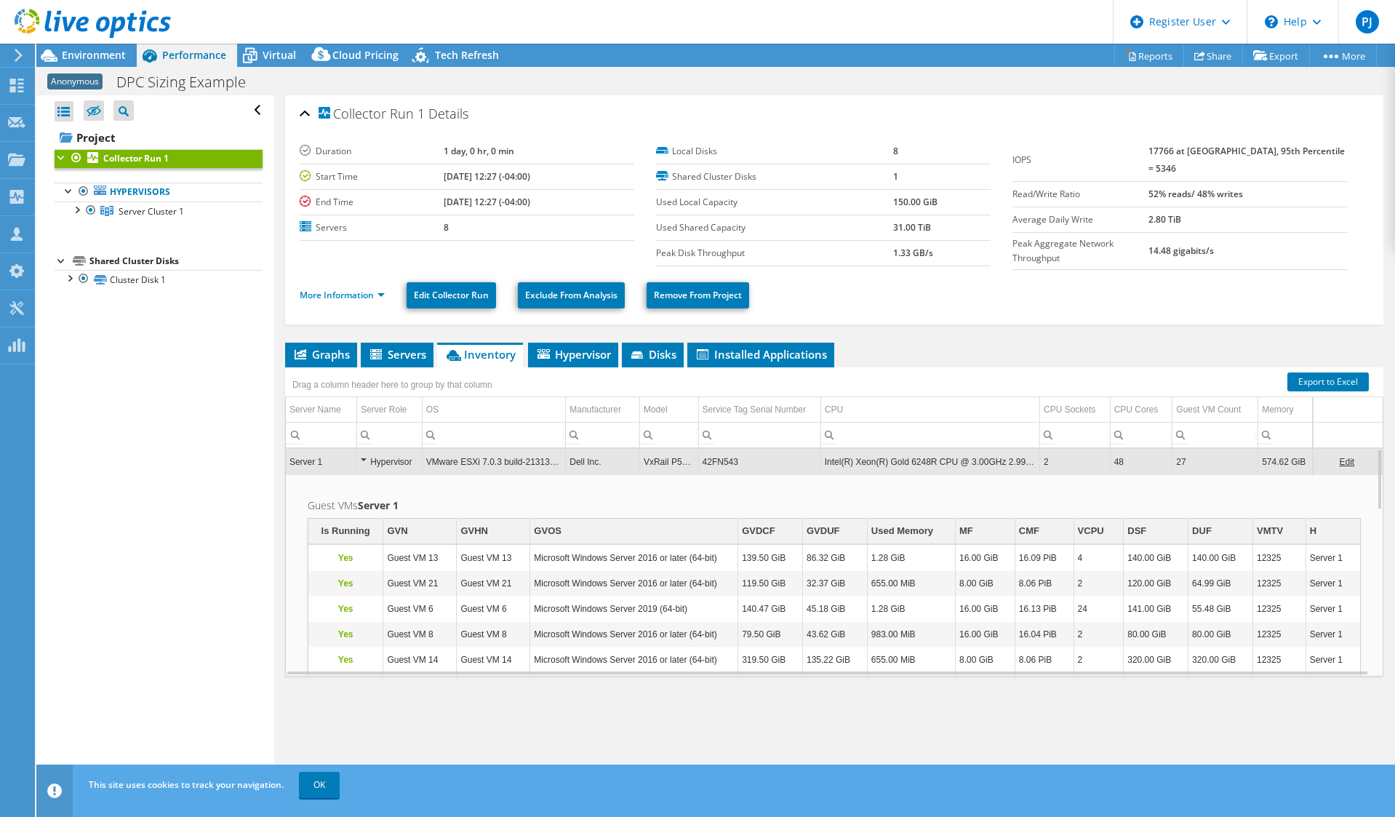
click at [717, 459] on td "42FN543" at bounding box center [759, 461] width 122 height 25
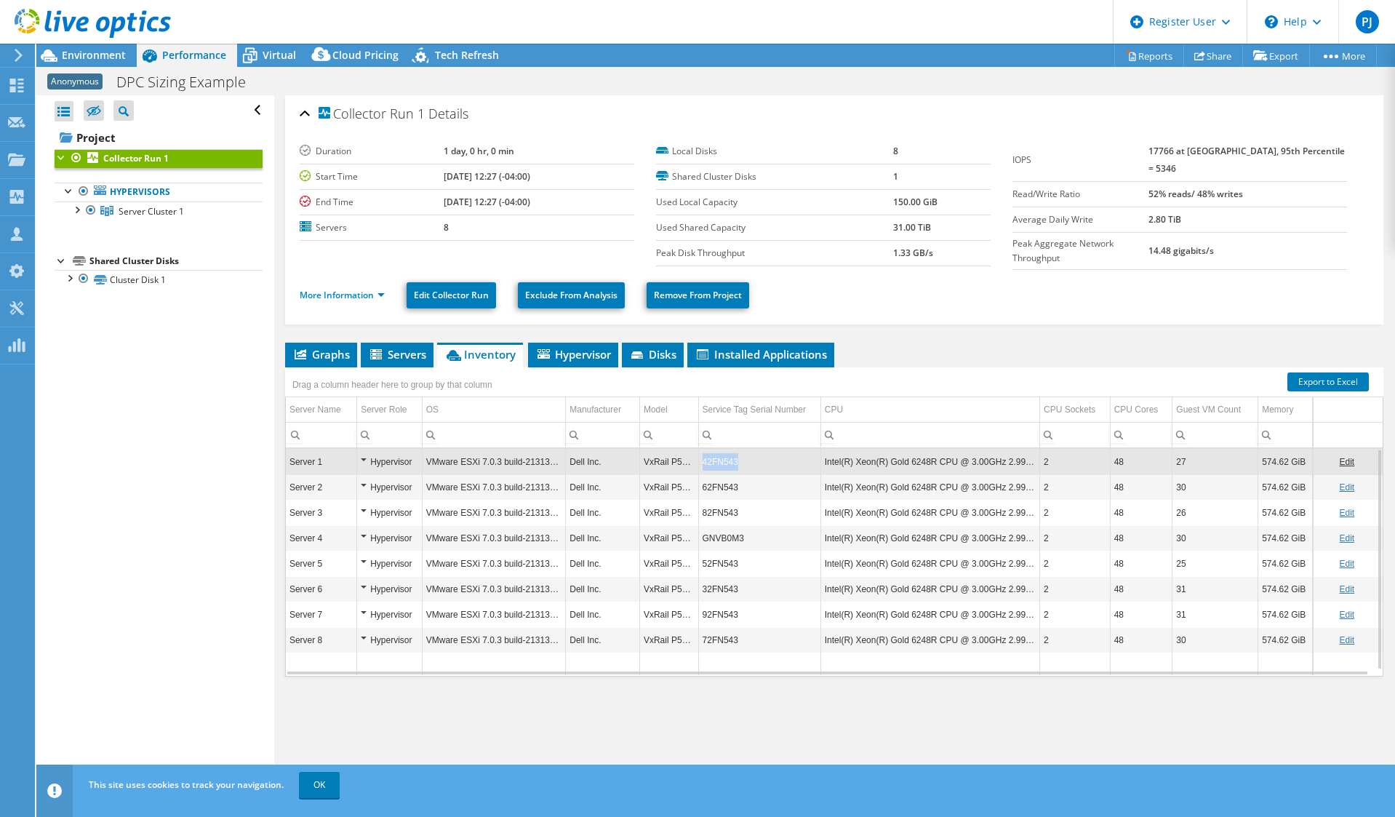
click at [717, 460] on td "42FN543" at bounding box center [759, 461] width 122 height 25
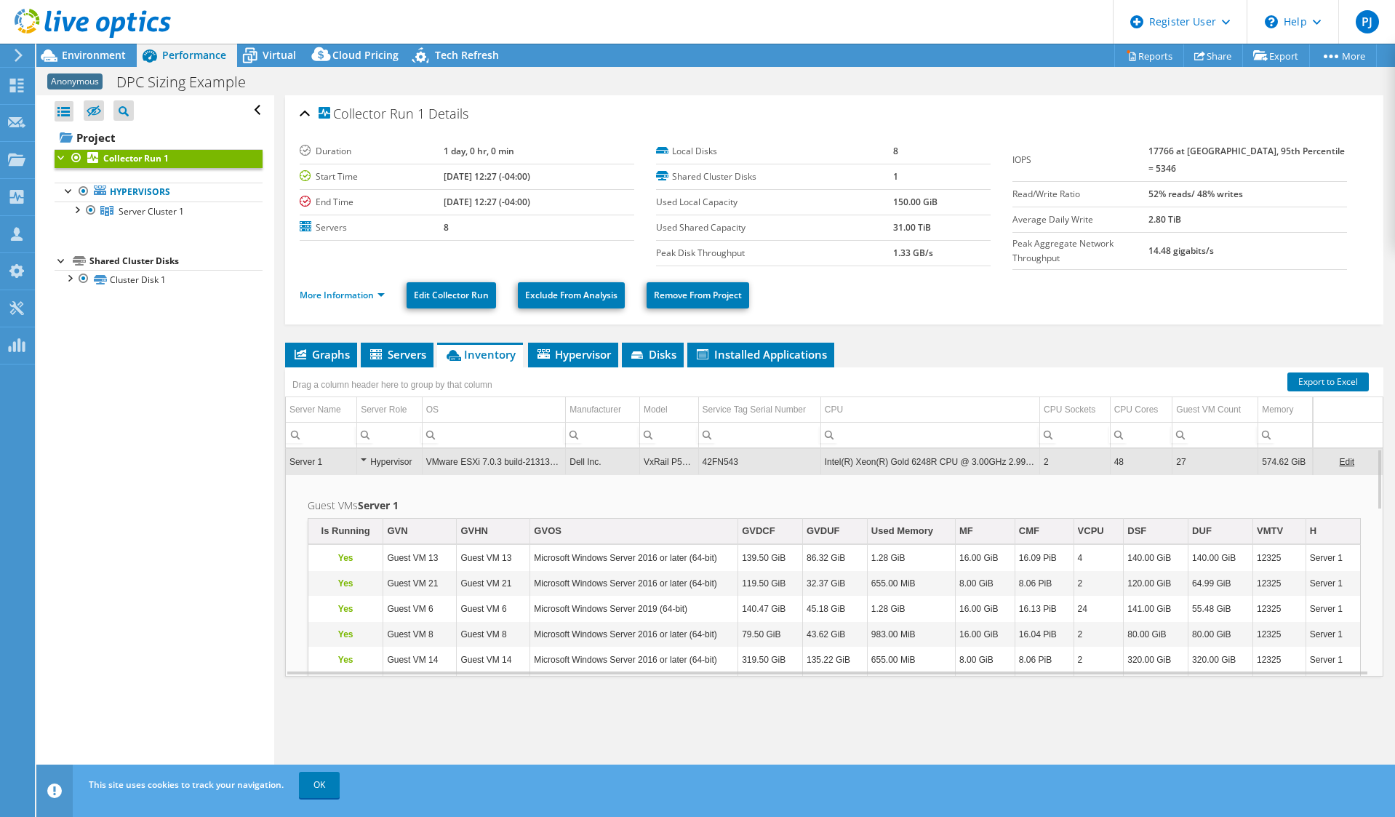
click at [717, 460] on td "42FN543" at bounding box center [759, 461] width 122 height 25
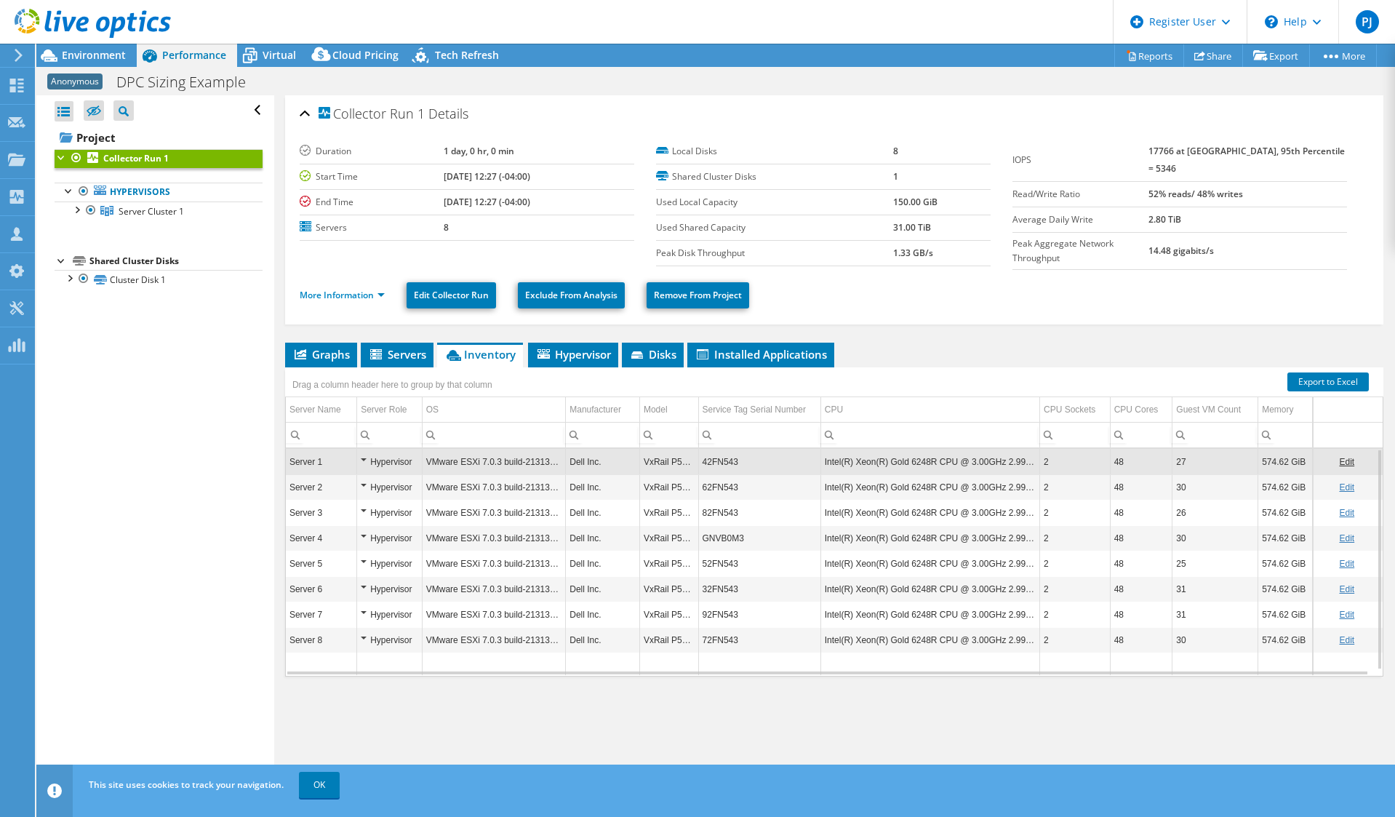
click at [717, 460] on td "42FN543" at bounding box center [759, 461] width 122 height 25
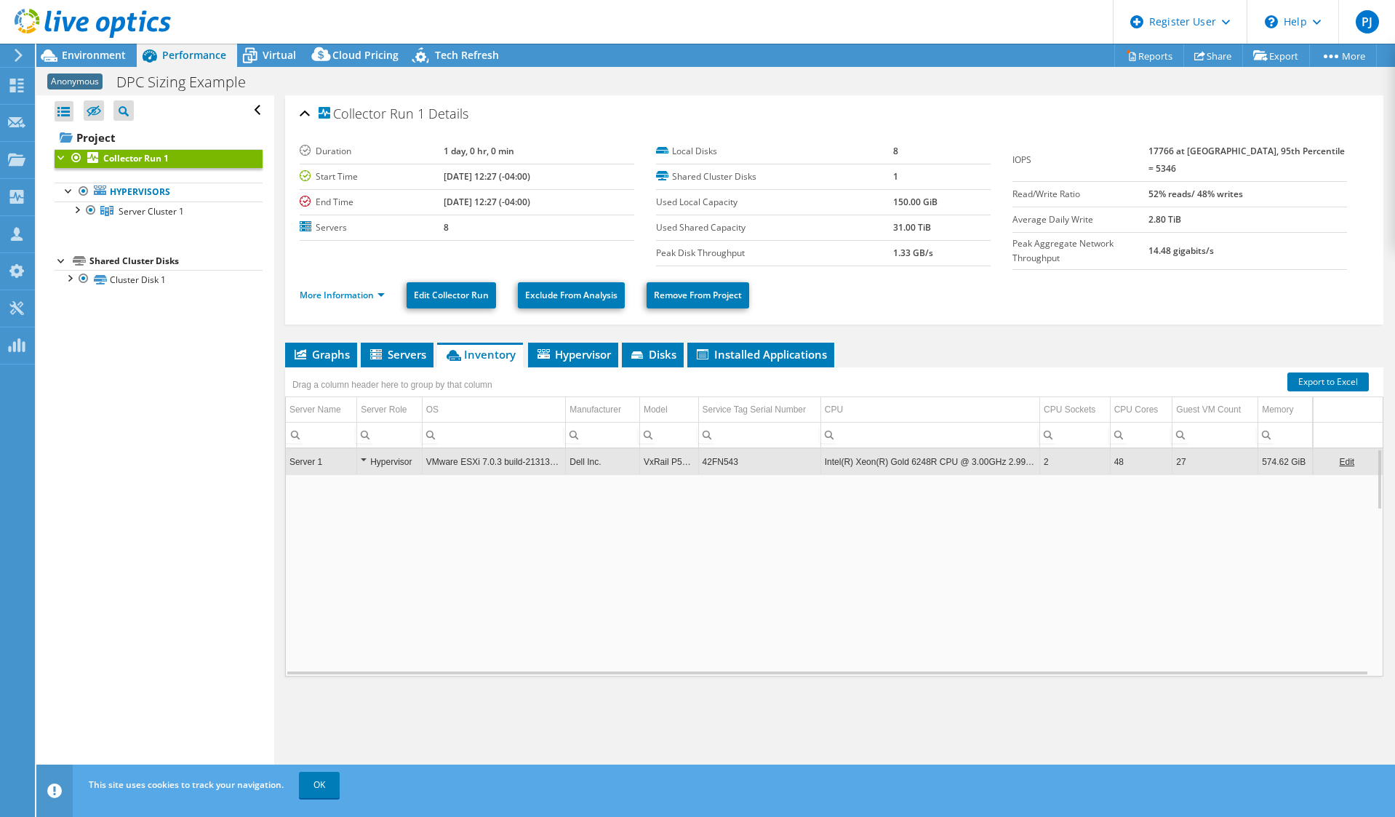
click at [717, 460] on td "42FN543" at bounding box center [759, 461] width 122 height 25
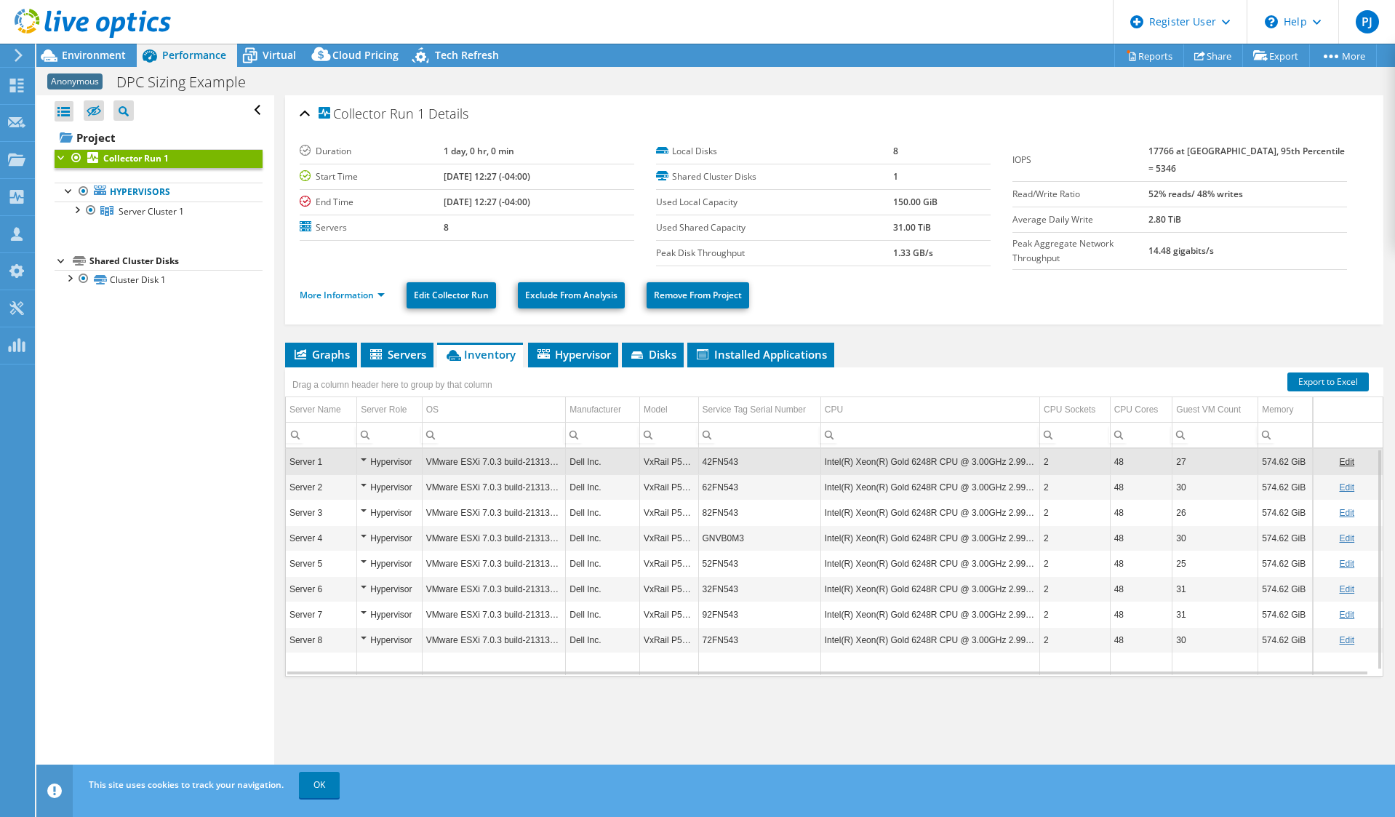
click at [717, 460] on td "42FN543" at bounding box center [759, 461] width 122 height 25
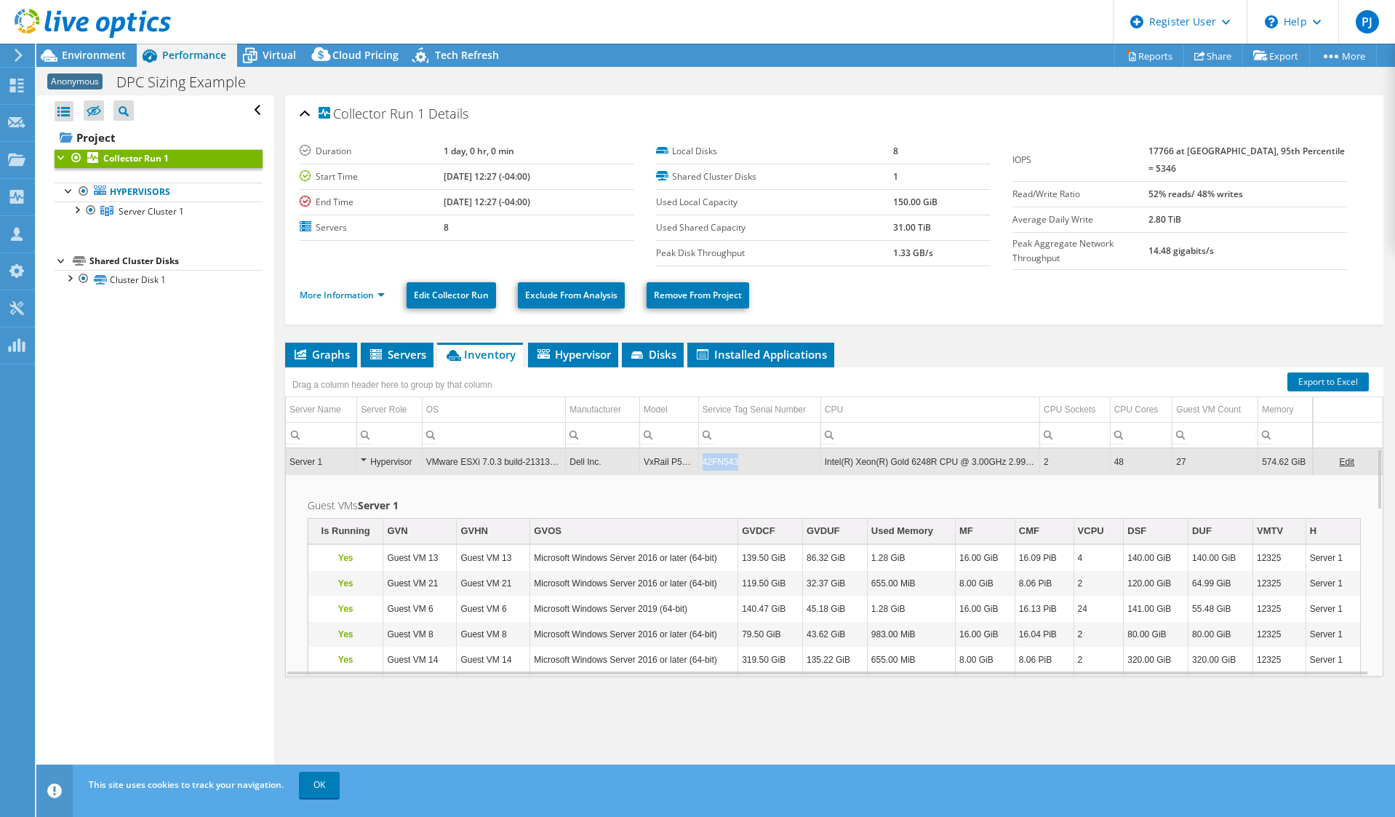
drag, startPoint x: 737, startPoint y: 460, endPoint x: 699, endPoint y: 456, distance: 38.0
click at [699, 456] on td "42FN543" at bounding box center [759, 461] width 122 height 25
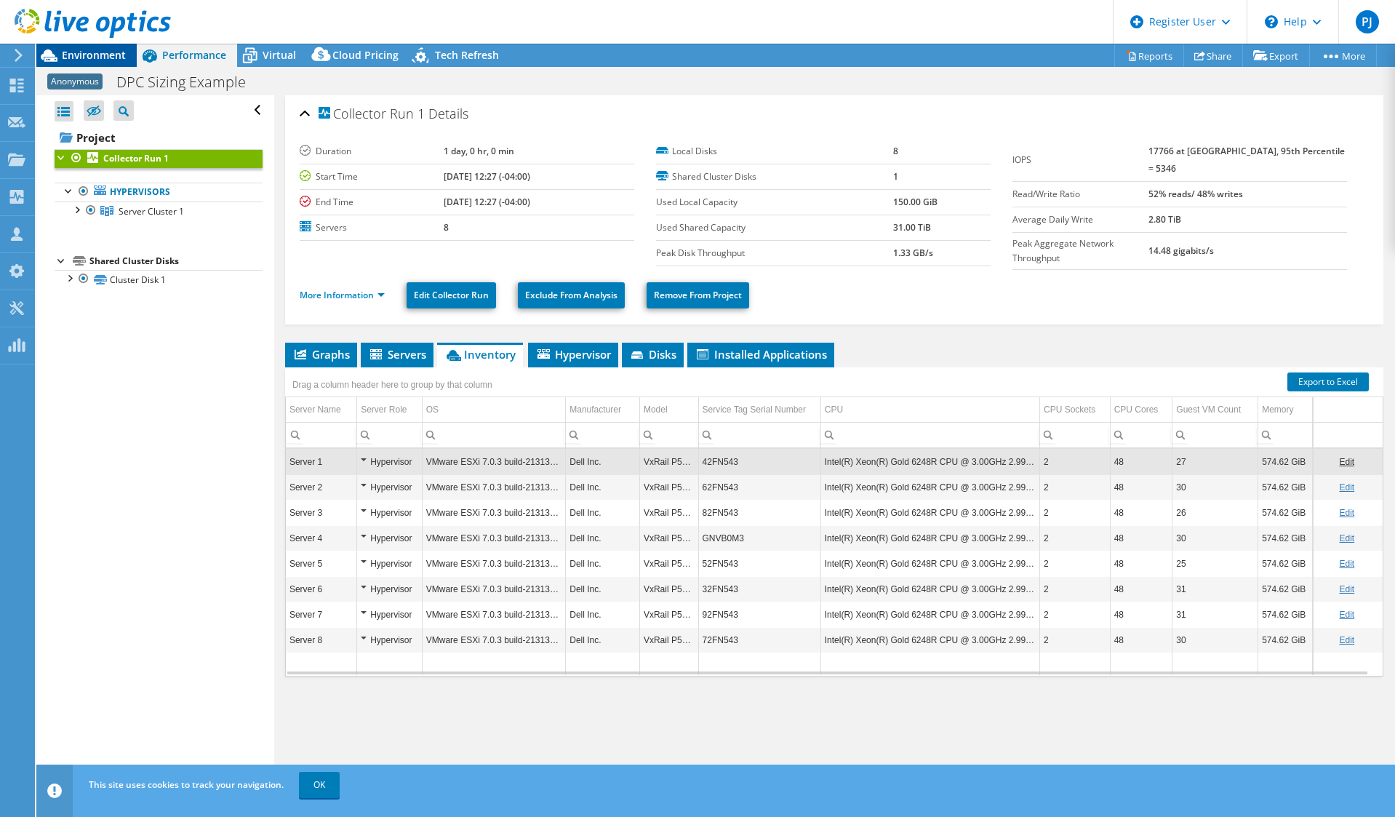
click at [105, 55] on span "Environment" at bounding box center [94, 55] width 64 height 14
